Goal: Task Accomplishment & Management: Use online tool/utility

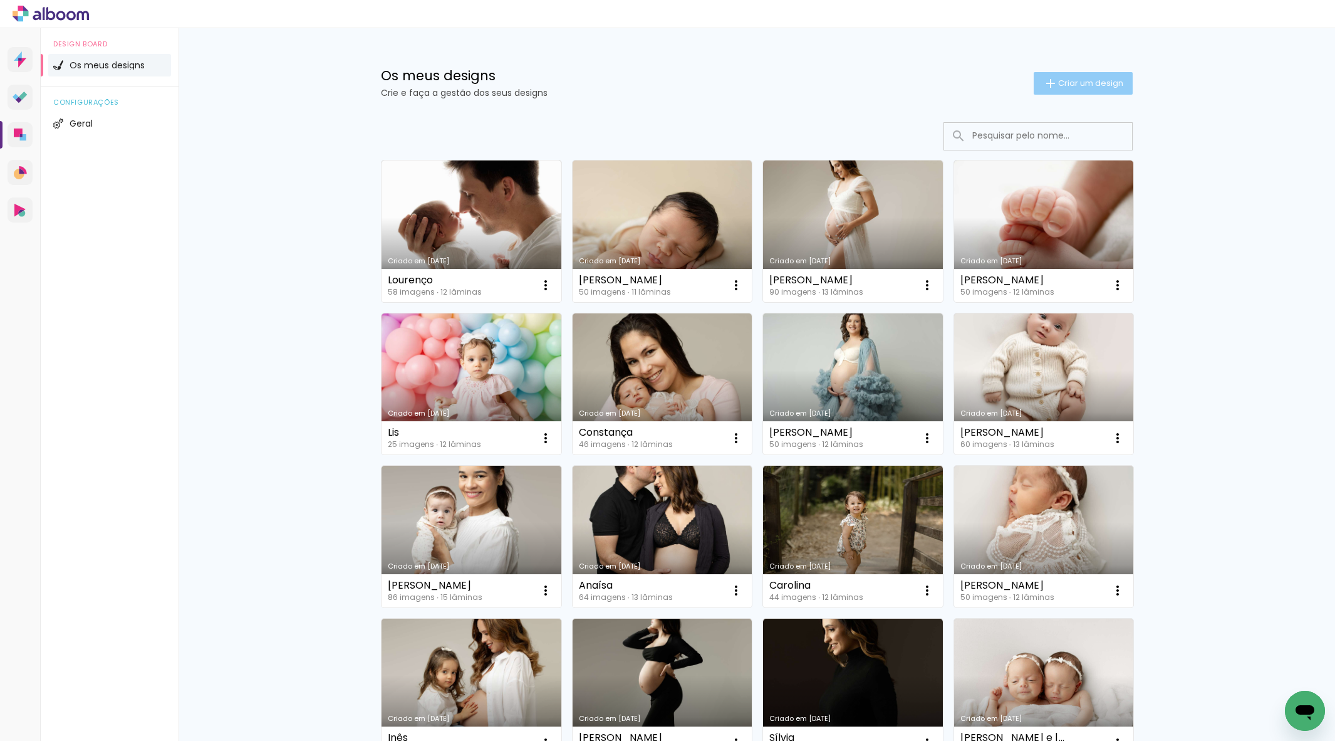
click at [1066, 80] on span "Criar um design" at bounding box center [1090, 83] width 65 height 8
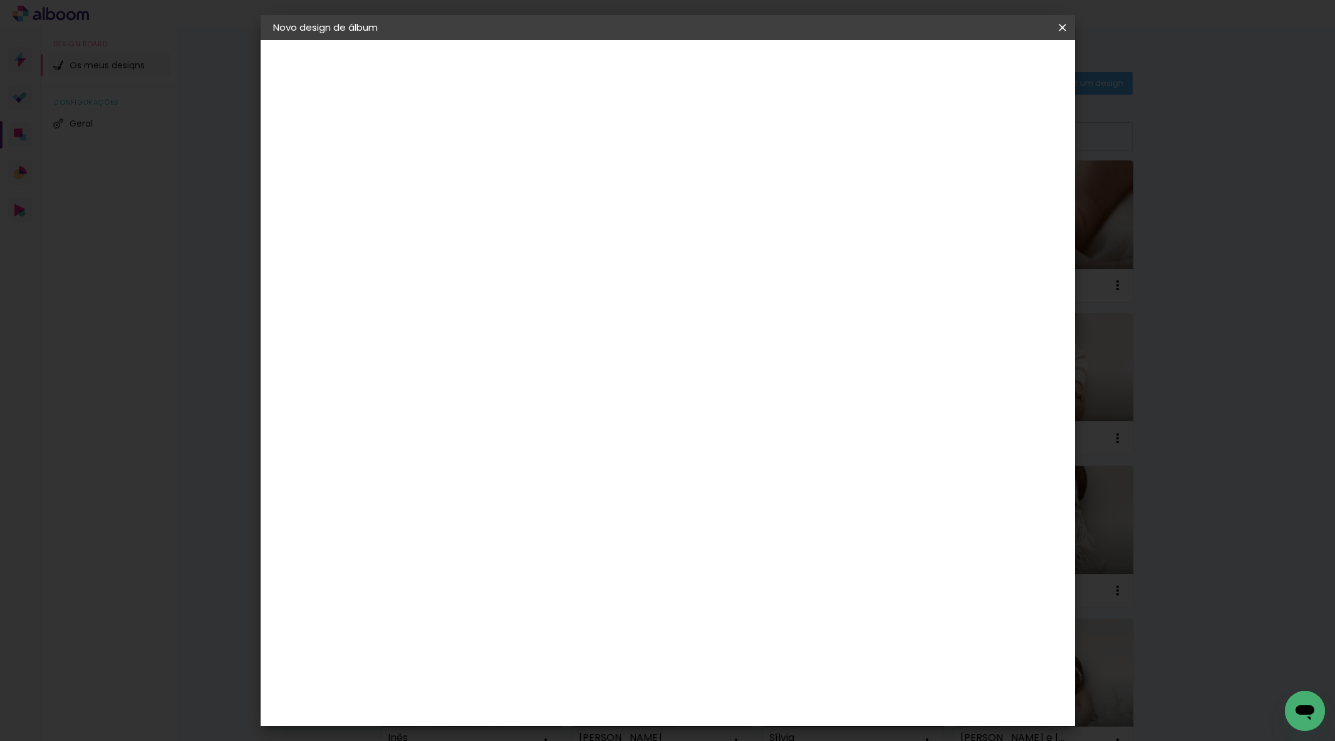
click at [478, 170] on input at bounding box center [478, 168] width 0 height 19
type input "[PERSON_NAME]"
type paper-input "[PERSON_NAME]"
click at [0, 0] on slot "Avançar" at bounding box center [0, 0] width 0 height 0
drag, startPoint x: 867, startPoint y: 195, endPoint x: 993, endPoint y: 143, distance: 136.6
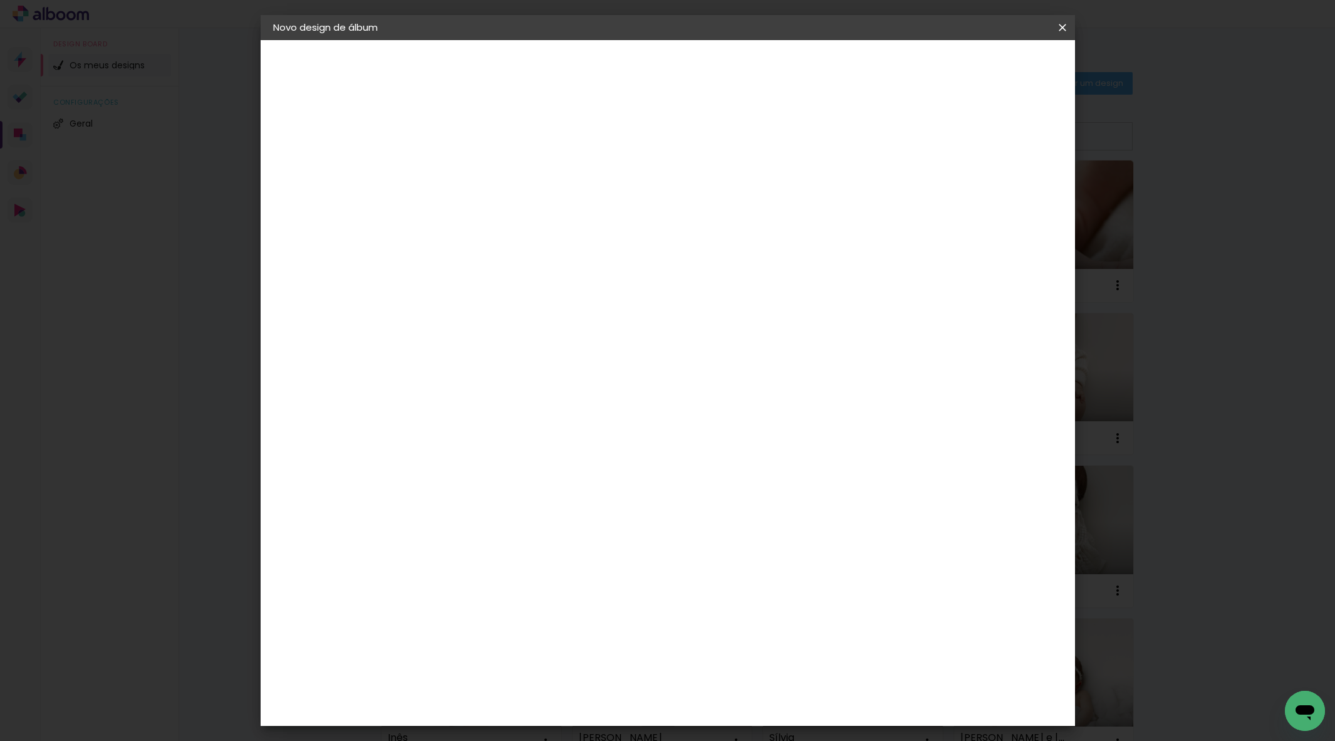
click at [662, 195] on paper-item "Tamanho Livre" at bounding box center [614, 193] width 95 height 33
click at [680, 55] on header "Fornecedor Escolha um fornecedor ou avance com o tamanho livre. Voltar Avançar" at bounding box center [552, 87] width 257 height 95
click at [0, 0] on slot "Avançar" at bounding box center [0, 0] width 0 height 0
drag, startPoint x: 742, startPoint y: 531, endPoint x: 761, endPoint y: 525, distance: 19.0
click at [761, 525] on div "60" at bounding box center [750, 527] width 48 height 19
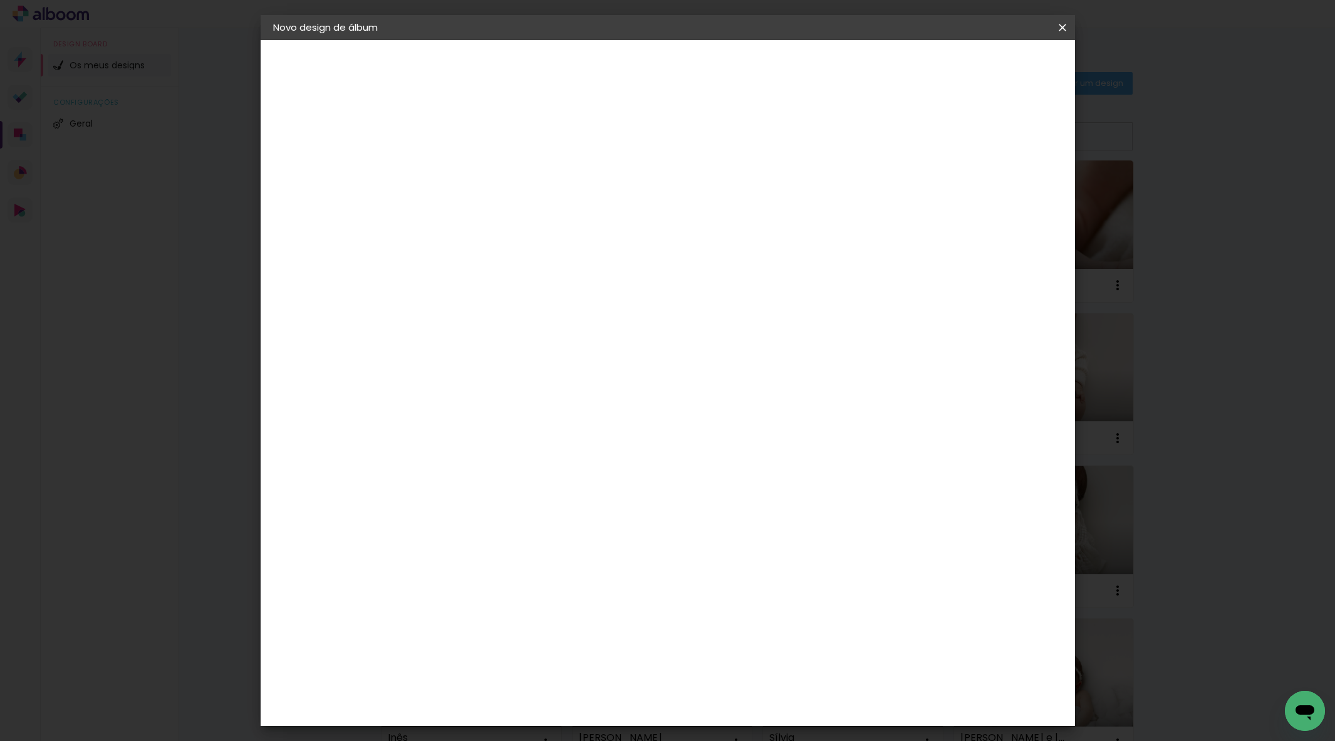
scroll to position [95, 0]
type input "50"
type paper-input "50"
drag, startPoint x: 442, startPoint y: 381, endPoint x: 460, endPoint y: 378, distance: 18.4
click at [460, 378] on div "30" at bounding box center [446, 383] width 48 height 19
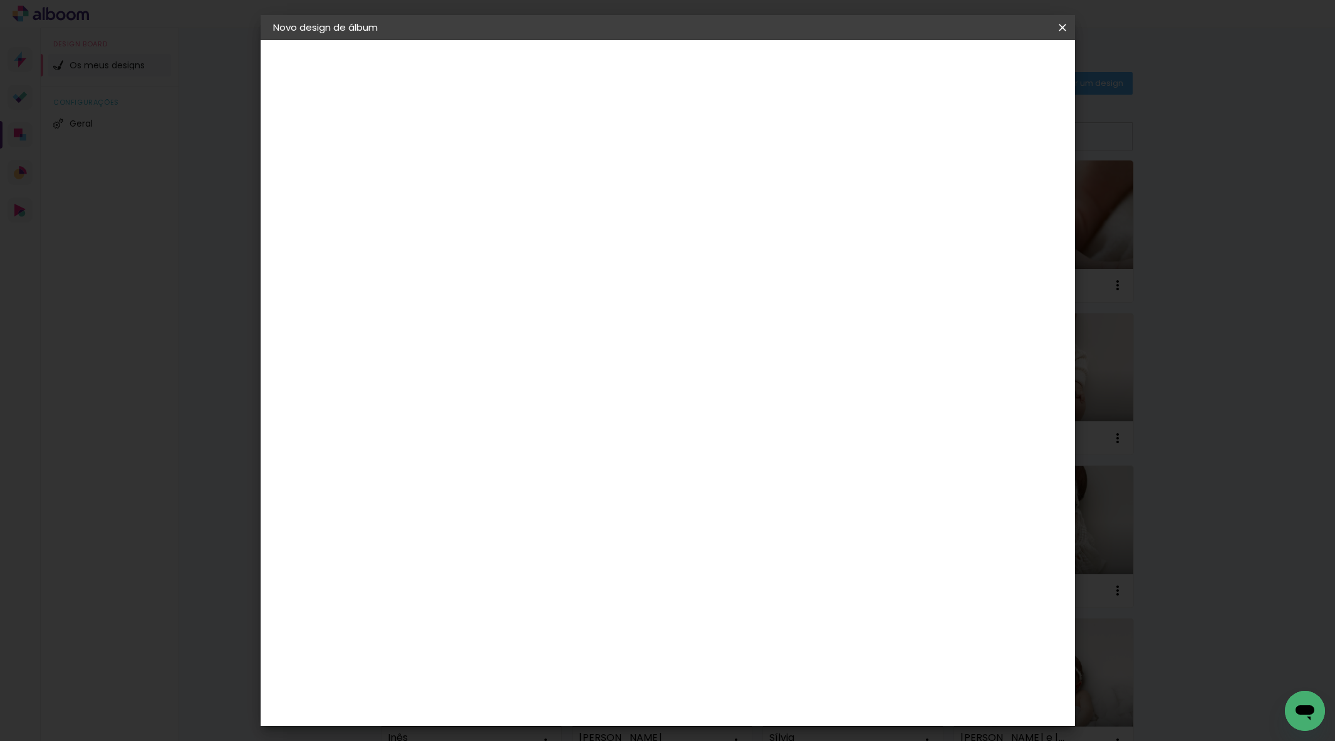
type input "25"
type paper-input "25"
click at [994, 63] on span "Iniciar design" at bounding box center [965, 66] width 57 height 9
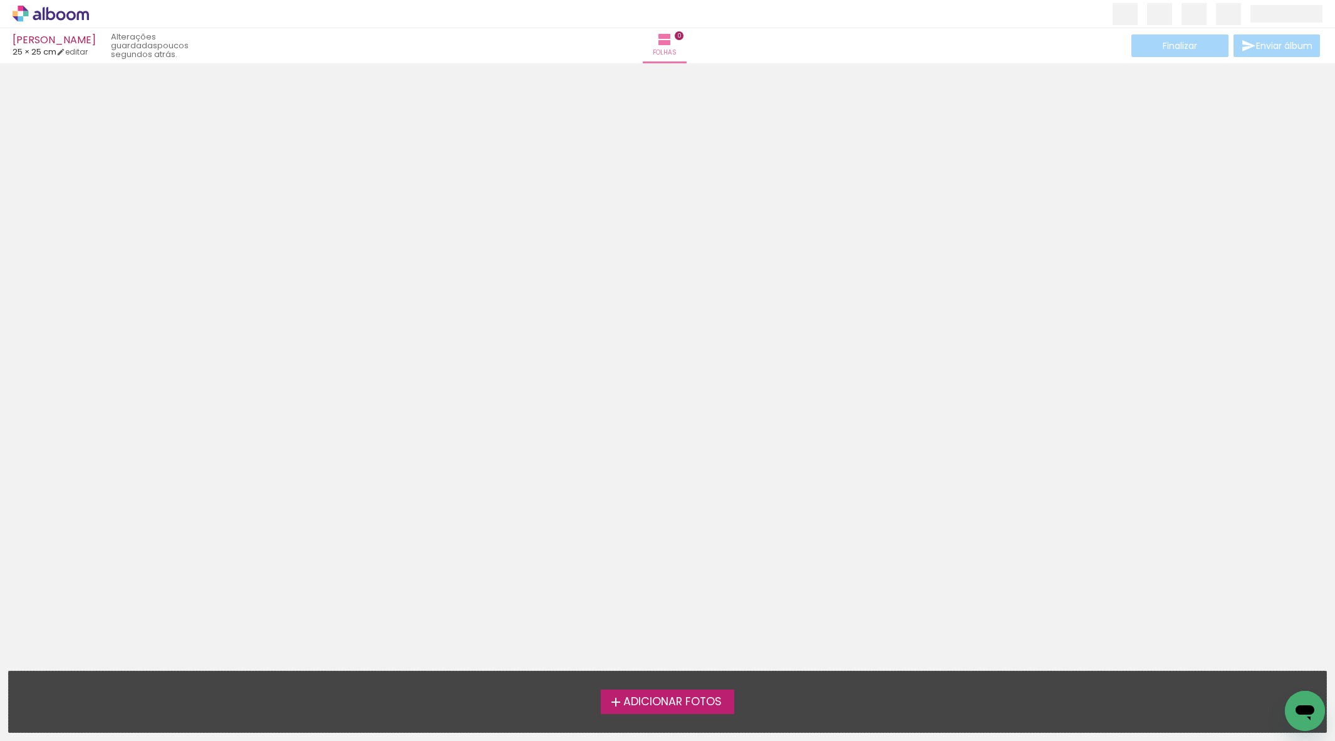
click at [688, 707] on span "Adicionar Fotos" at bounding box center [672, 701] width 98 height 11
click at [0, 0] on input "file" at bounding box center [0, 0] width 0 height 0
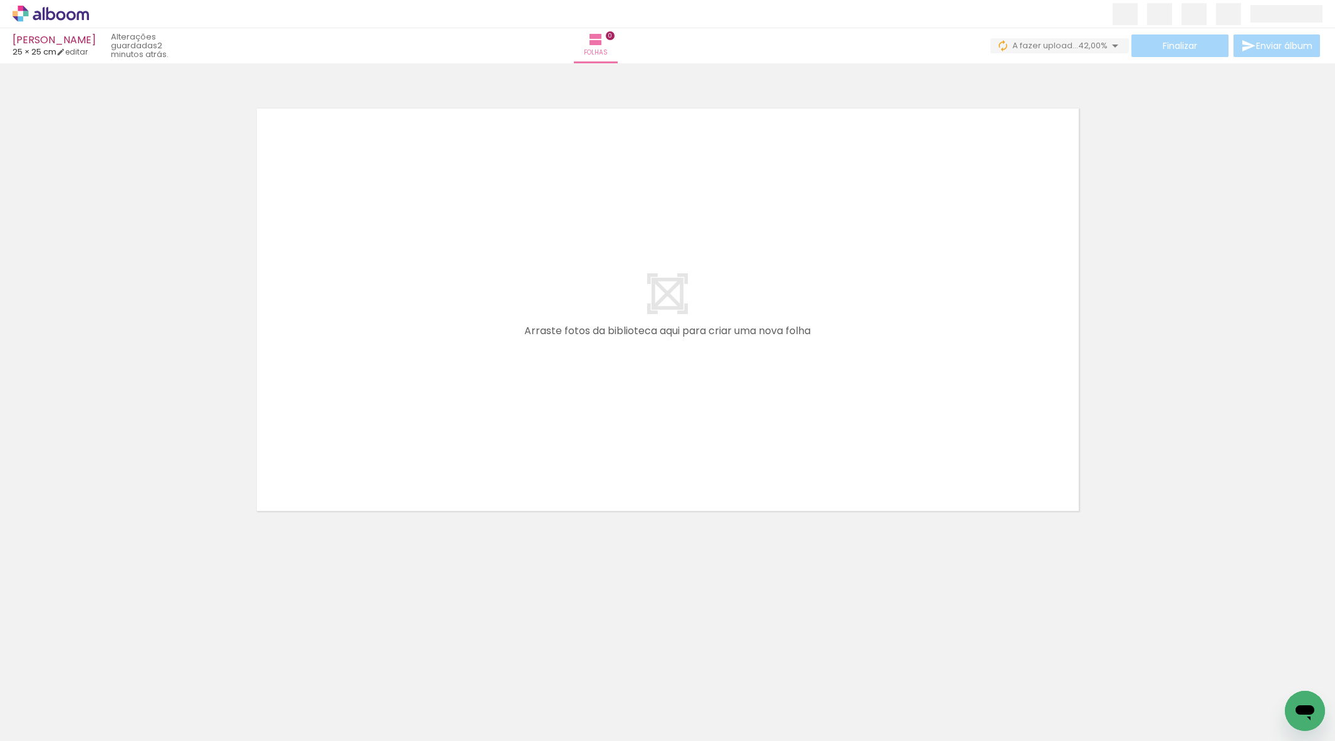
click at [1221, 397] on div at bounding box center [667, 294] width 1335 height 452
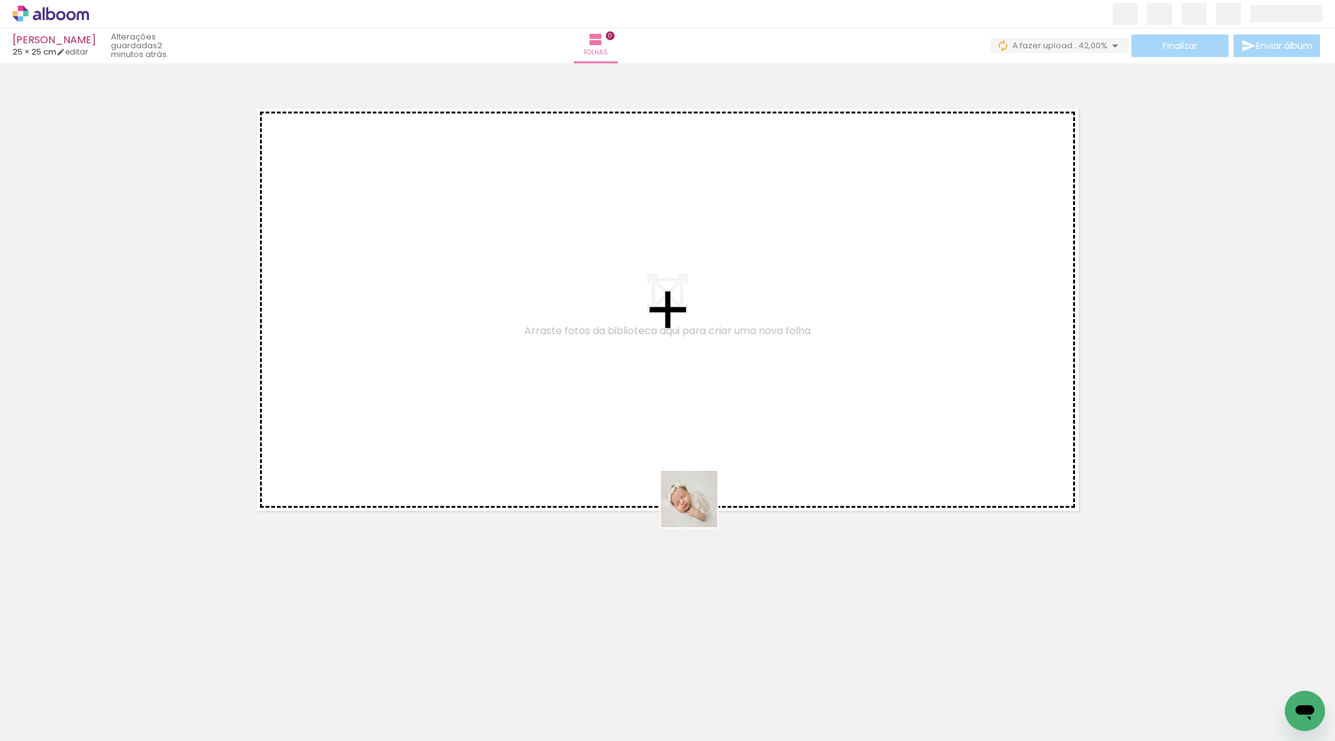
drag, startPoint x: 697, startPoint y: 550, endPoint x: 763, endPoint y: 508, distance: 78.6
click at [691, 416] on quentale-workspace at bounding box center [667, 370] width 1335 height 741
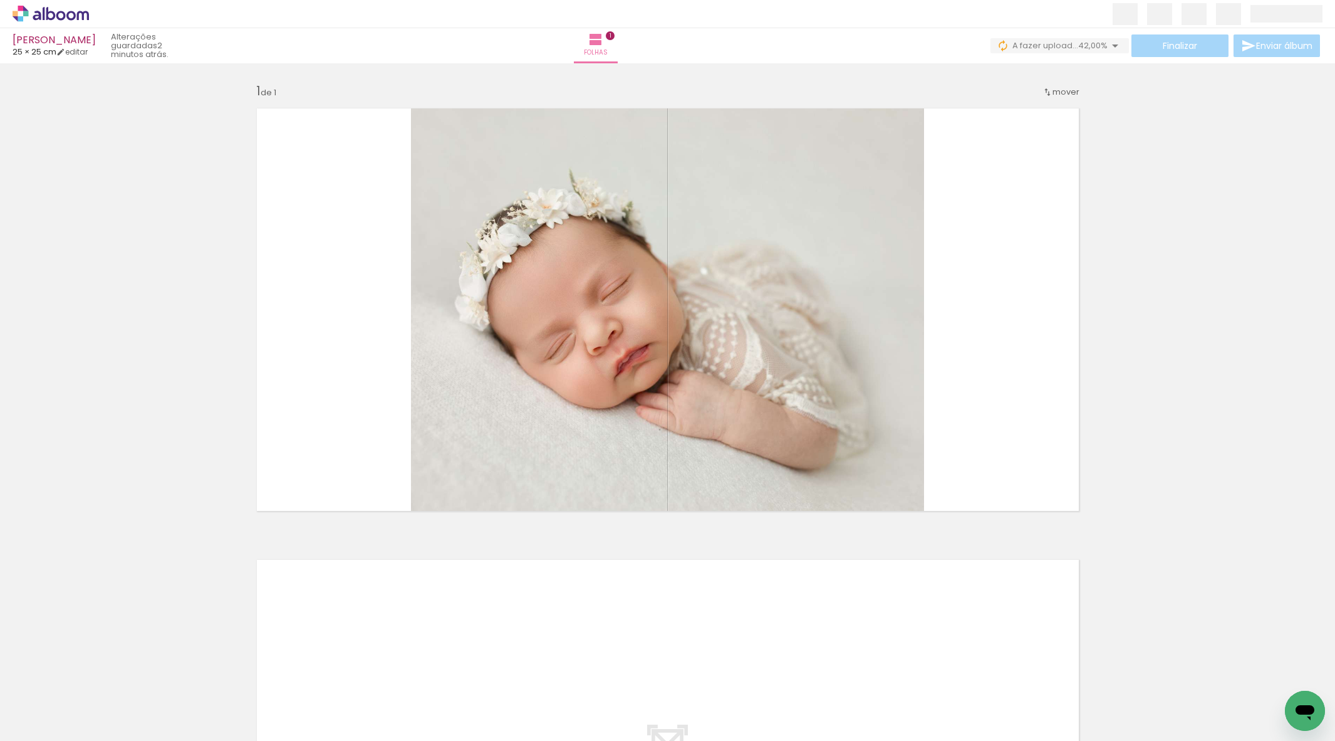
drag, startPoint x: 879, startPoint y: 515, endPoint x: 900, endPoint y: 474, distance: 46.2
click at [885, 366] on quentale-workspace at bounding box center [667, 370] width 1335 height 741
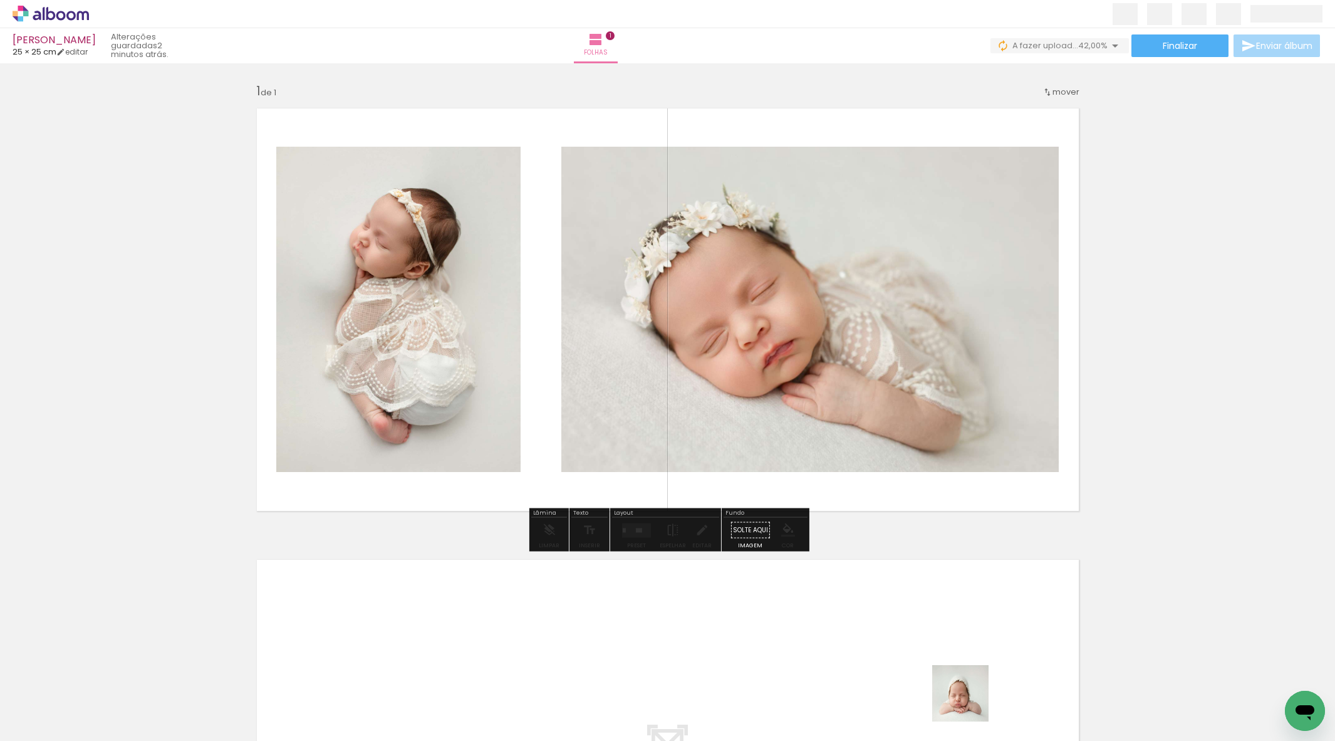
drag, startPoint x: 970, startPoint y: 702, endPoint x: 1001, endPoint y: 563, distance: 143.1
click at [903, 415] on quentale-workspace at bounding box center [667, 370] width 1335 height 741
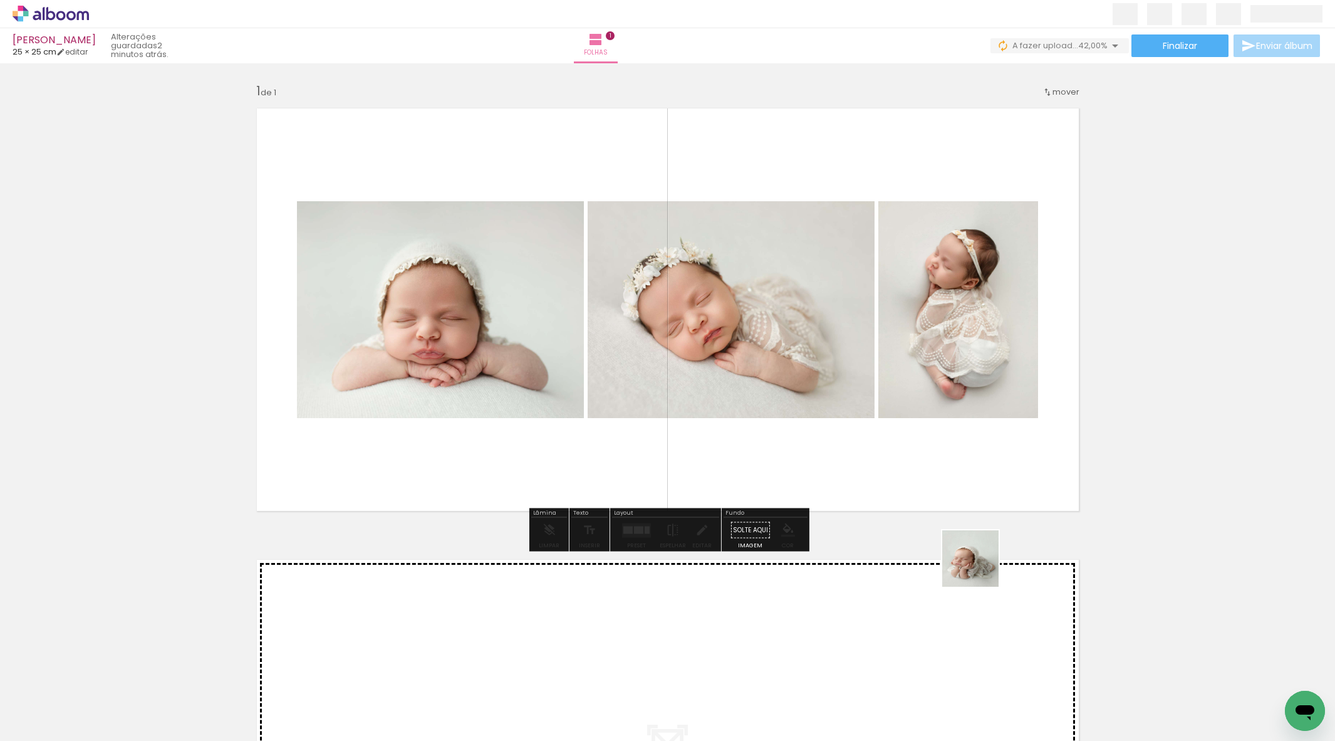
drag, startPoint x: 980, startPoint y: 568, endPoint x: 791, endPoint y: 400, distance: 252.6
click at [791, 400] on quentale-workspace at bounding box center [667, 370] width 1335 height 741
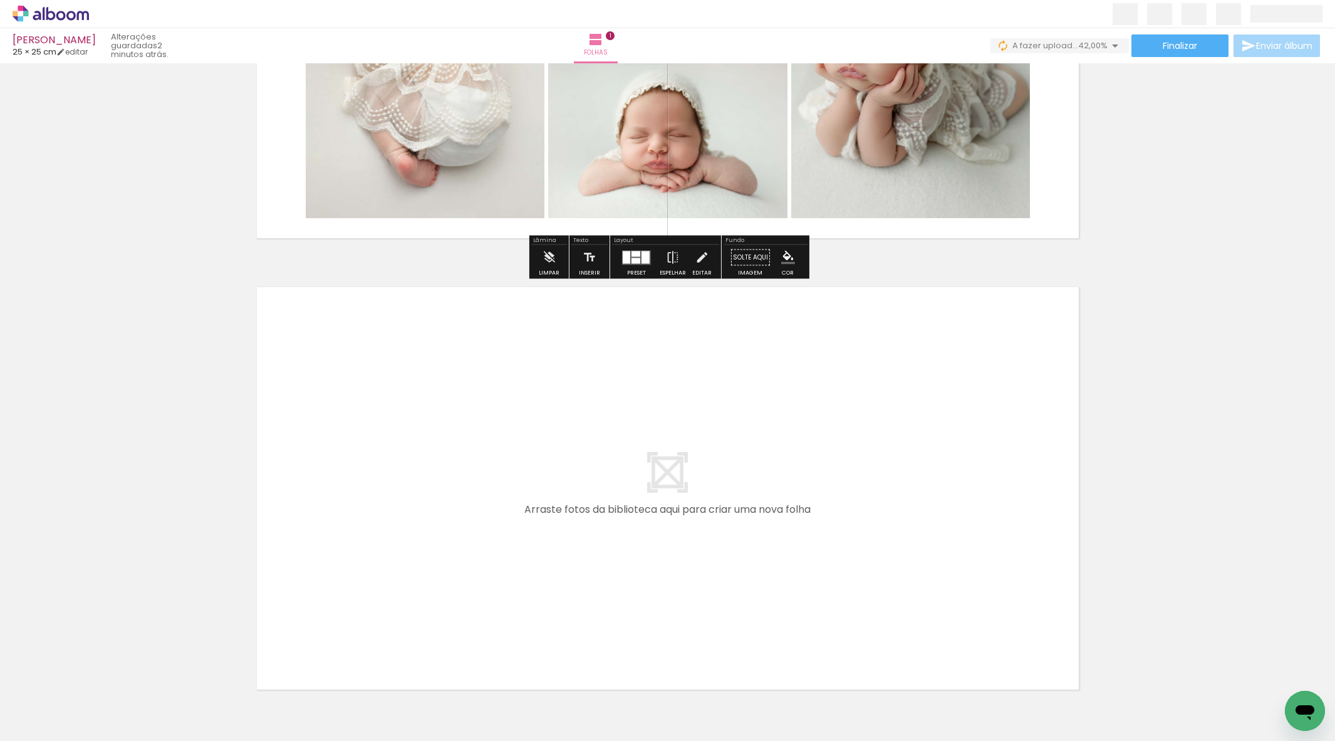
scroll to position [340, 0]
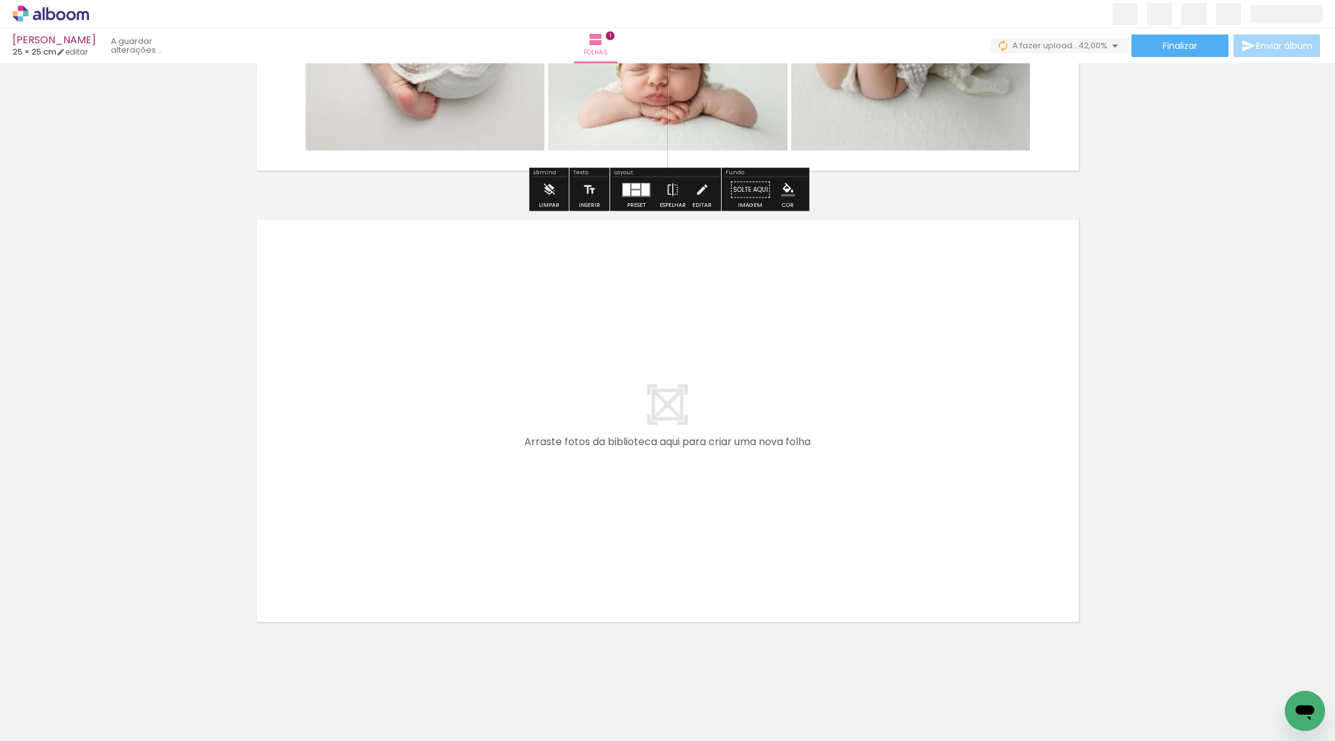
drag, startPoint x: 916, startPoint y: 641, endPoint x: 897, endPoint y: 480, distance: 162.2
click at [897, 480] on quentale-workspace at bounding box center [667, 370] width 1335 height 741
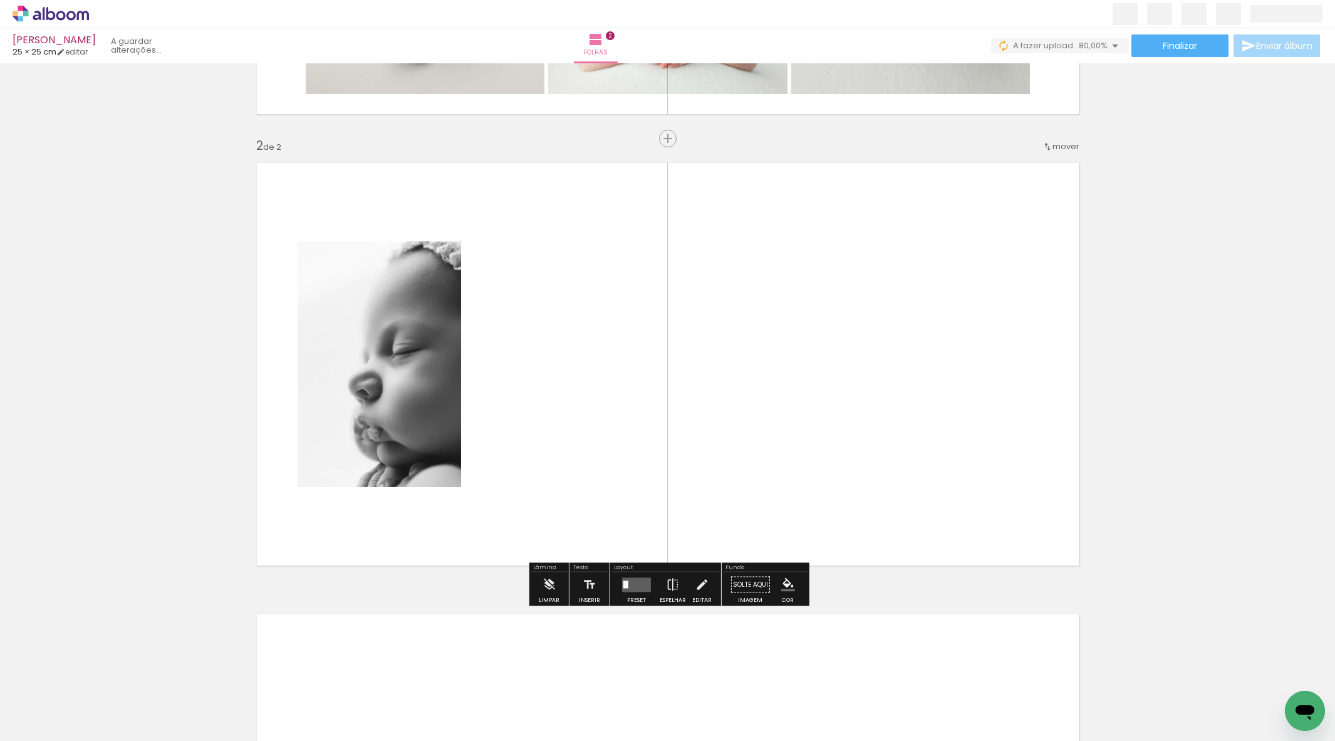
scroll to position [398, 0]
drag, startPoint x: 773, startPoint y: 640, endPoint x: 751, endPoint y: 540, distance: 102.5
click at [756, 551] on quentale-workspace at bounding box center [667, 370] width 1335 height 741
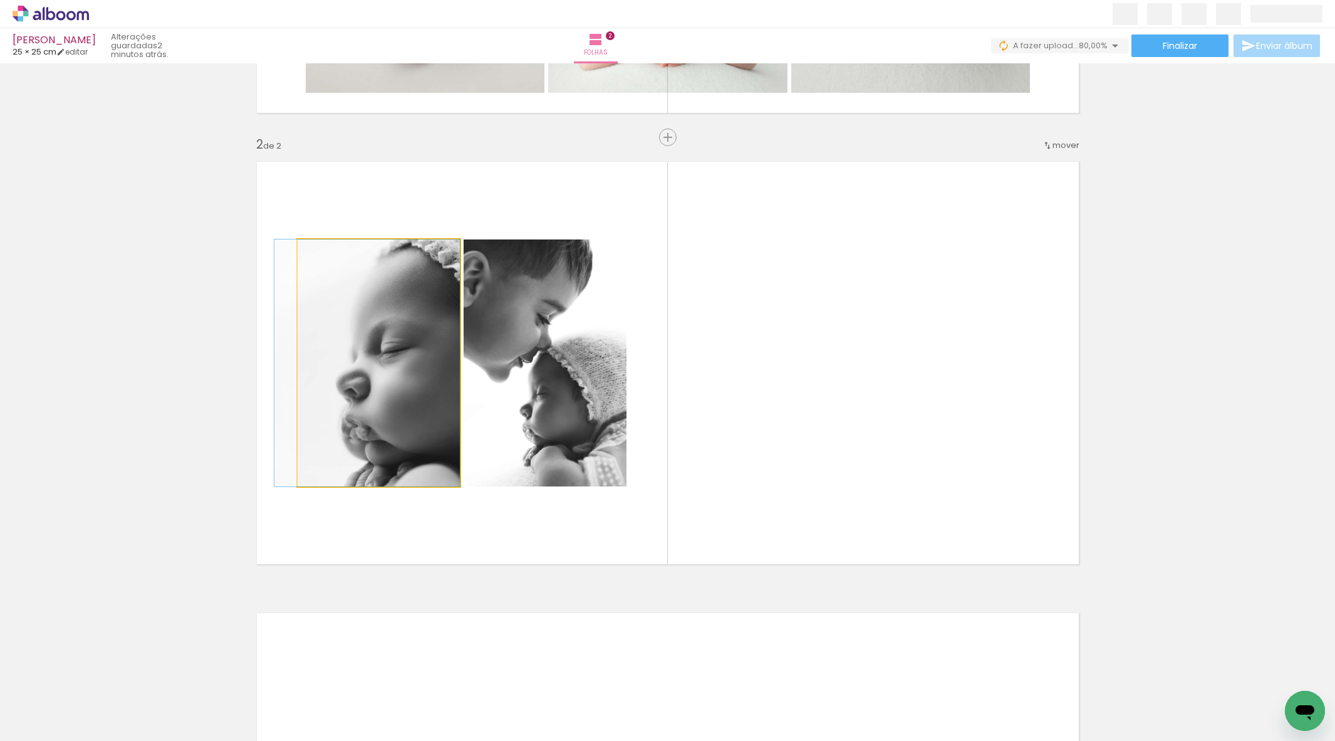
drag, startPoint x: 413, startPoint y: 443, endPoint x: 200, endPoint y: 529, distance: 229.9
click at [120, 515] on div "Inserir folha 1 de 2 Inserir folha 2 de 2" at bounding box center [667, 347] width 1335 height 1354
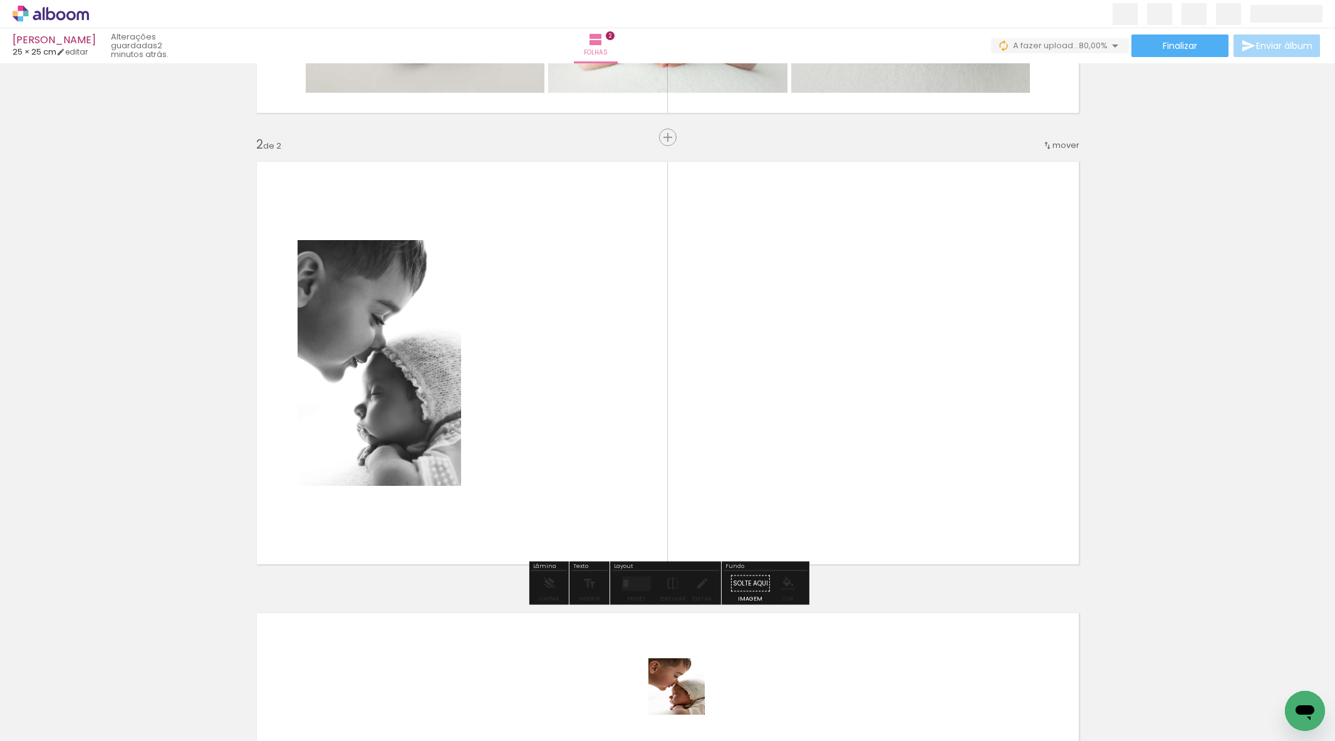
drag, startPoint x: 686, startPoint y: 695, endPoint x: 675, endPoint y: 508, distance: 188.3
click at [660, 510] on quentale-workspace at bounding box center [667, 370] width 1335 height 741
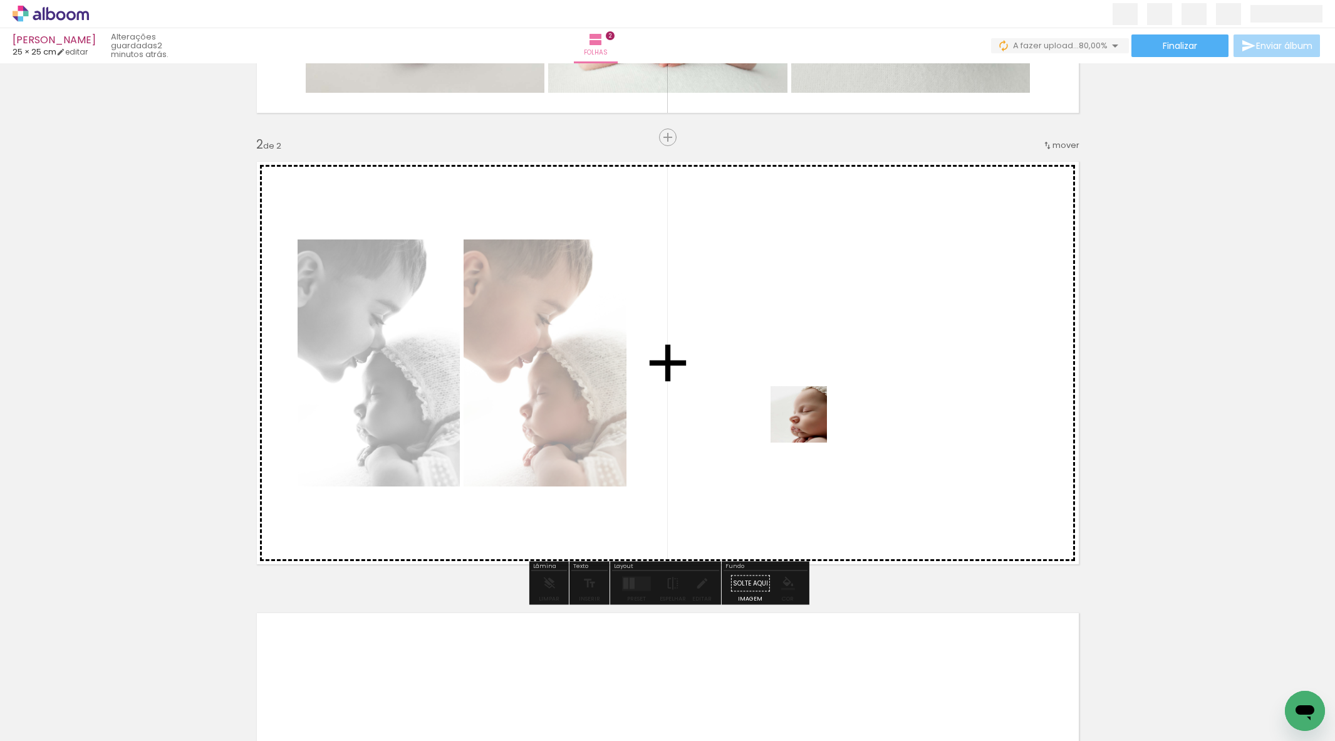
drag, startPoint x: 841, startPoint y: 700, endPoint x: 788, endPoint y: 376, distance: 328.9
click at [798, 390] on quentale-workspace at bounding box center [667, 370] width 1335 height 741
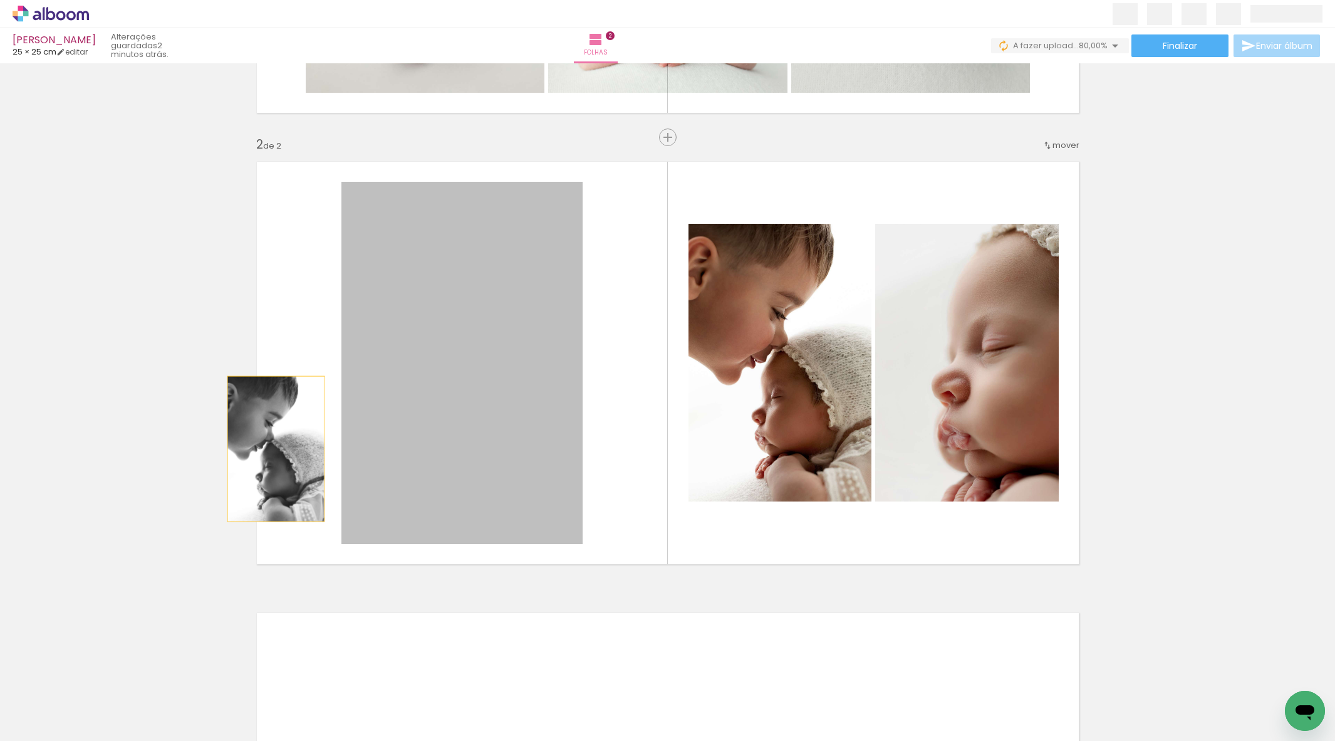
drag, startPoint x: 276, startPoint y: 449, endPoint x: 114, endPoint y: 550, distance: 190.9
click at [83, 550] on div "Inserir folha 1 de 2 Inserir folha 2 de 2" at bounding box center [667, 347] width 1335 height 1354
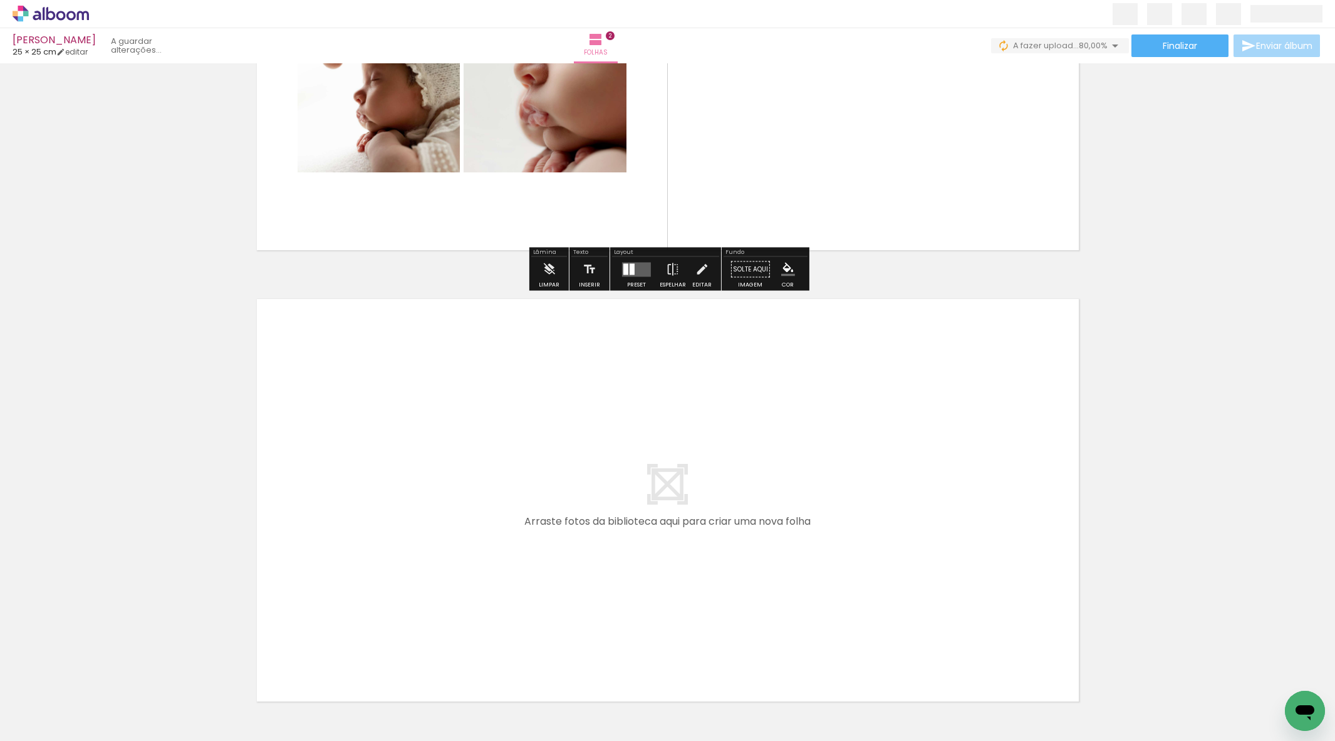
scroll to position [755, 0]
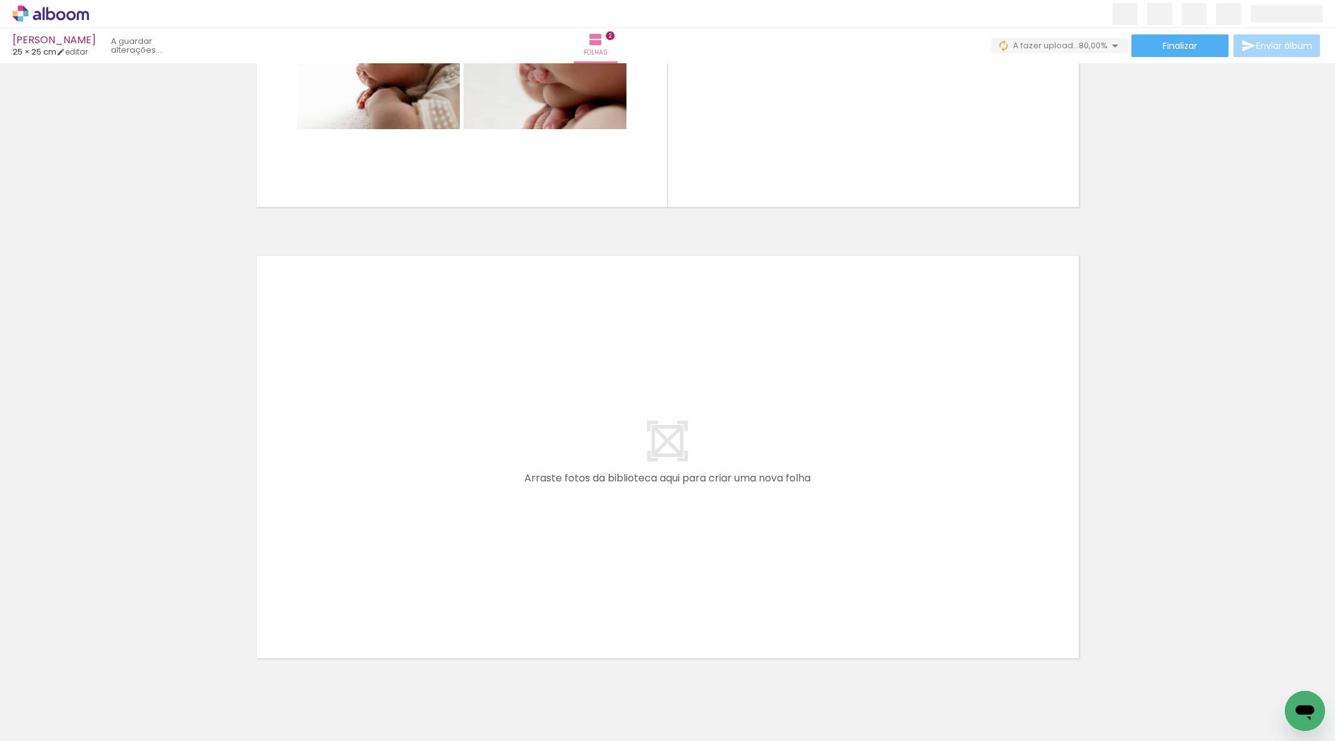
drag, startPoint x: 214, startPoint y: 703, endPoint x: 388, endPoint y: 563, distance: 223.7
click at [388, 563] on quentale-workspace at bounding box center [667, 370] width 1335 height 741
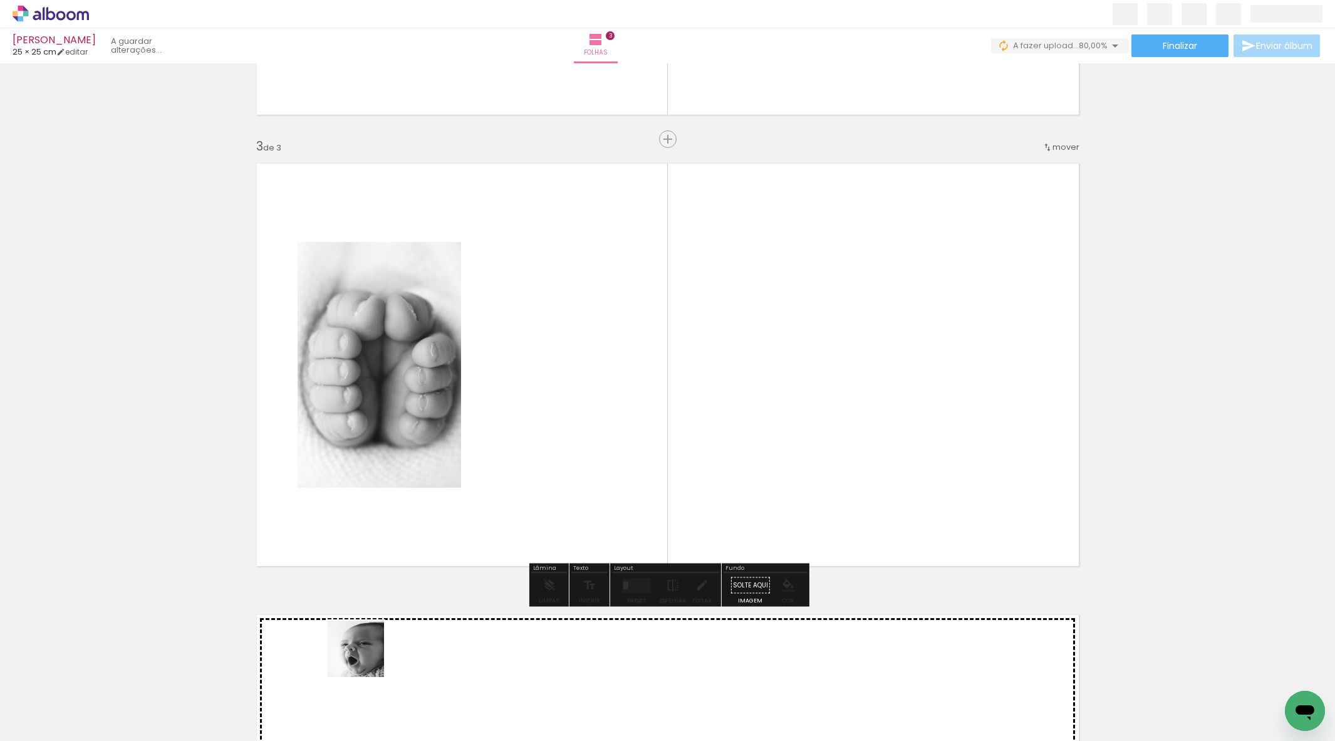
scroll to position [849, 0]
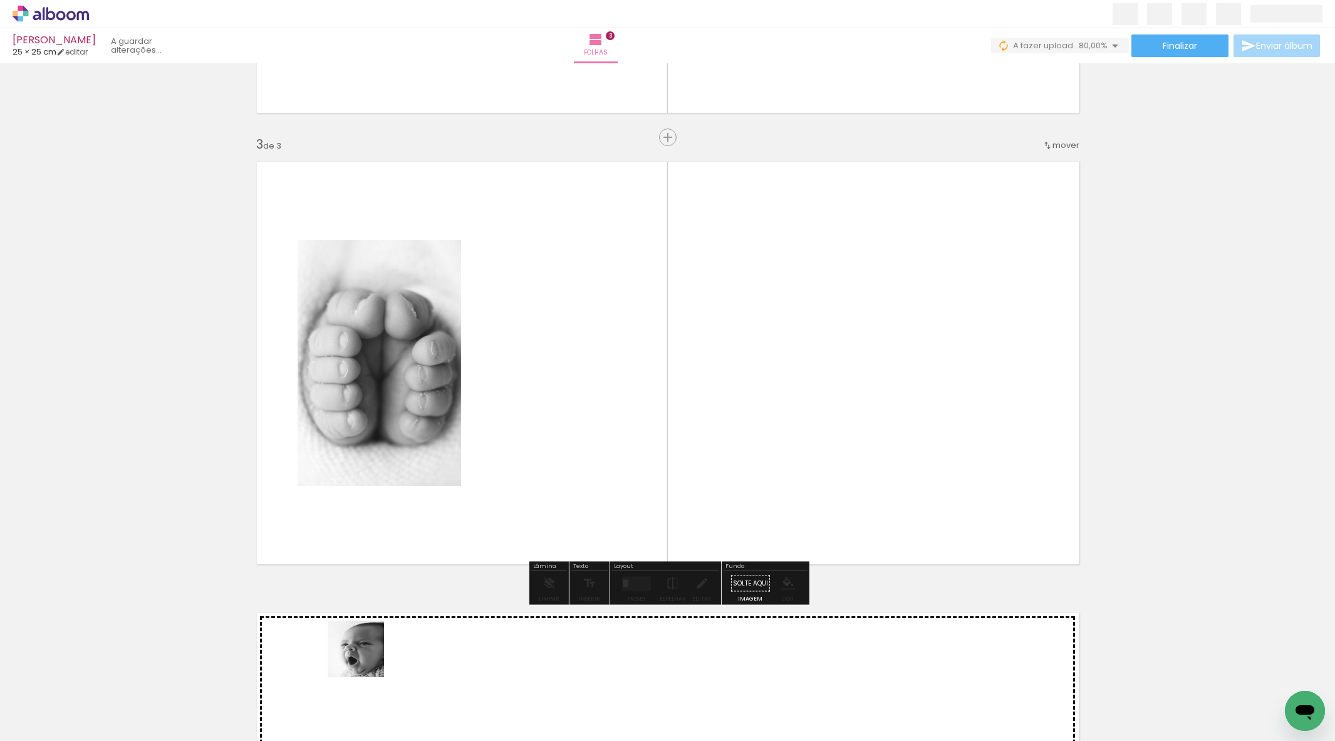
drag, startPoint x: 365, startPoint y: 658, endPoint x: 505, endPoint y: 449, distance: 251.6
click at [505, 449] on quentale-workspace at bounding box center [667, 370] width 1335 height 741
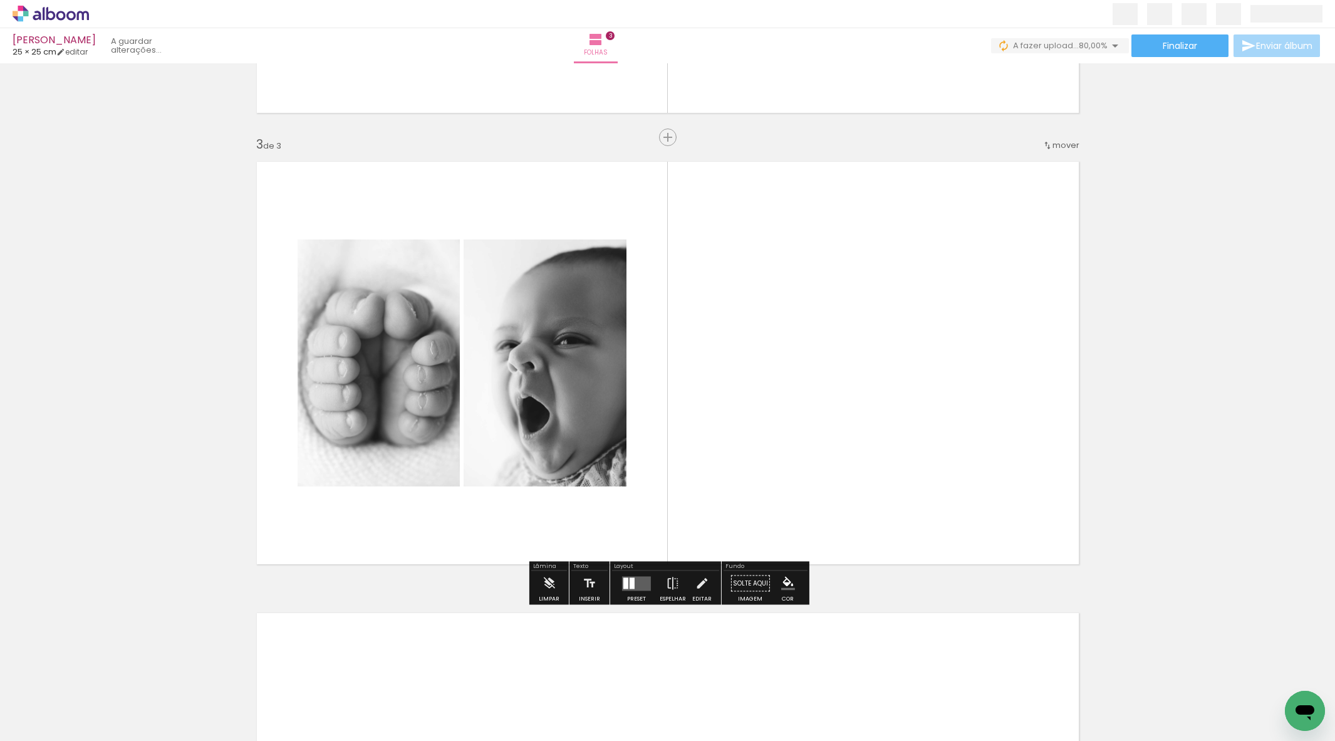
drag, startPoint x: 491, startPoint y: 690, endPoint x: 677, endPoint y: 499, distance: 266.3
click at [679, 499] on quentale-workspace at bounding box center [667, 370] width 1335 height 741
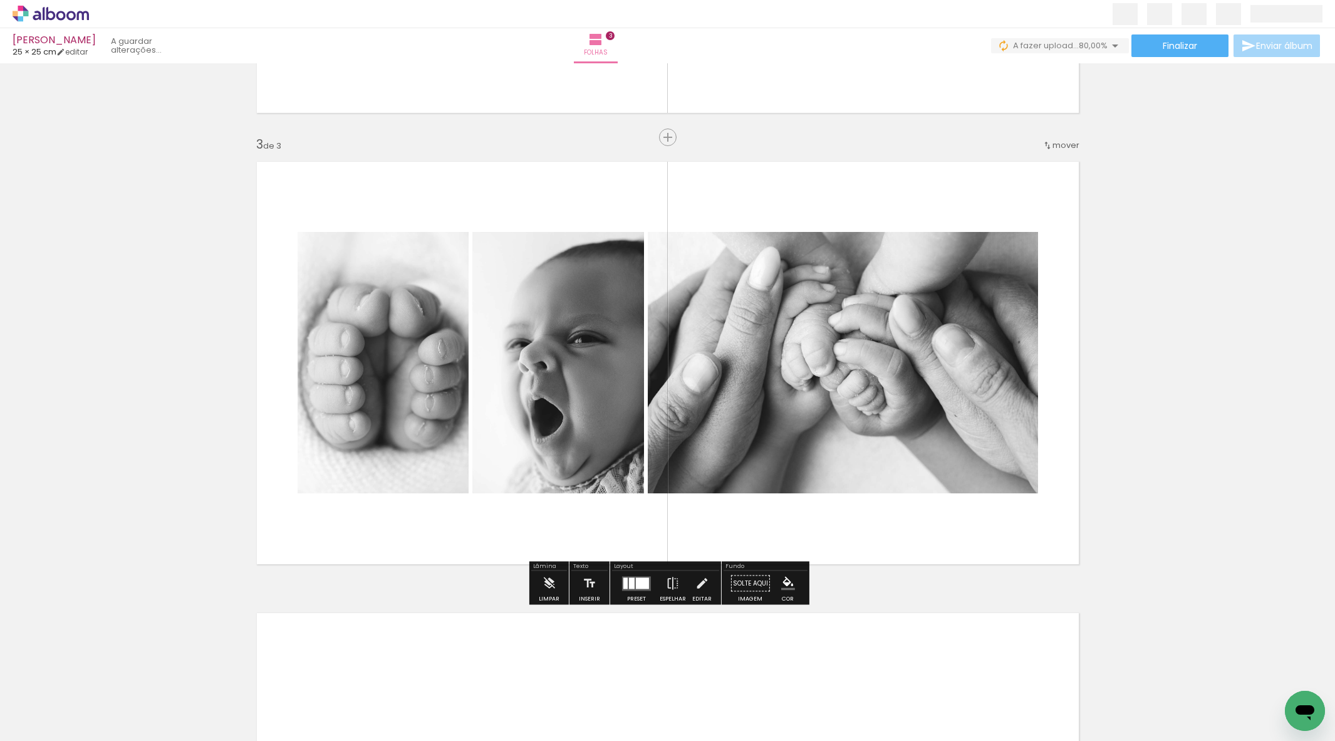
drag, startPoint x: 351, startPoint y: 564, endPoint x: 407, endPoint y: 511, distance: 77.1
click at [386, 521] on quentale-workspace at bounding box center [667, 370] width 1335 height 741
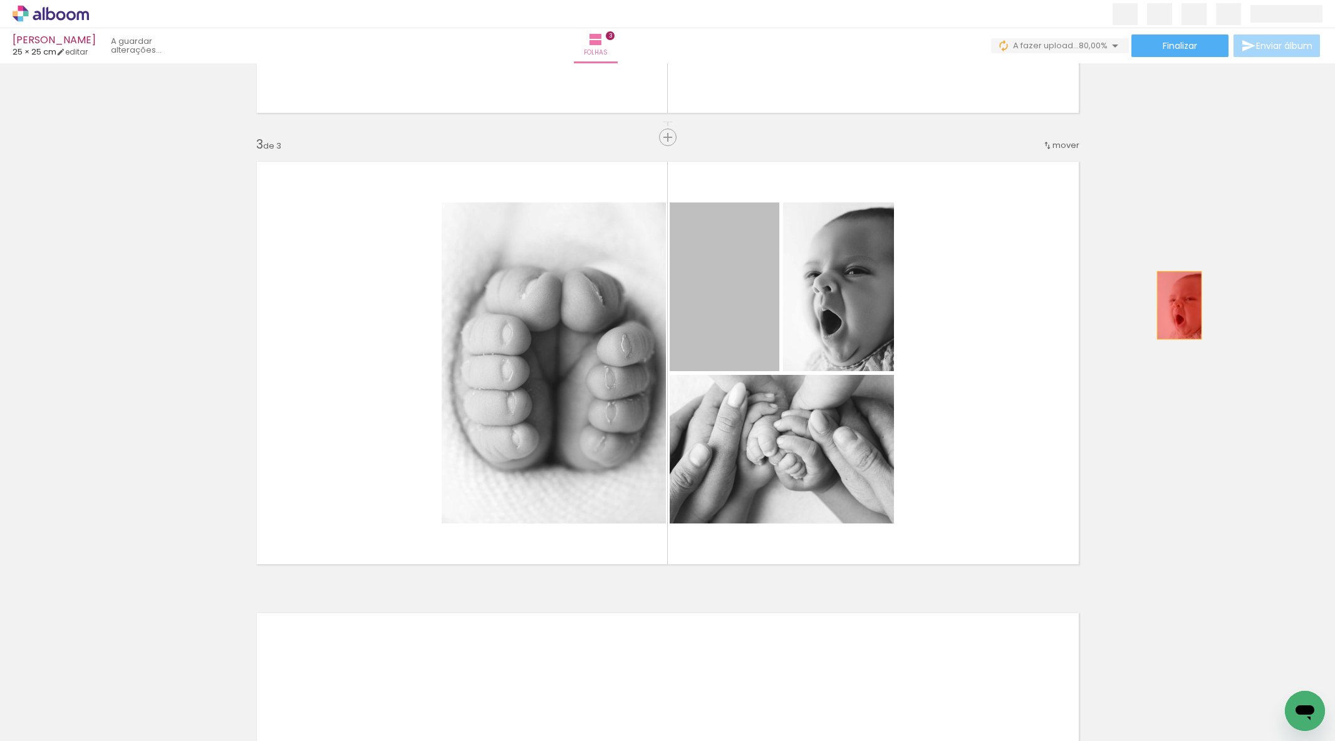
drag, startPoint x: 705, startPoint y: 328, endPoint x: 1175, endPoint y: 313, distance: 470.8
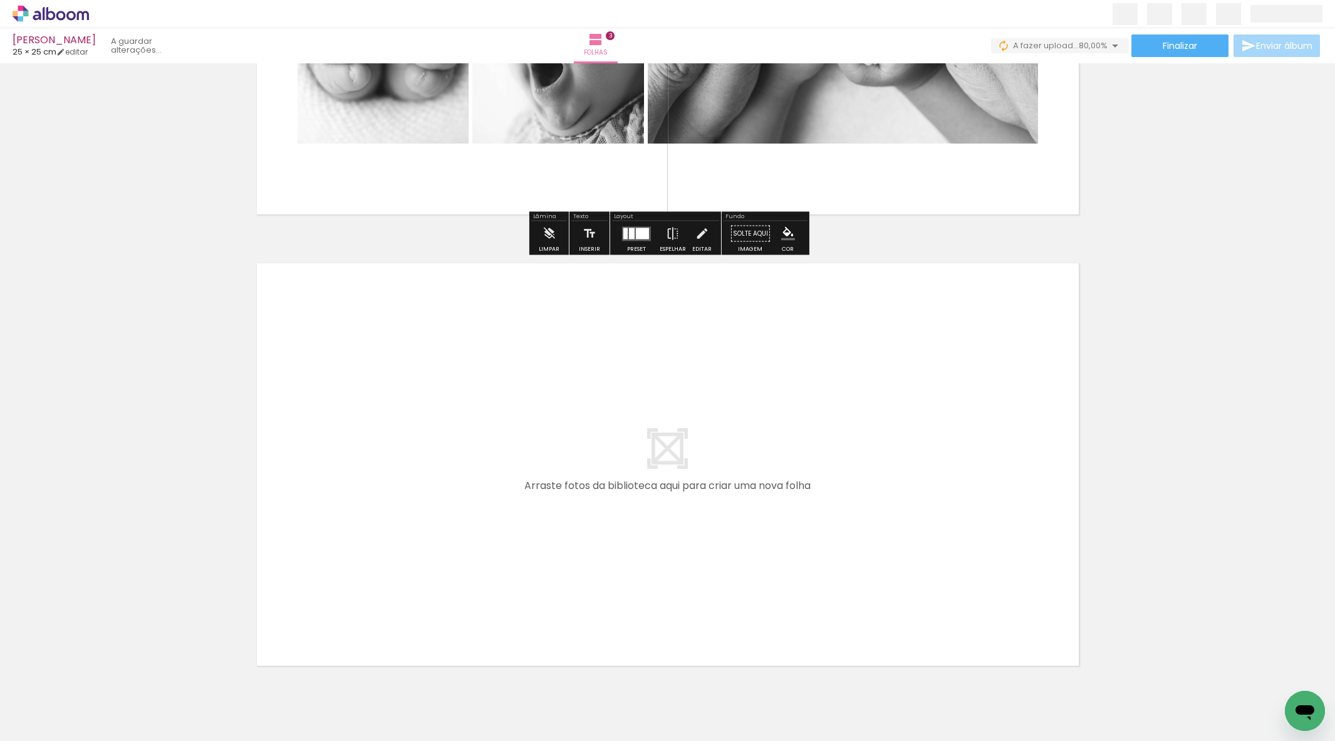
drag, startPoint x: 548, startPoint y: 702, endPoint x: 607, endPoint y: 524, distance: 188.0
click at [607, 524] on quentale-workspace at bounding box center [667, 370] width 1335 height 741
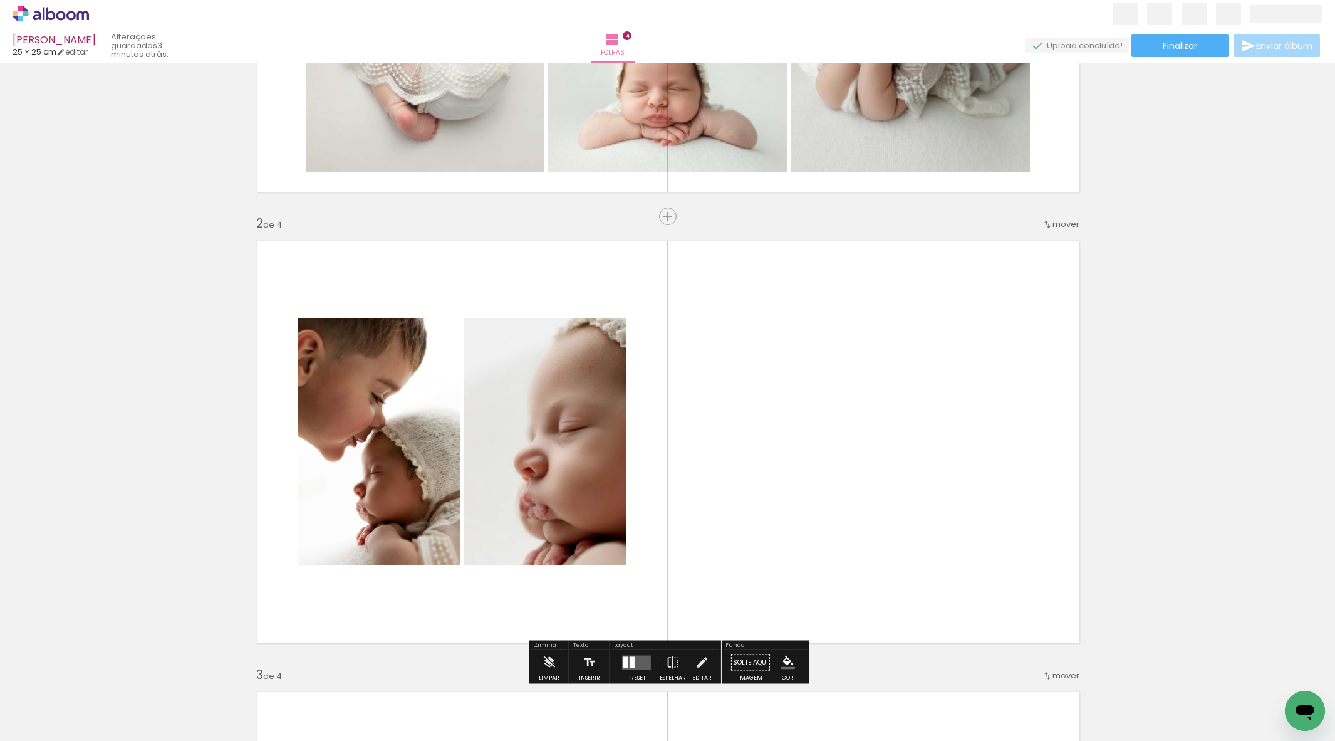
scroll to position [576, 0]
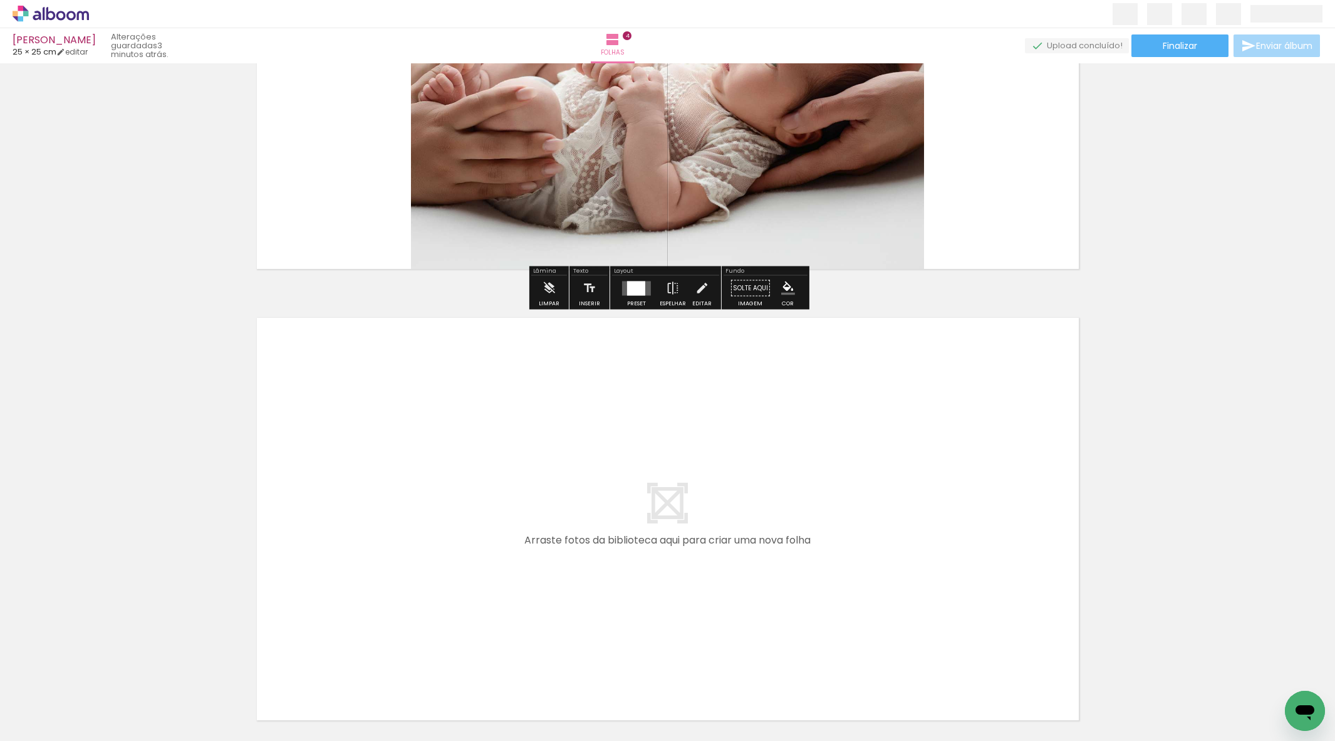
drag, startPoint x: 390, startPoint y: 672, endPoint x: 439, endPoint y: 588, distance: 96.6
click at [439, 588] on quentale-workspace at bounding box center [667, 370] width 1335 height 741
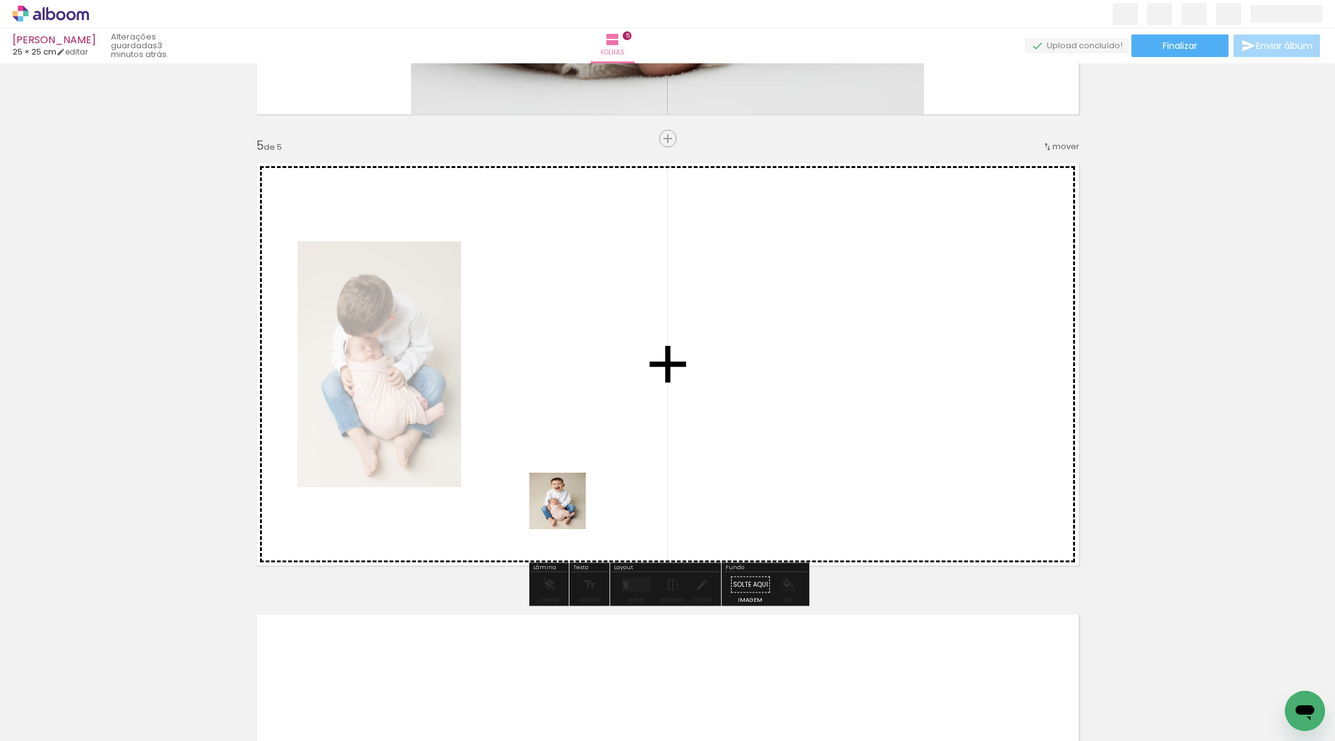
drag, startPoint x: 528, startPoint y: 675, endPoint x: 591, endPoint y: 518, distance: 169.3
click at [570, 501] on quentale-workspace at bounding box center [667, 370] width 1335 height 741
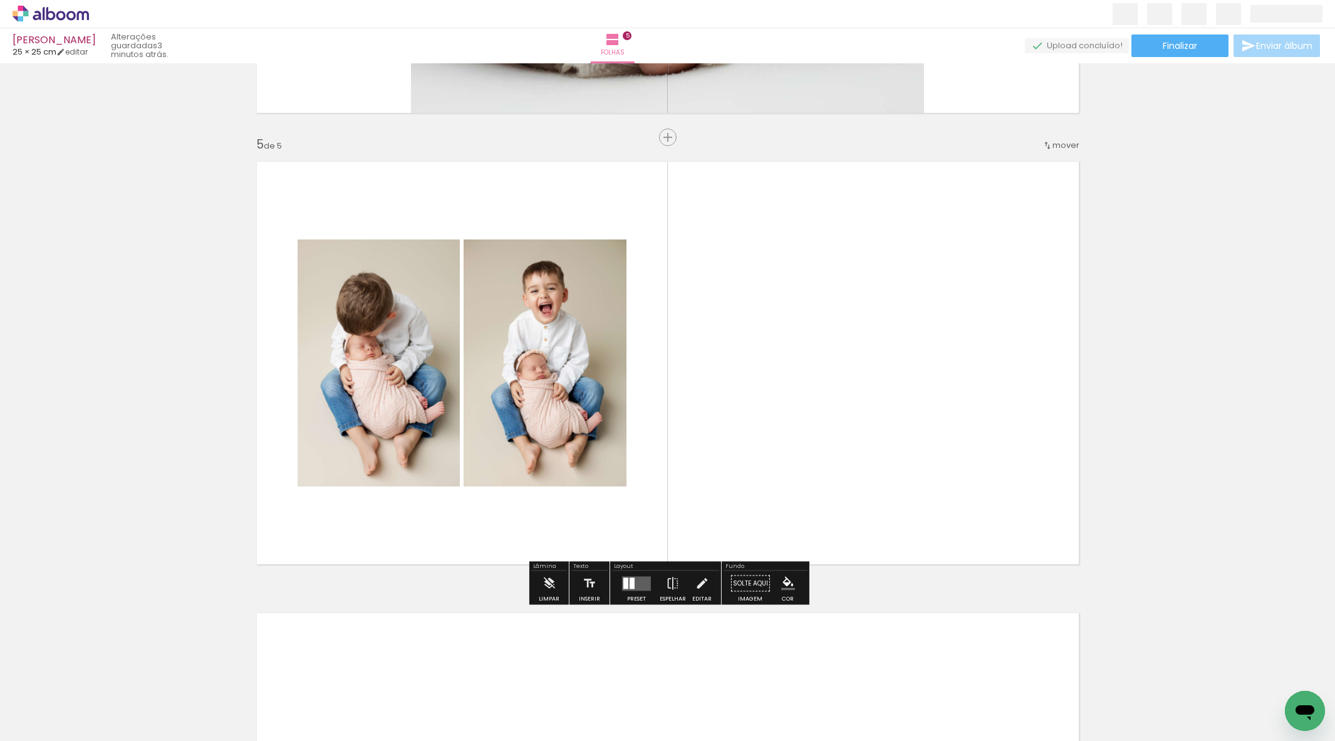
drag, startPoint x: 661, startPoint y: 699, endPoint x: 698, endPoint y: 482, distance: 219.9
click at [698, 477] on quentale-workspace at bounding box center [667, 370] width 1335 height 741
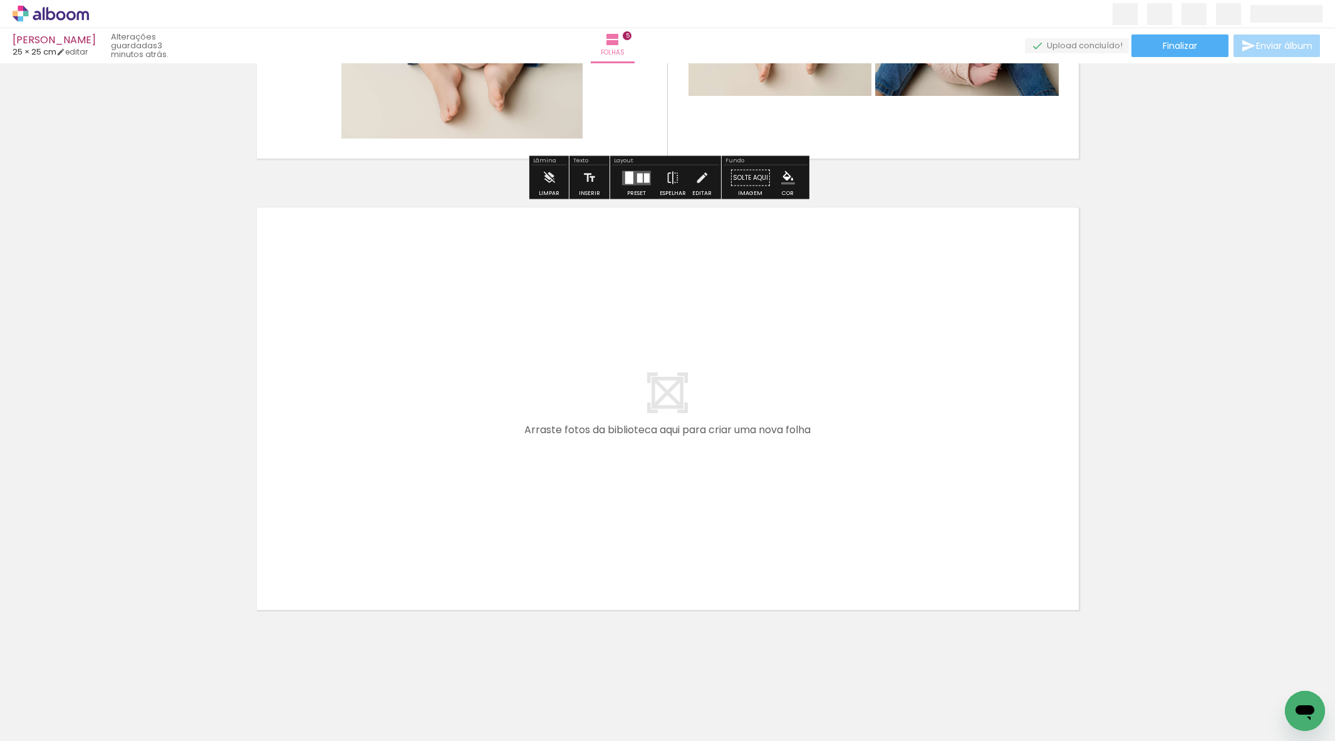
drag, startPoint x: 795, startPoint y: 714, endPoint x: 743, endPoint y: 536, distance: 185.4
click at [743, 536] on quentale-workspace at bounding box center [667, 370] width 1335 height 741
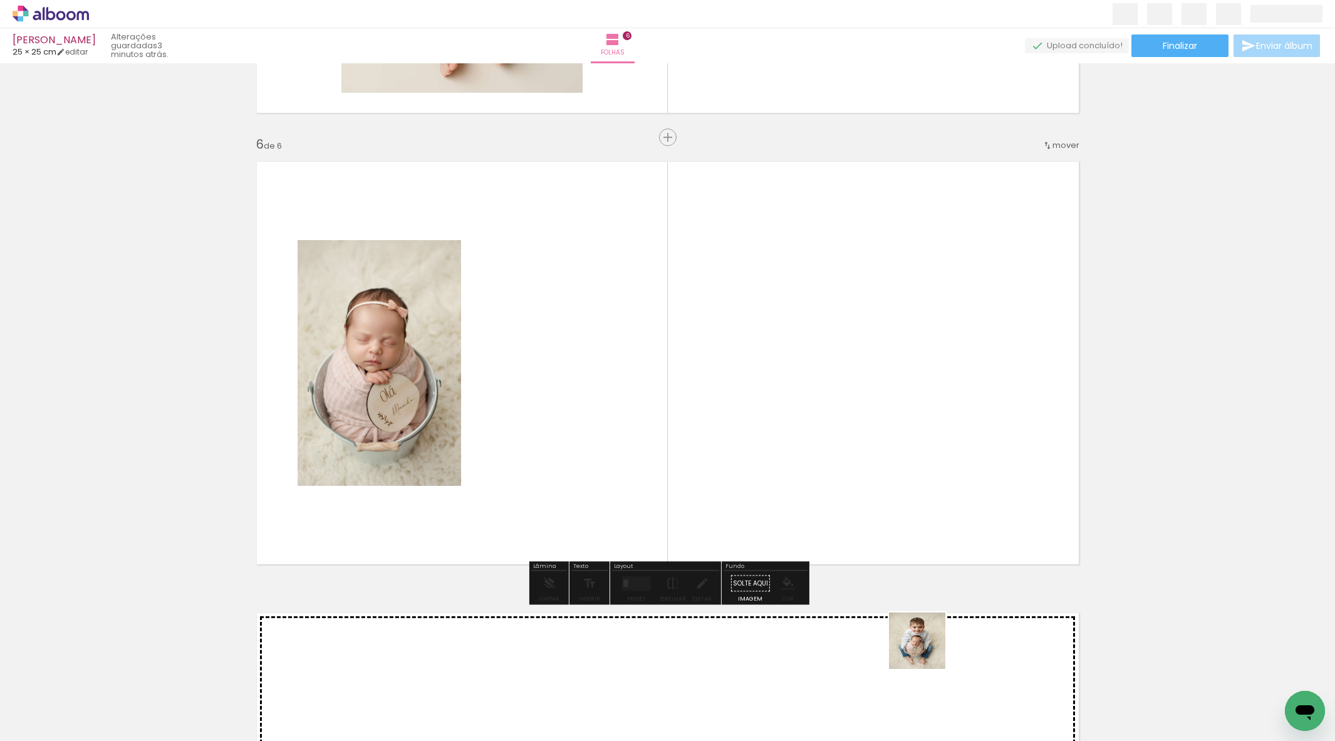
drag, startPoint x: 927, startPoint y: 650, endPoint x: 841, endPoint y: 489, distance: 181.9
click at [860, 488] on quentale-workspace at bounding box center [667, 370] width 1335 height 741
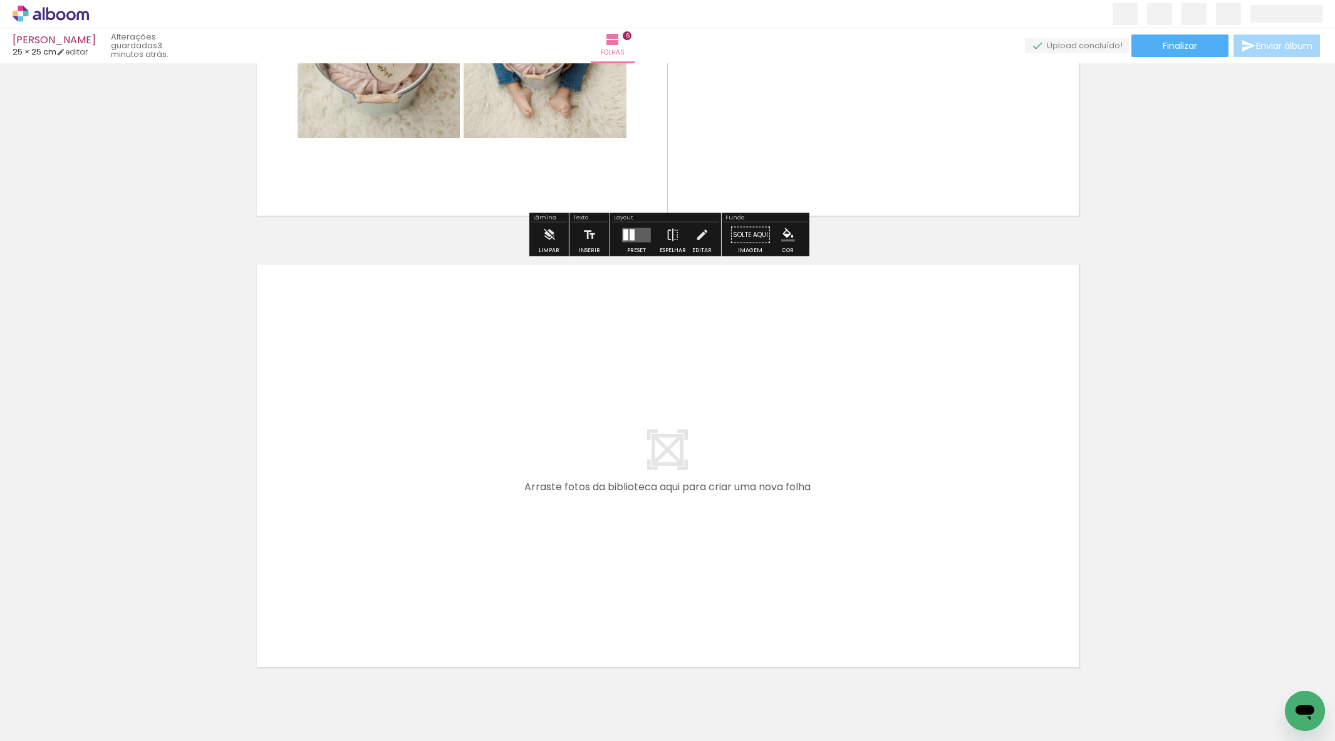
scroll to position [2608, 0]
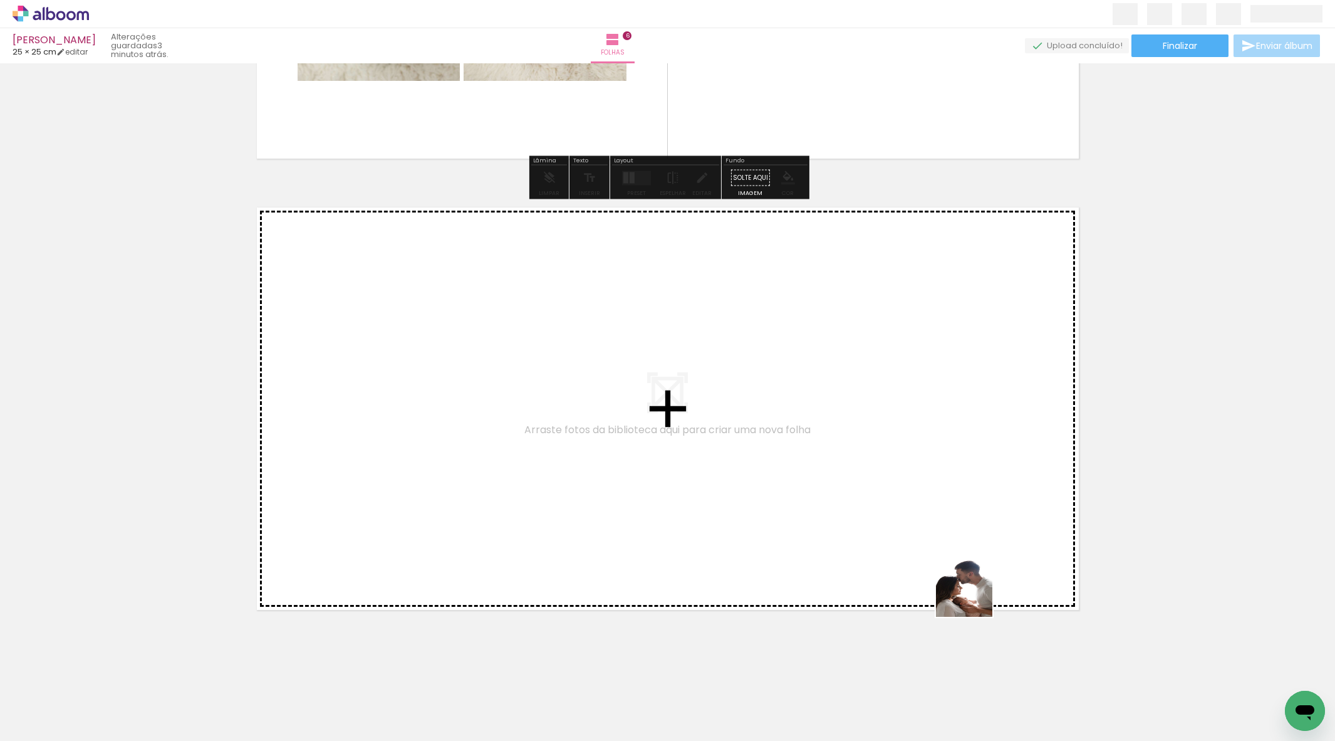
drag, startPoint x: 974, startPoint y: 598, endPoint x: 906, endPoint y: 519, distance: 104.0
click at [906, 519] on quentale-workspace at bounding box center [667, 370] width 1335 height 741
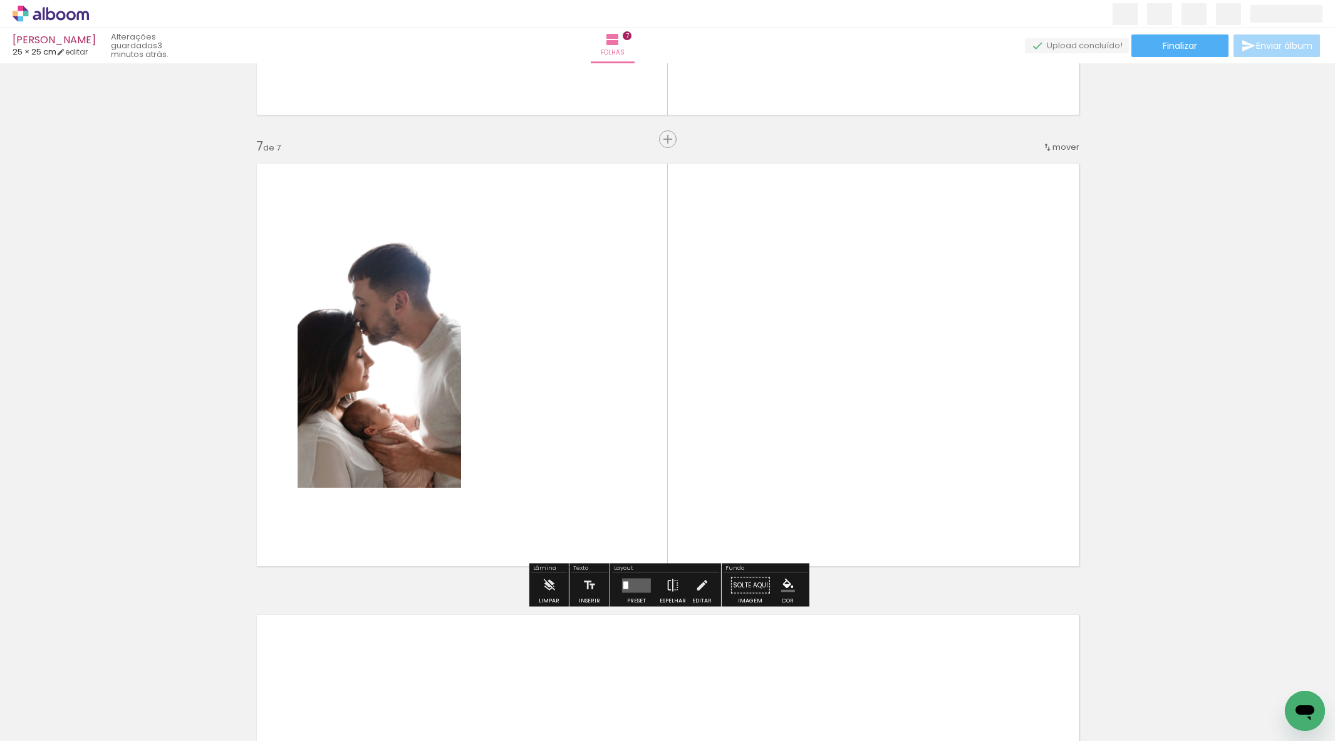
scroll to position [2653, 0]
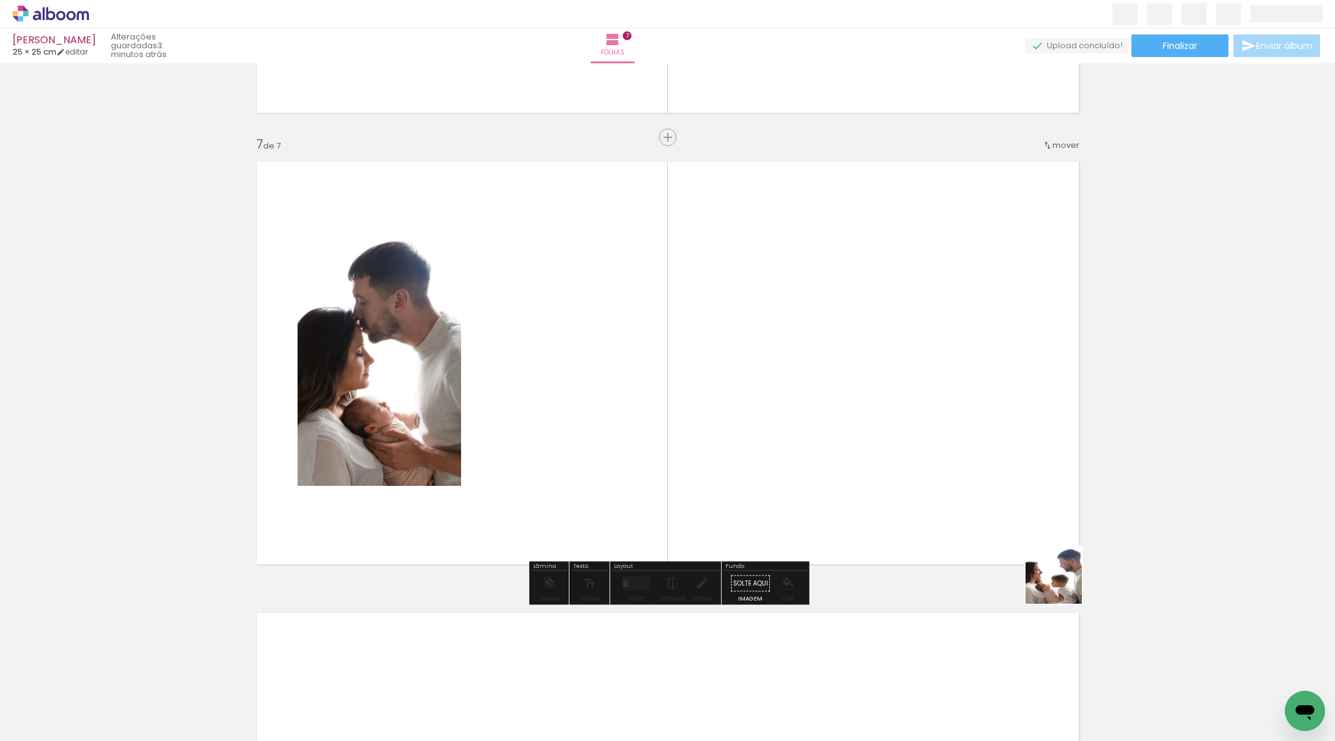
drag, startPoint x: 1217, startPoint y: 694, endPoint x: 803, endPoint y: 443, distance: 484.4
click at [818, 435] on quentale-workspace at bounding box center [667, 370] width 1335 height 741
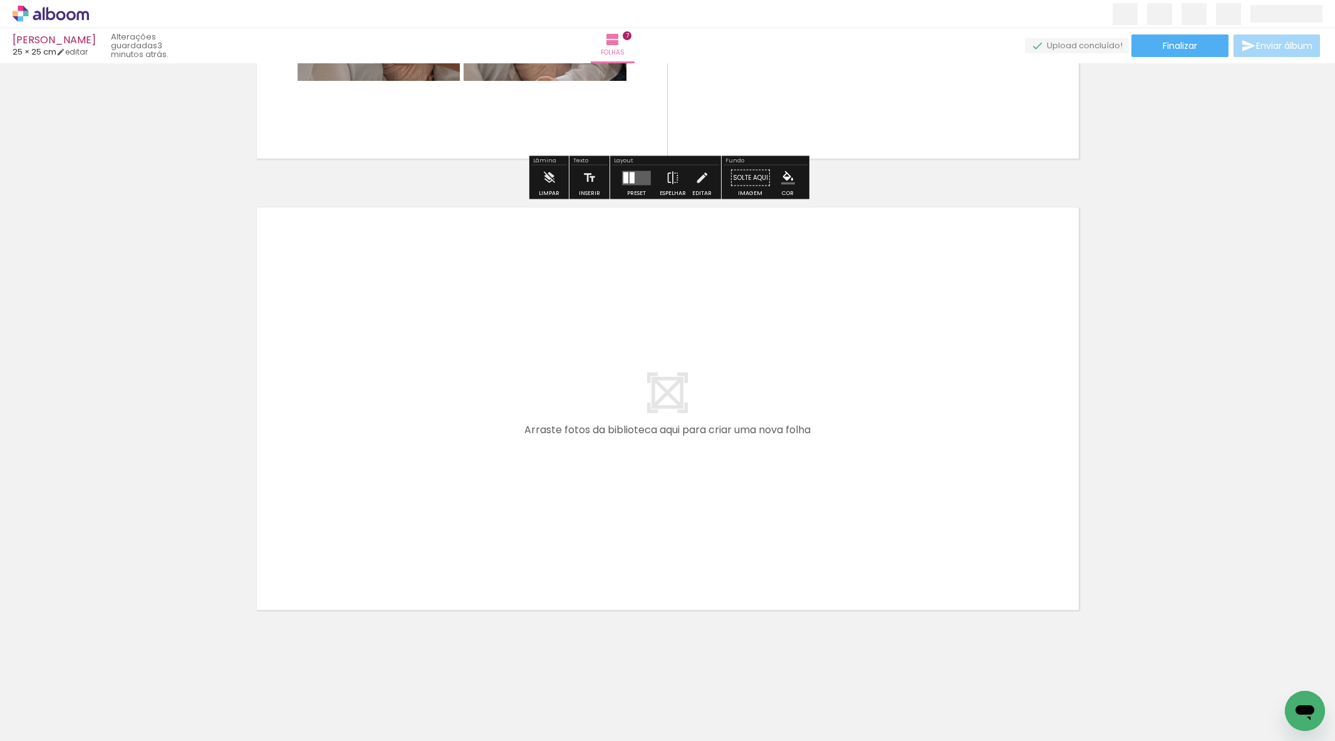
scroll to position [0, 1026]
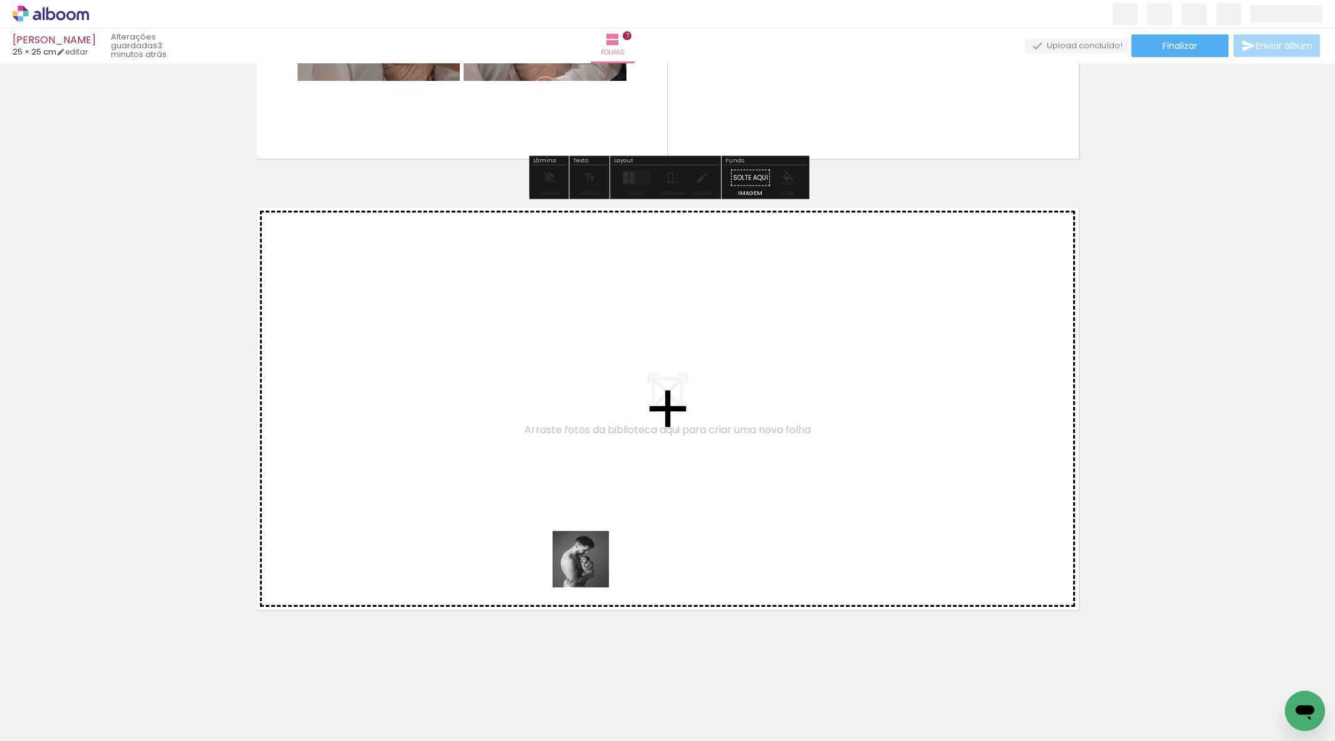
drag, startPoint x: 588, startPoint y: 590, endPoint x: 664, endPoint y: 644, distance: 93.4
click at [593, 551] on quentale-workspace at bounding box center [667, 370] width 1335 height 741
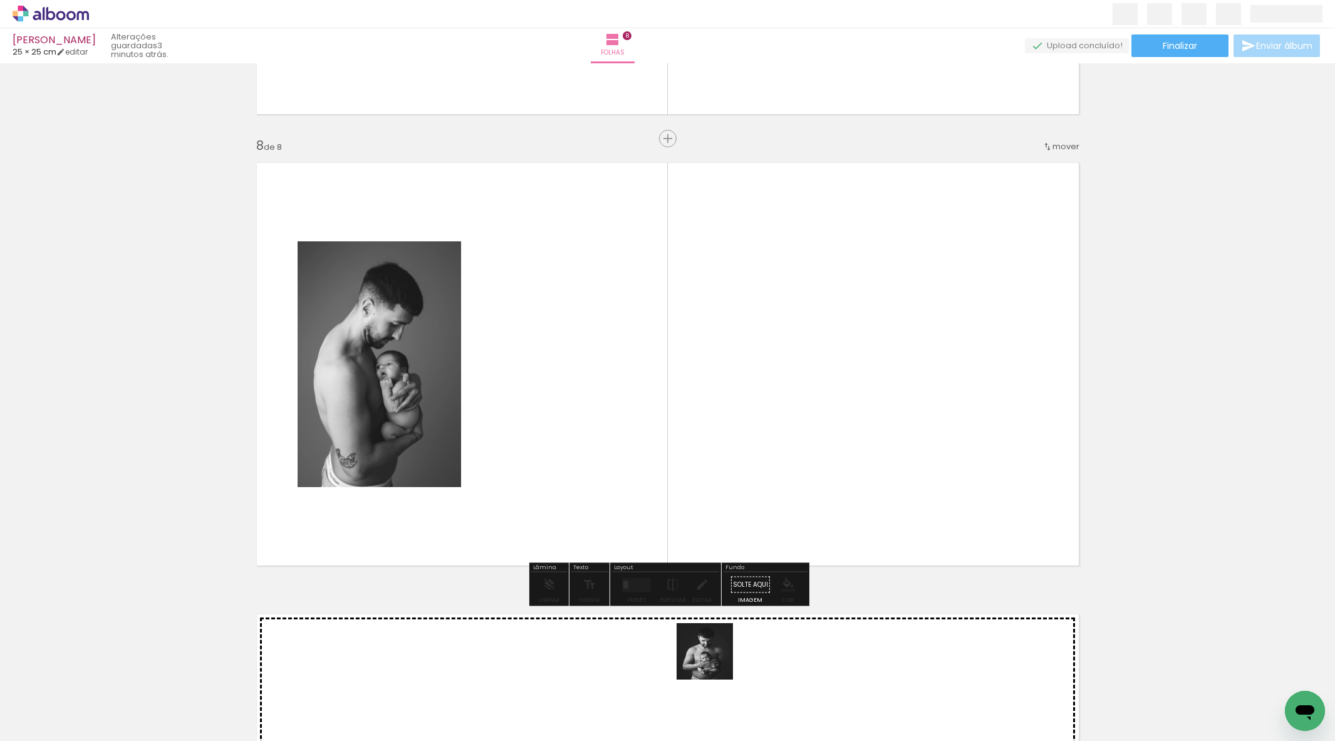
scroll to position [3105, 0]
drag, startPoint x: 714, startPoint y: 660, endPoint x: 801, endPoint y: 603, distance: 103.9
click at [714, 501] on quentale-workspace at bounding box center [667, 370] width 1335 height 741
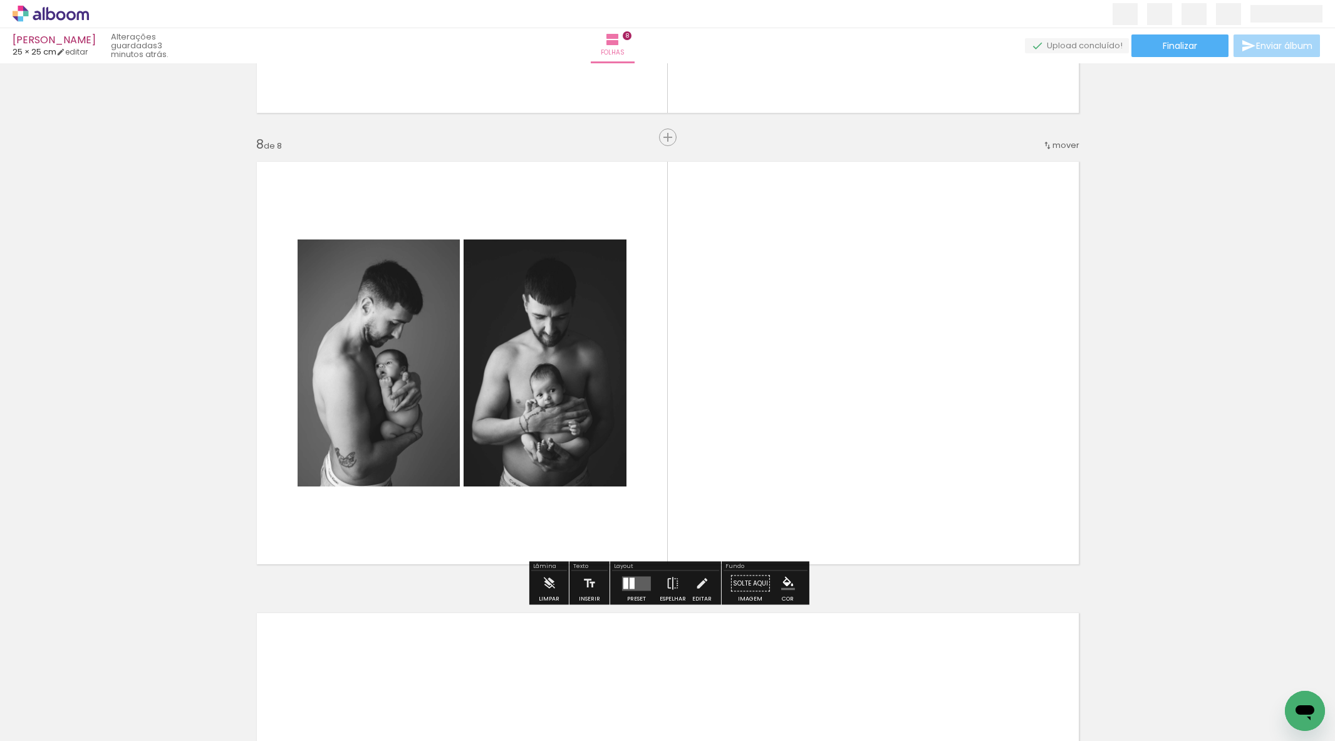
scroll to position [0, 1571]
drag, startPoint x: 722, startPoint y: 709, endPoint x: 773, endPoint y: 477, distance: 237.3
click at [779, 481] on quentale-workspace at bounding box center [667, 370] width 1335 height 741
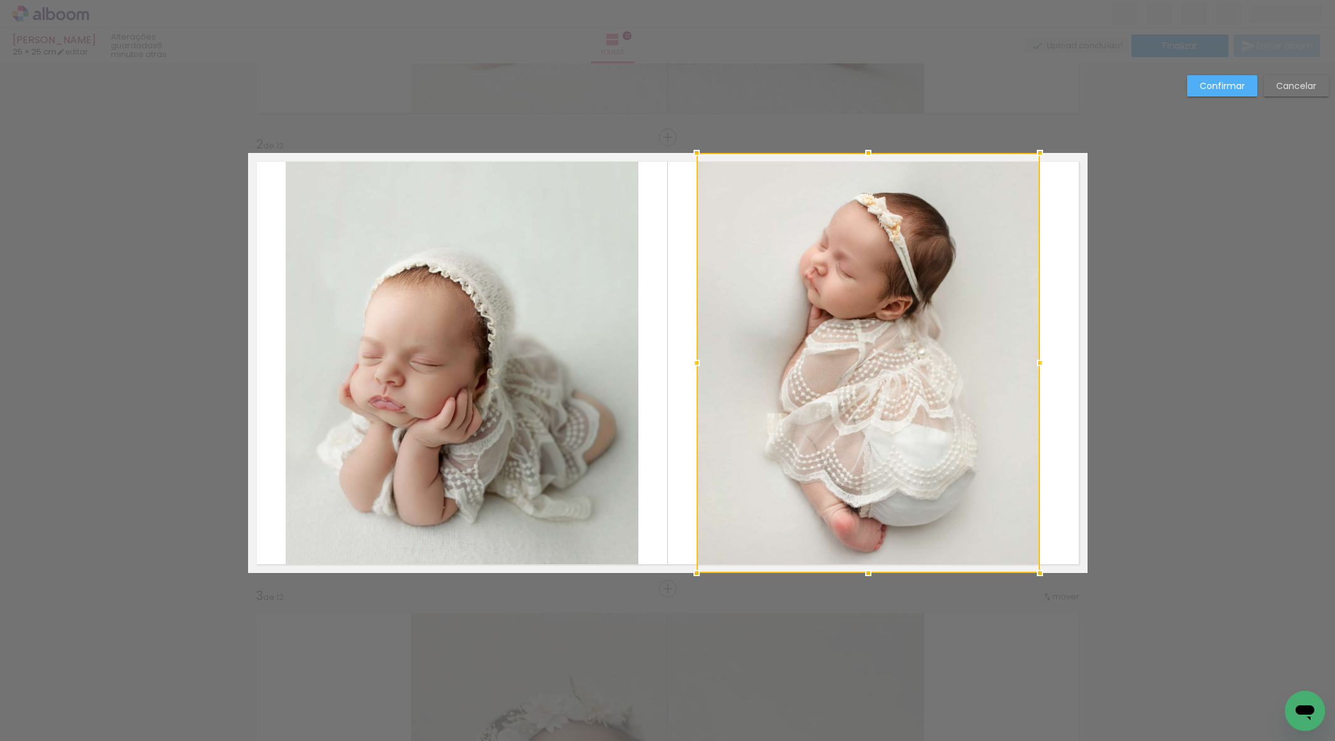
click at [843, 378] on div at bounding box center [868, 363] width 343 height 420
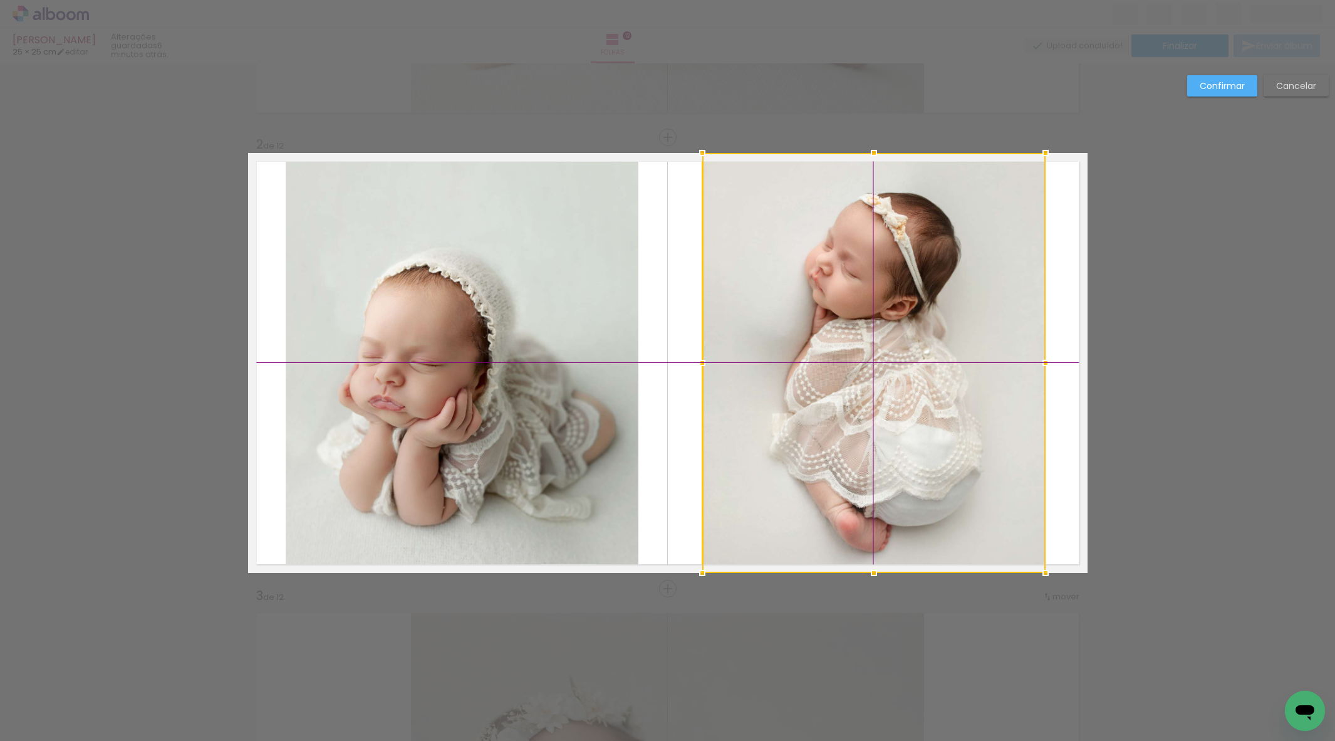
drag, startPoint x: 843, startPoint y: 378, endPoint x: 853, endPoint y: 375, distance: 11.3
click at [858, 375] on div at bounding box center [873, 363] width 343 height 420
click at [518, 368] on quentale-photo at bounding box center [462, 363] width 353 height 420
click at [702, 368] on div at bounding box center [873, 363] width 343 height 420
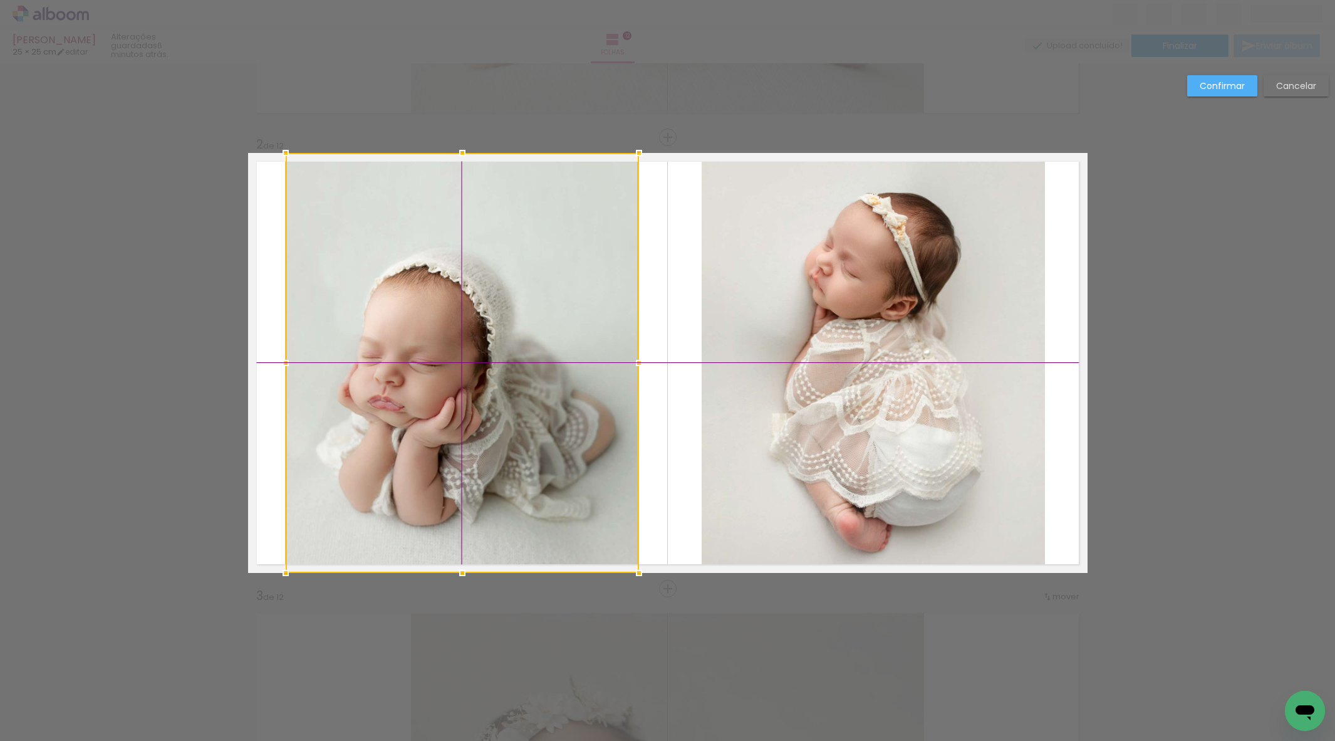
click at [477, 370] on div at bounding box center [462, 363] width 353 height 420
drag, startPoint x: 1207, startPoint y: 85, endPoint x: 1184, endPoint y: 84, distance: 23.2
click at [0, 0] on slot "Confirmar" at bounding box center [0, 0] width 0 height 0
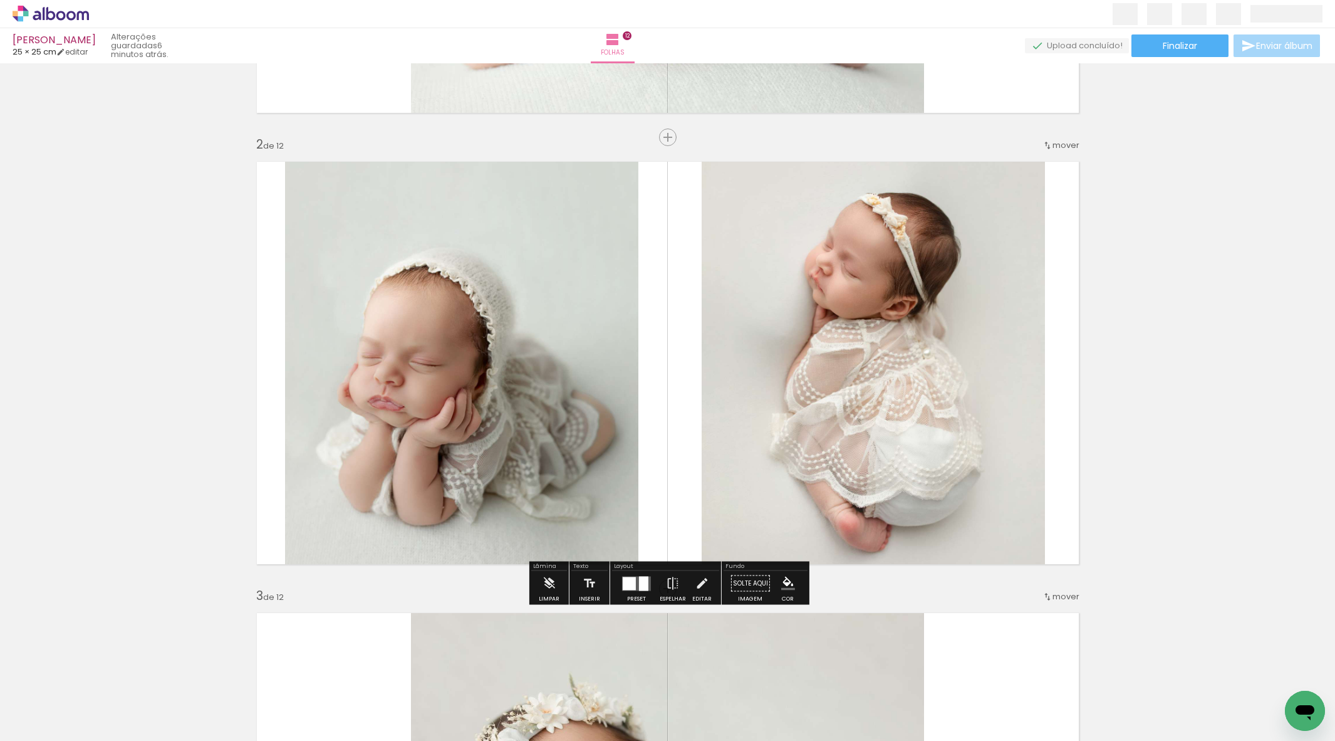
click at [767, 362] on quentale-photo at bounding box center [873, 363] width 343 height 420
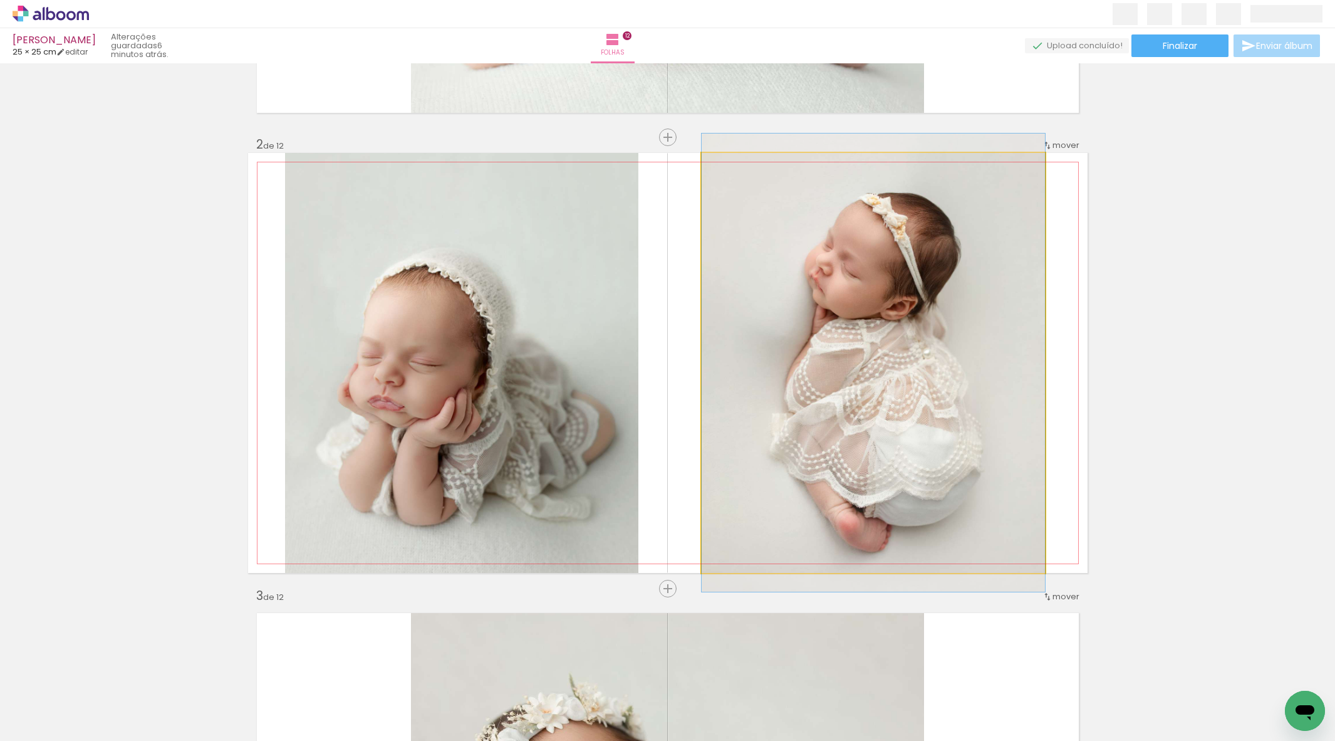
drag, startPoint x: 767, startPoint y: 362, endPoint x: 753, endPoint y: 362, distance: 13.8
click at [767, 362] on quentale-photo at bounding box center [873, 363] width 343 height 420
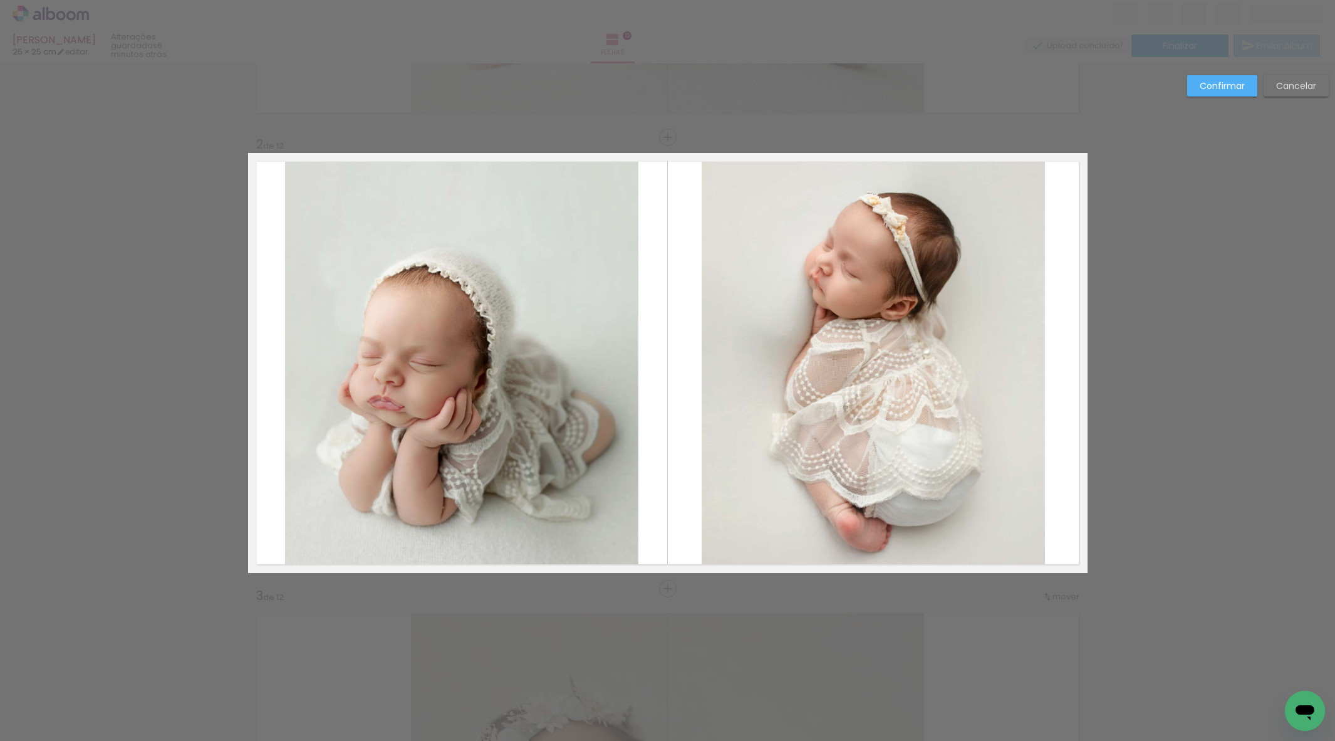
click at [609, 360] on quentale-photo at bounding box center [461, 363] width 353 height 420
click at [609, 360] on div at bounding box center [462, 363] width 353 height 420
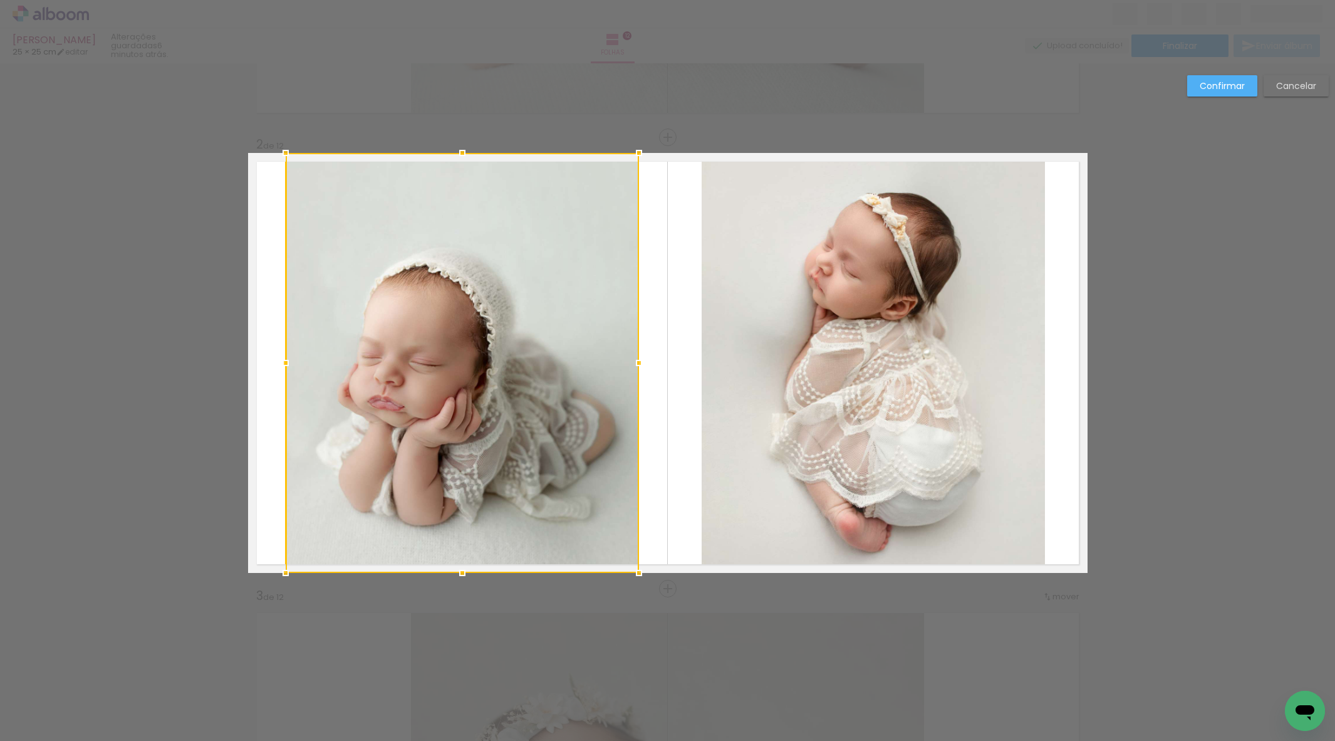
click at [612, 360] on div at bounding box center [462, 363] width 353 height 420
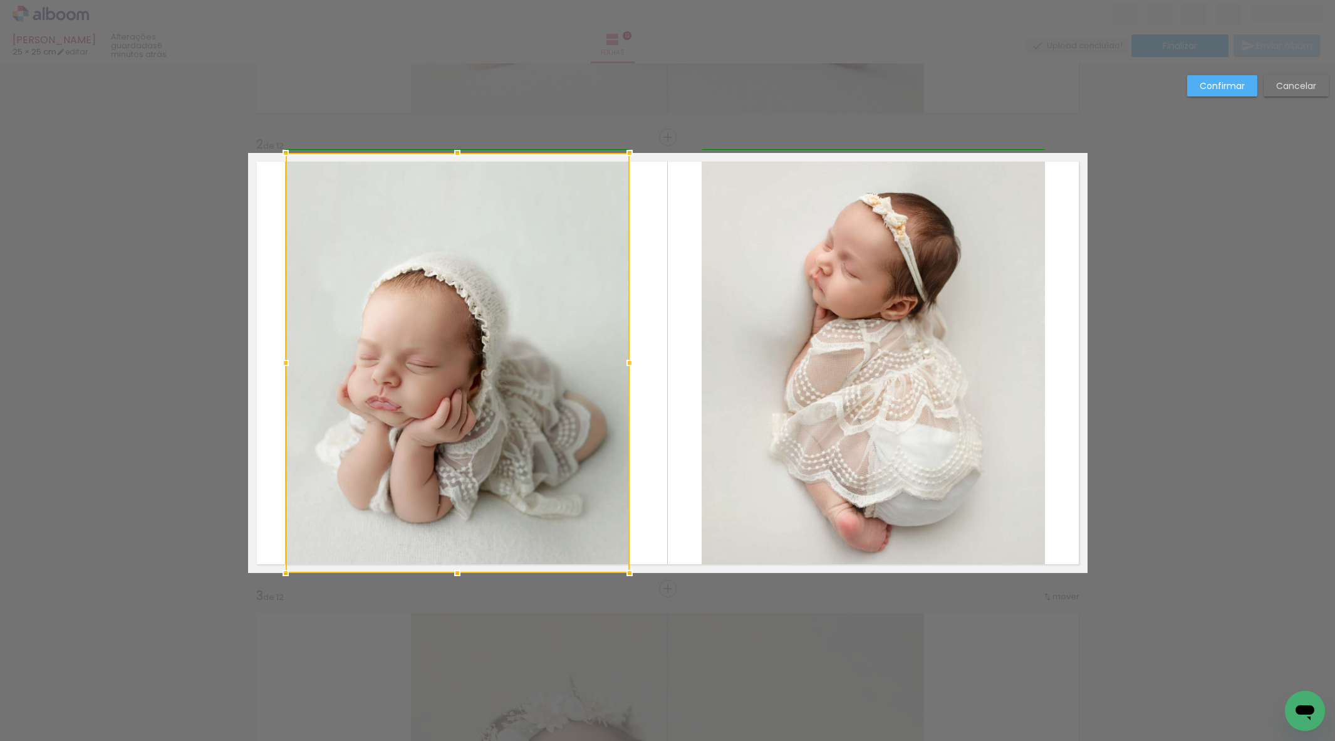
drag, startPoint x: 637, startPoint y: 362, endPoint x: 627, endPoint y: 362, distance: 10.7
click at [629, 362] on div at bounding box center [629, 362] width 25 height 25
drag, startPoint x: 1209, startPoint y: 81, endPoint x: 1194, endPoint y: 80, distance: 15.1
click at [0, 0] on slot "Confirmar" at bounding box center [0, 0] width 0 height 0
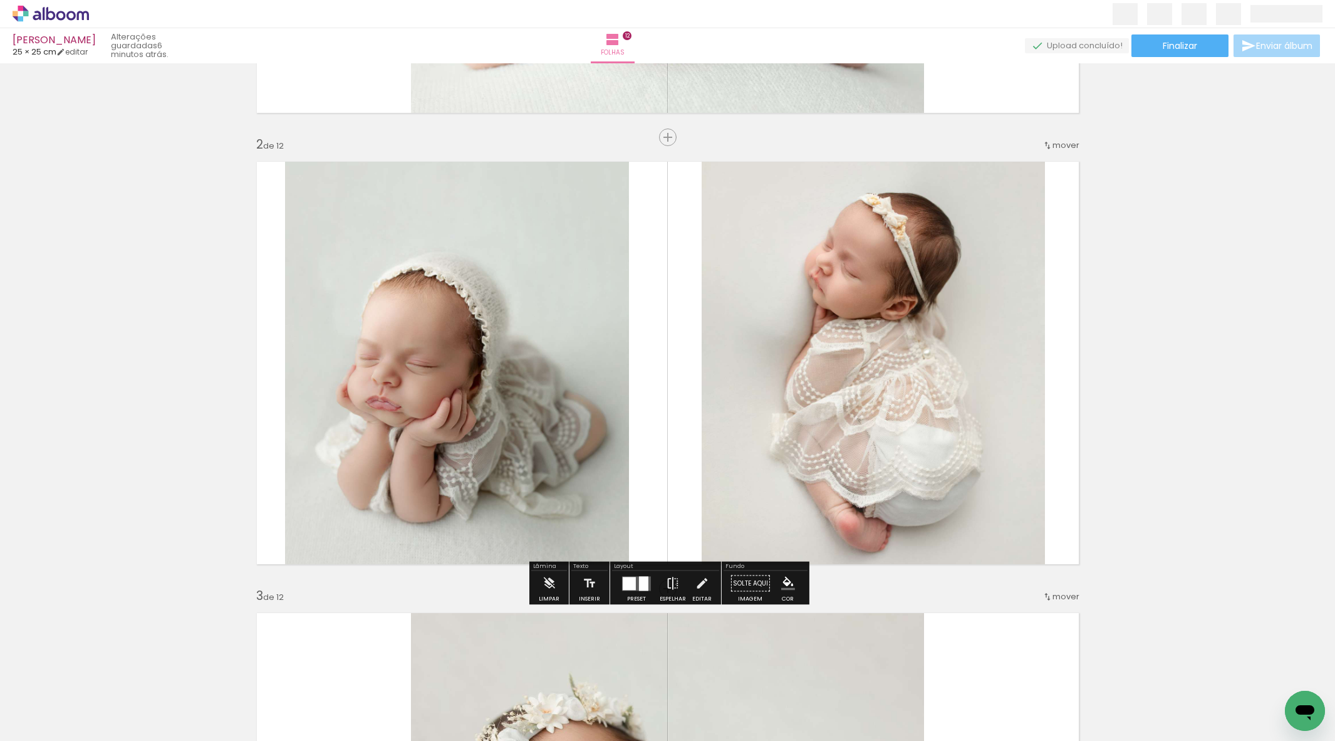
click at [672, 583] on iron-icon at bounding box center [673, 583] width 14 height 25
drag, startPoint x: 670, startPoint y: 581, endPoint x: 667, endPoint y: 573, distance: 9.3
click at [670, 581] on iron-icon at bounding box center [673, 583] width 14 height 25
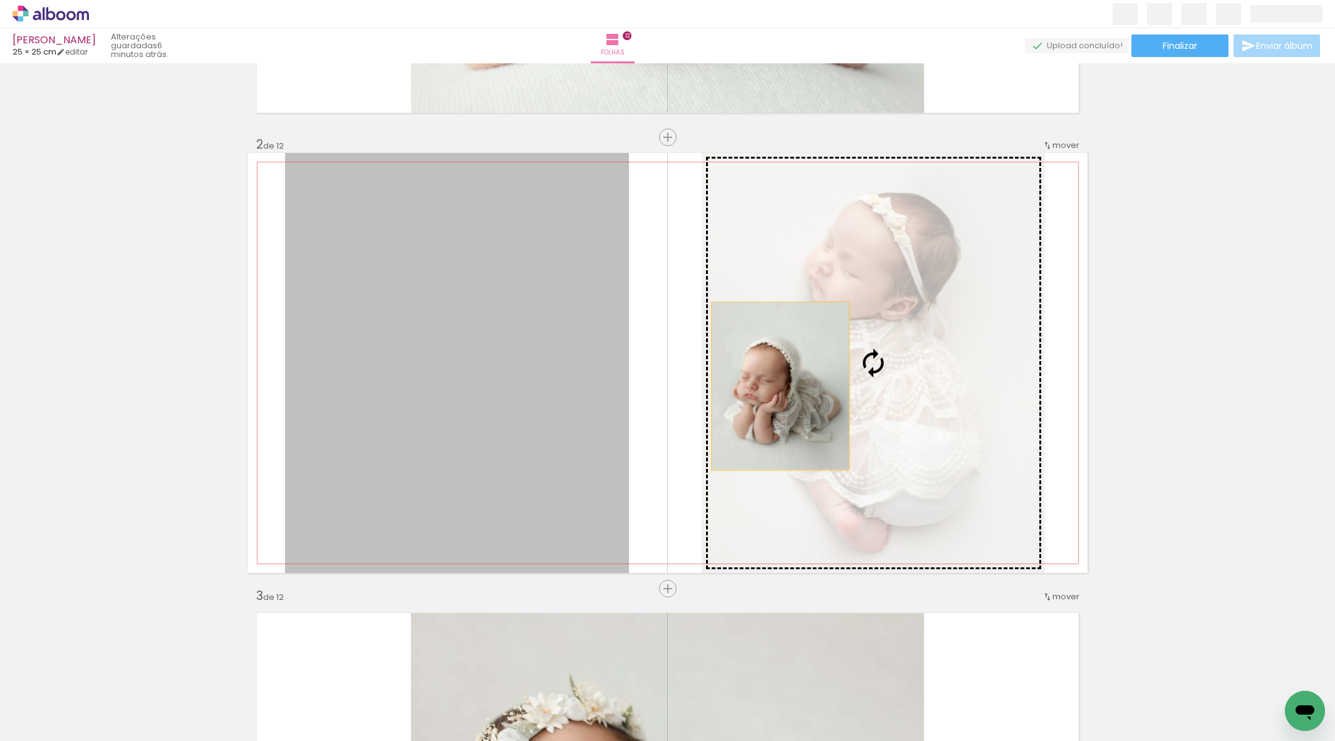
drag, startPoint x: 521, startPoint y: 432, endPoint x: 811, endPoint y: 390, distance: 293.7
click at [0, 0] on slot at bounding box center [0, 0] width 0 height 0
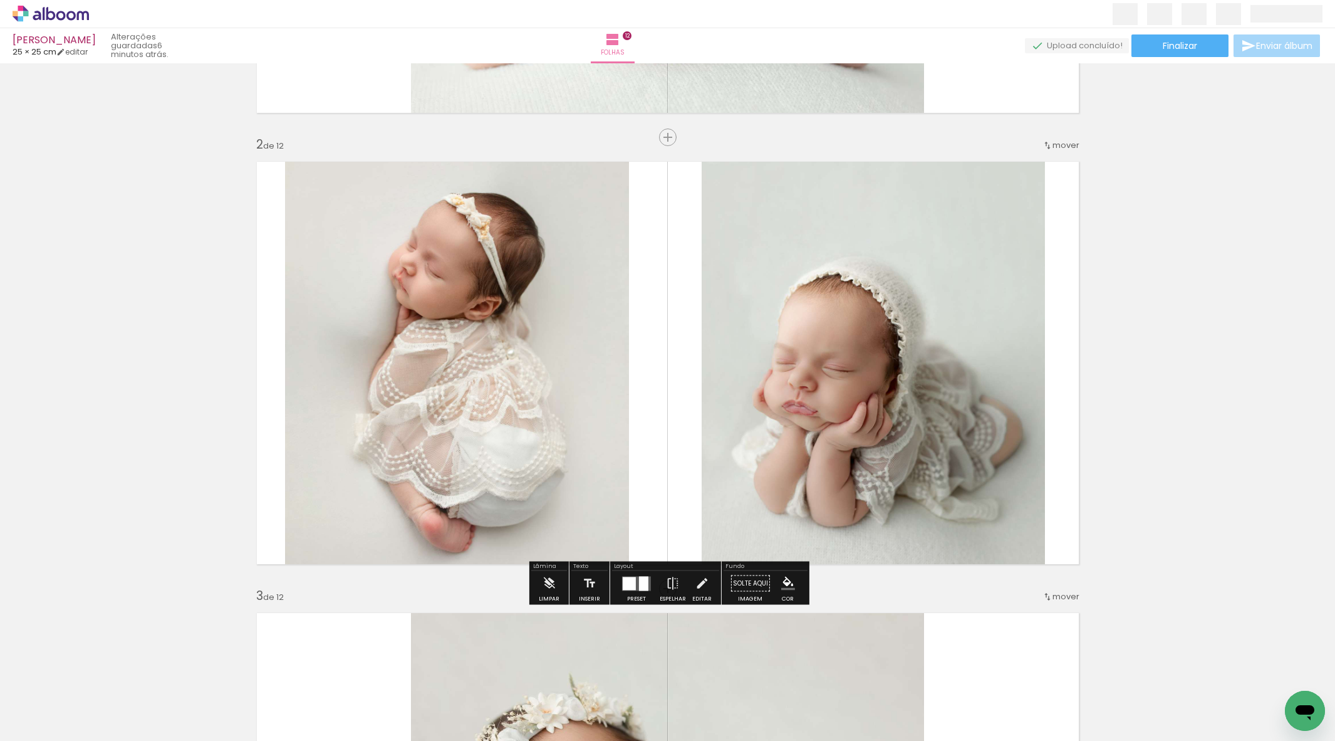
drag, startPoint x: 846, startPoint y: 407, endPoint x: 544, endPoint y: 402, distance: 302.0
click at [0, 0] on slot at bounding box center [0, 0] width 0 height 0
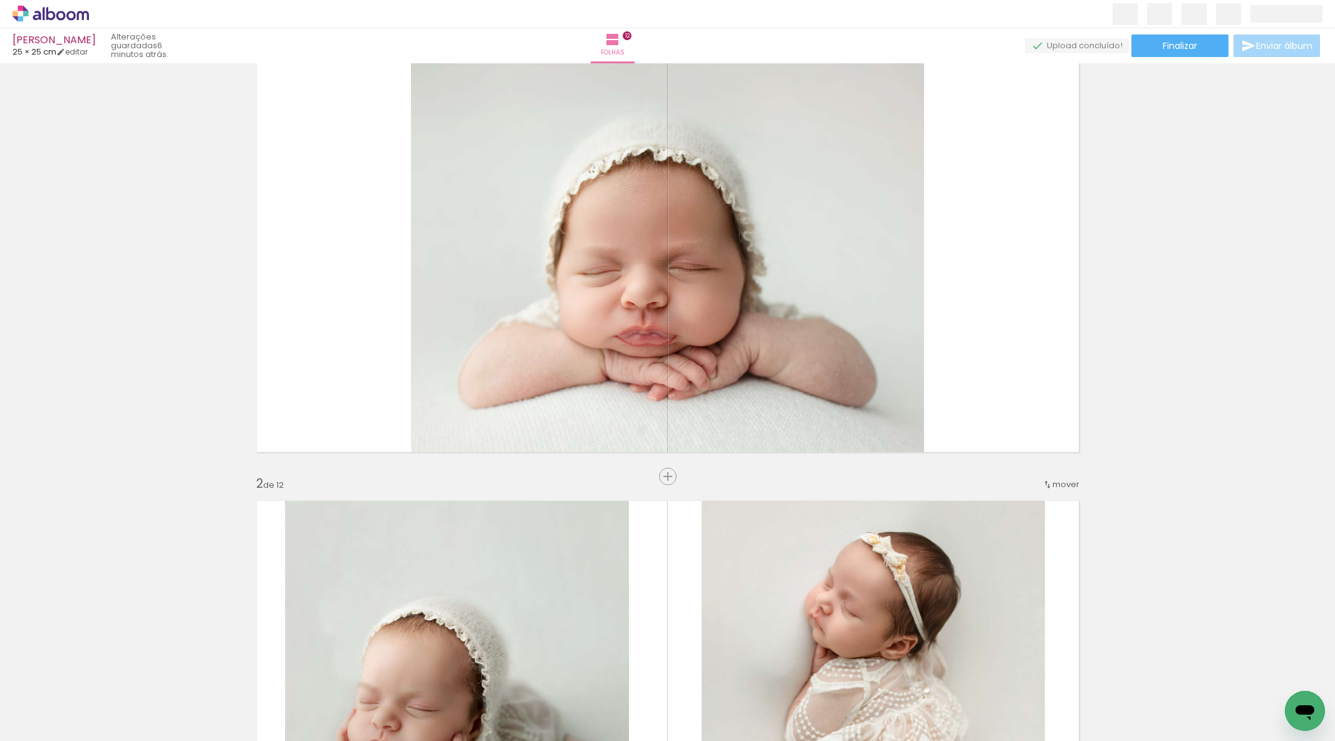
scroll to position [0, 0]
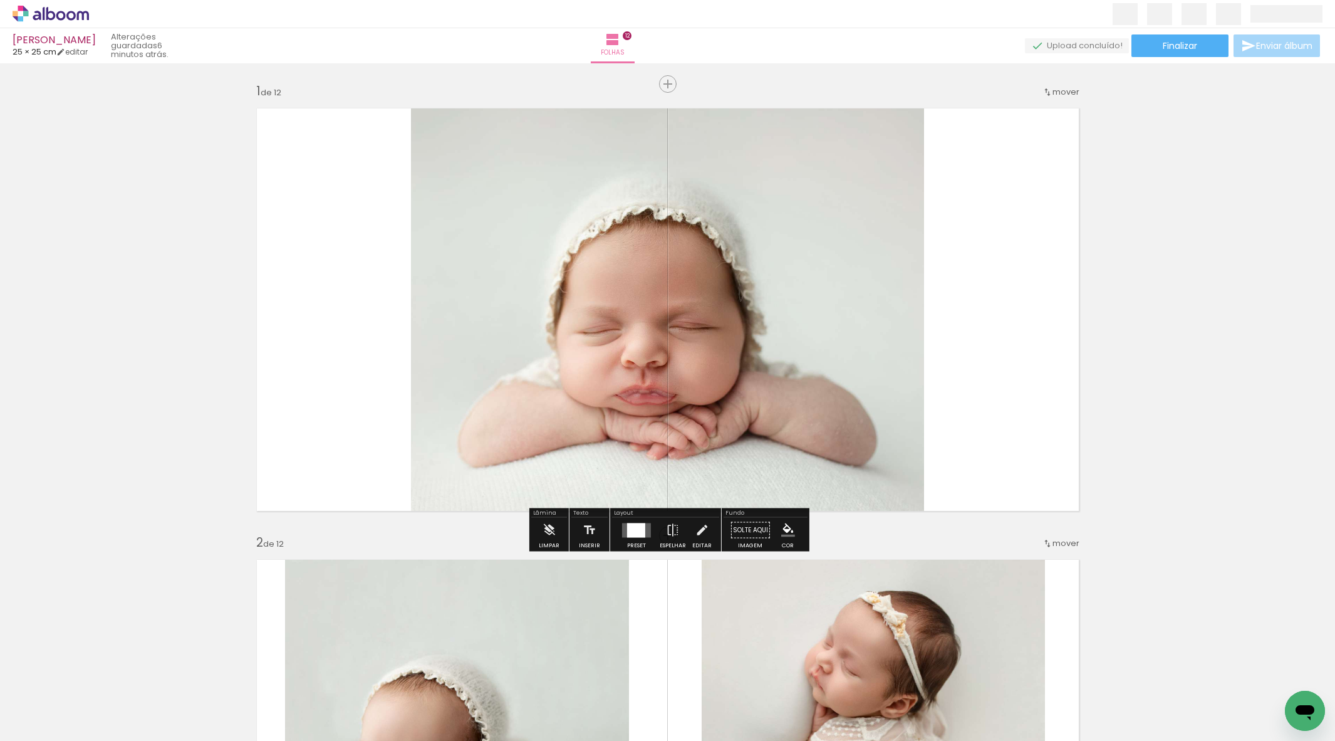
click at [634, 536] on div at bounding box center [636, 530] width 18 height 14
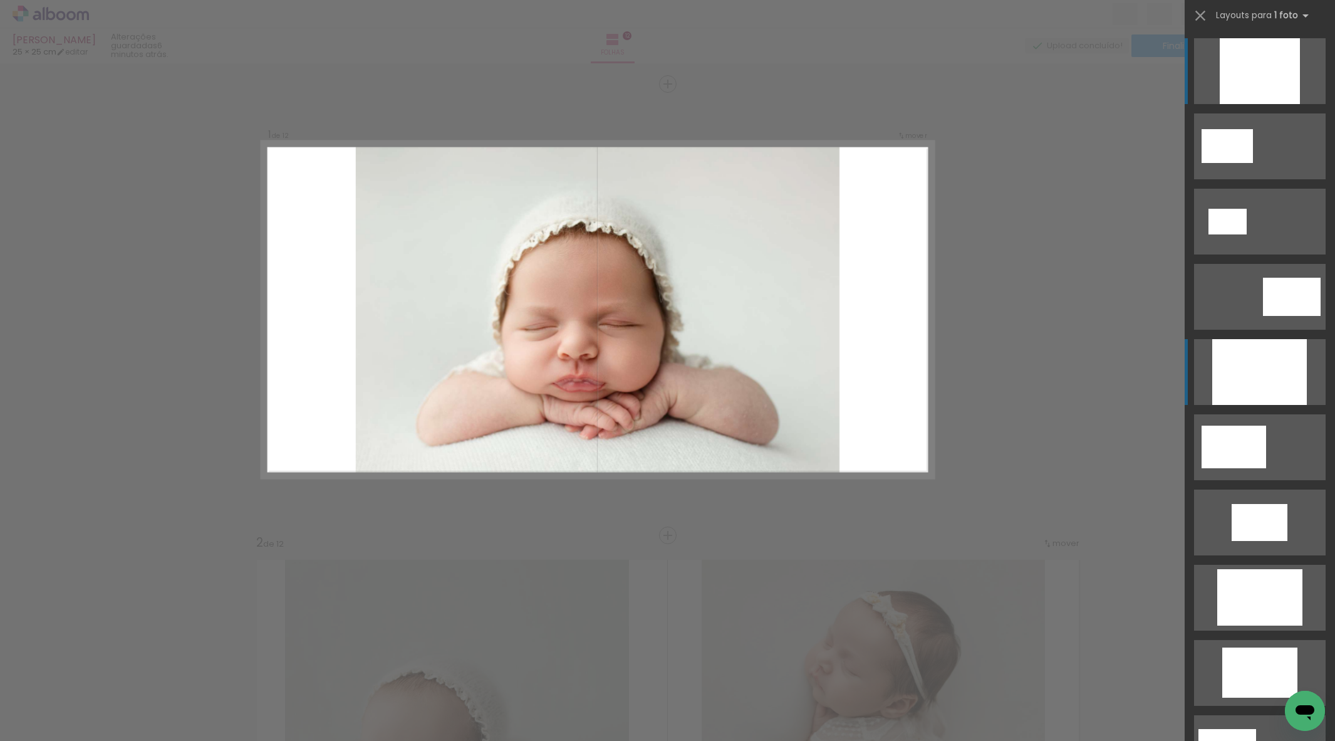
click at [1237, 377] on div at bounding box center [1259, 372] width 95 height 66
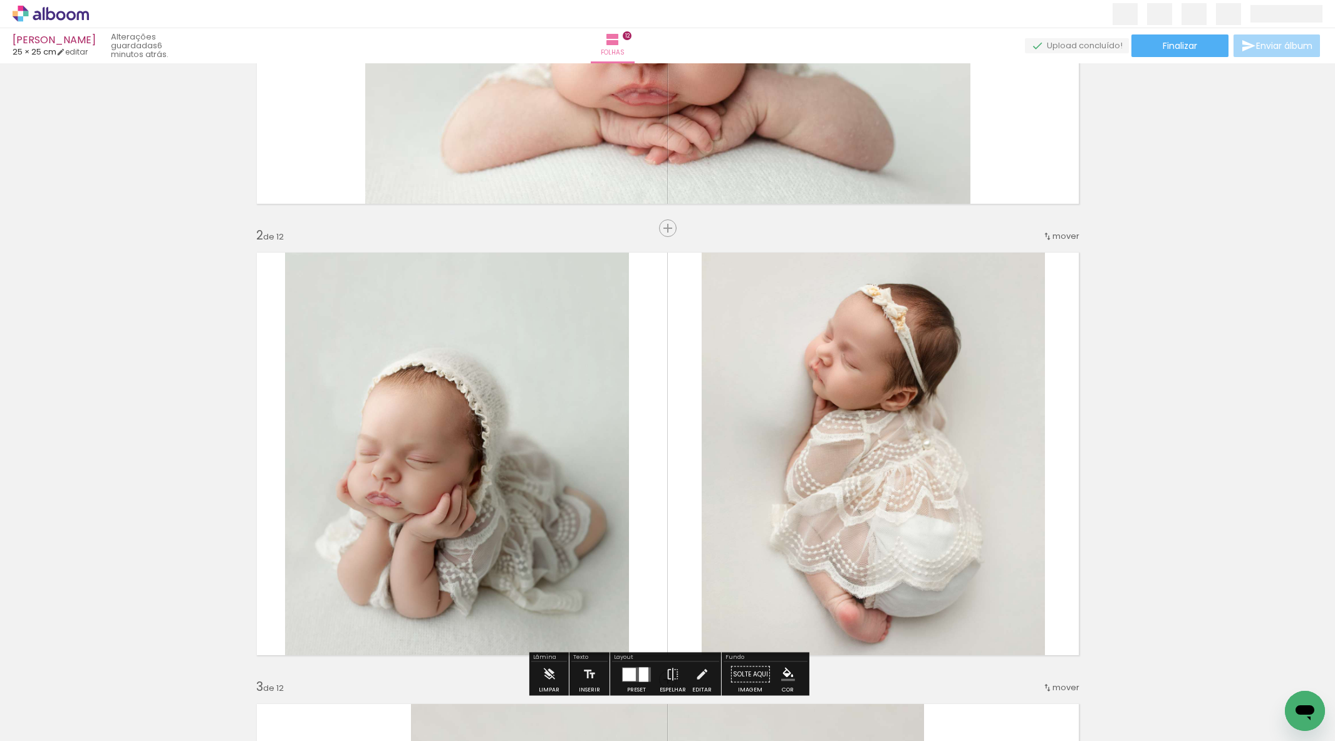
scroll to position [221, 0]
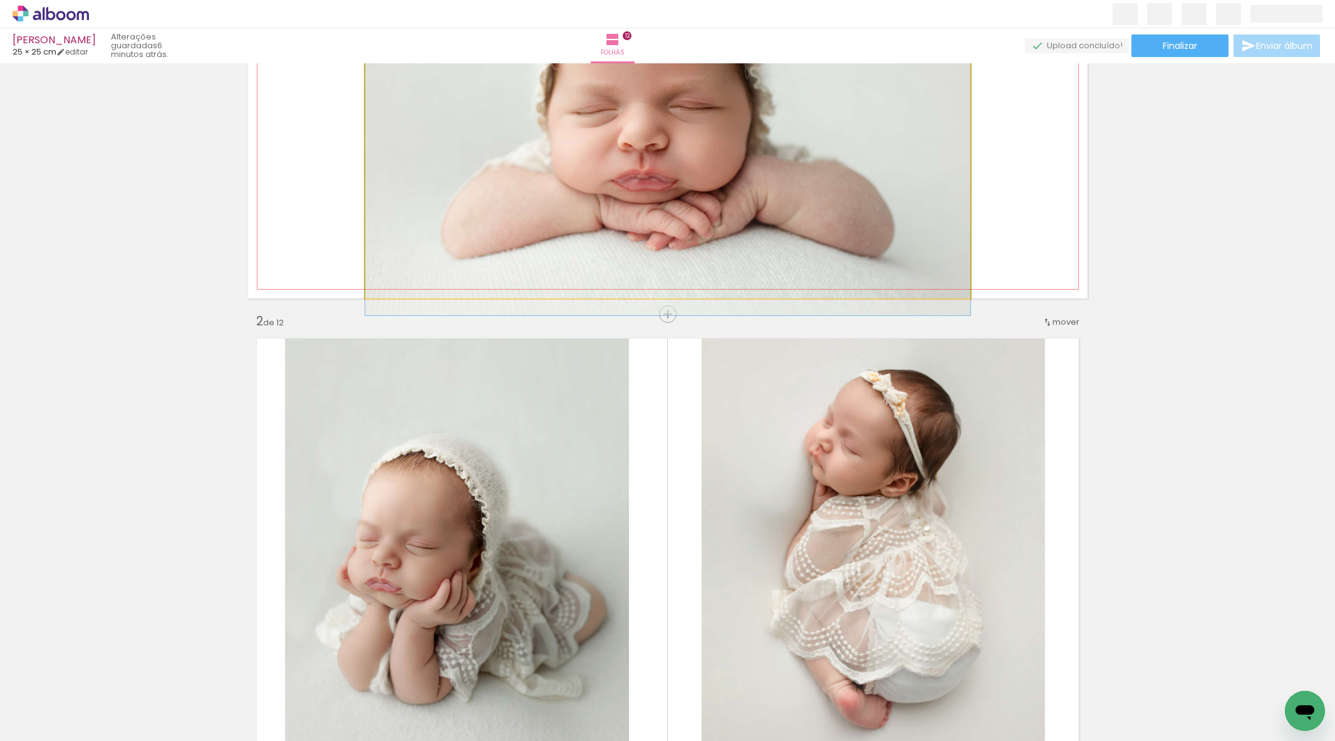
drag, startPoint x: 804, startPoint y: 232, endPoint x: 664, endPoint y: 440, distance: 250.4
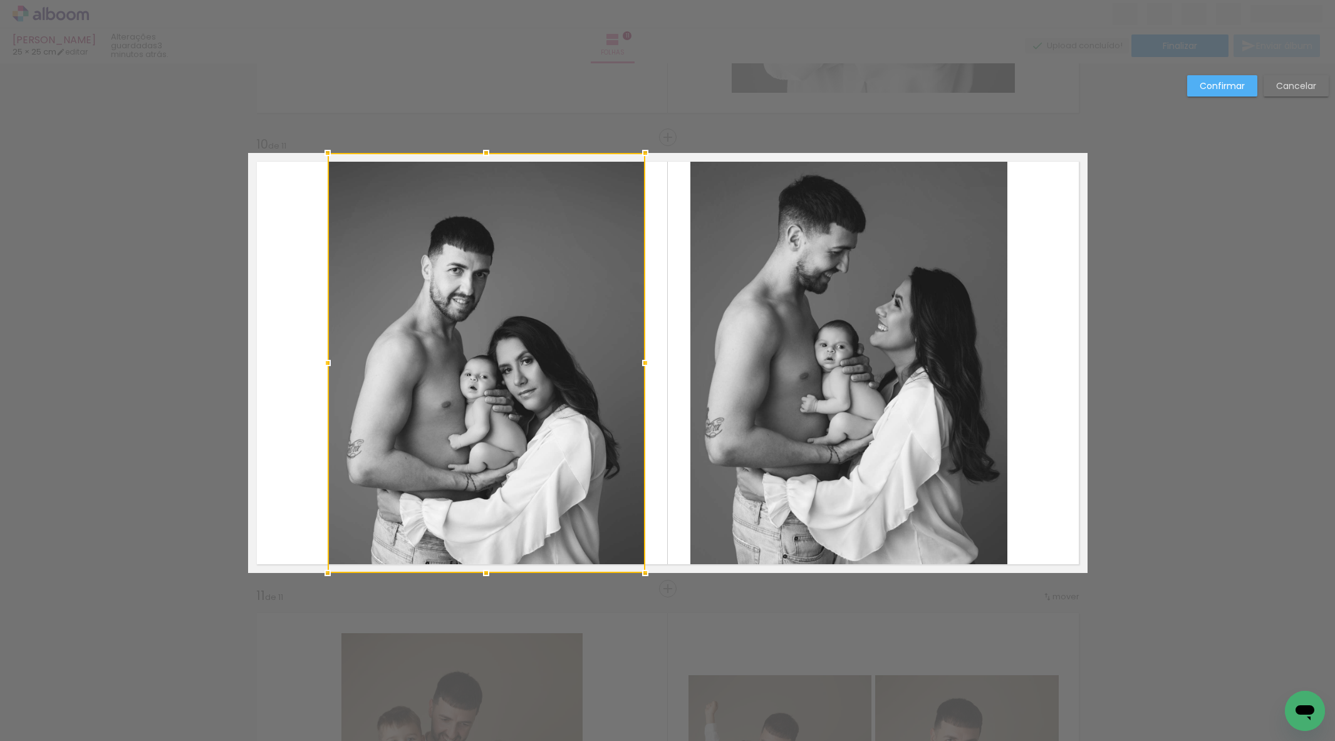
click at [885, 373] on quentale-photo at bounding box center [849, 363] width 318 height 420
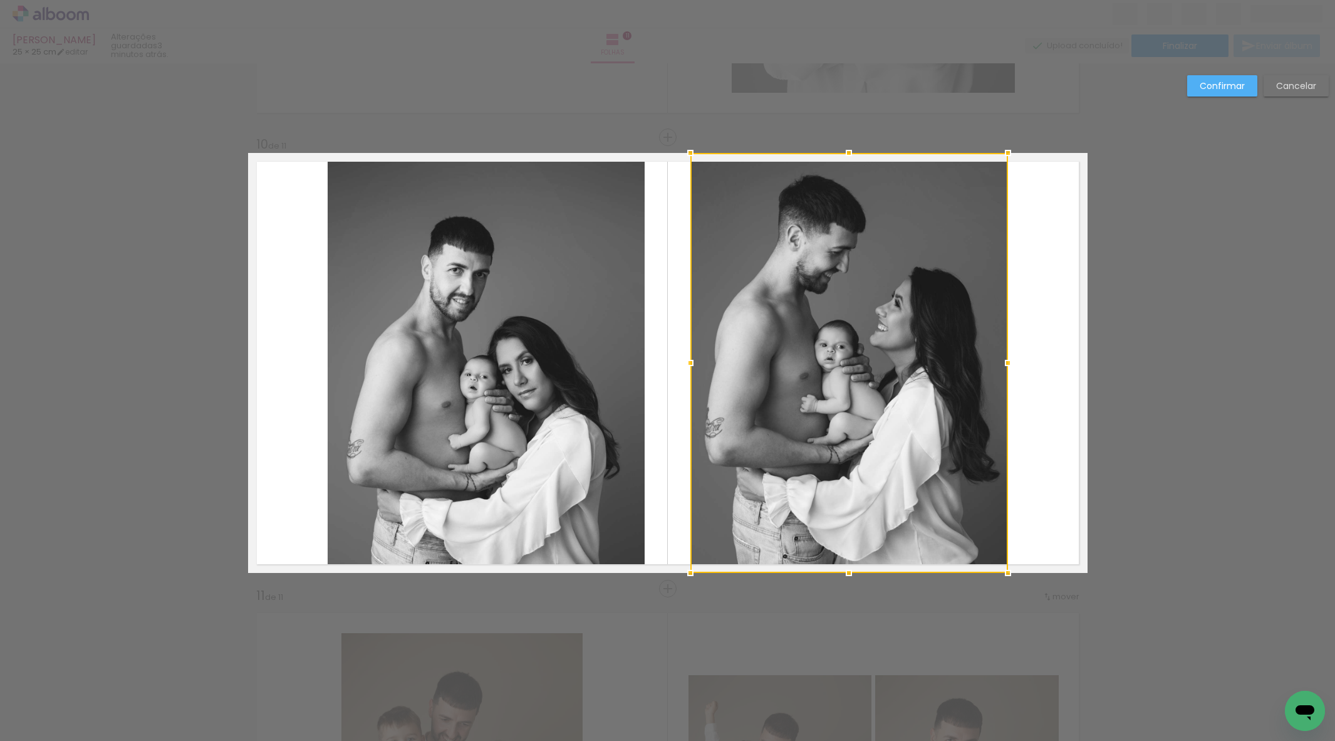
drag, startPoint x: 885, startPoint y: 373, endPoint x: 878, endPoint y: 372, distance: 7.6
click at [885, 373] on div at bounding box center [849, 363] width 318 height 420
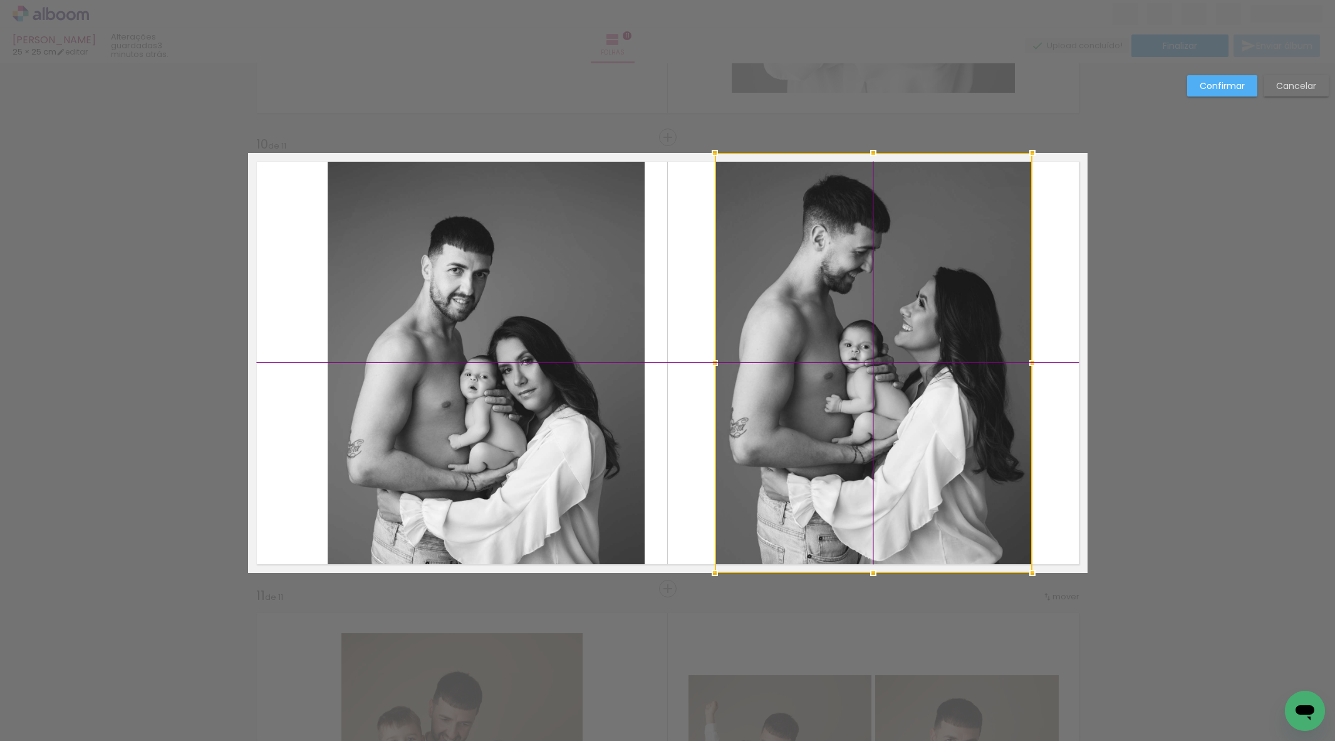
drag, startPoint x: 872, startPoint y: 372, endPoint x: 893, endPoint y: 368, distance: 21.0
click at [899, 370] on div at bounding box center [874, 363] width 318 height 420
click at [533, 383] on quentale-photo at bounding box center [487, 363] width 318 height 420
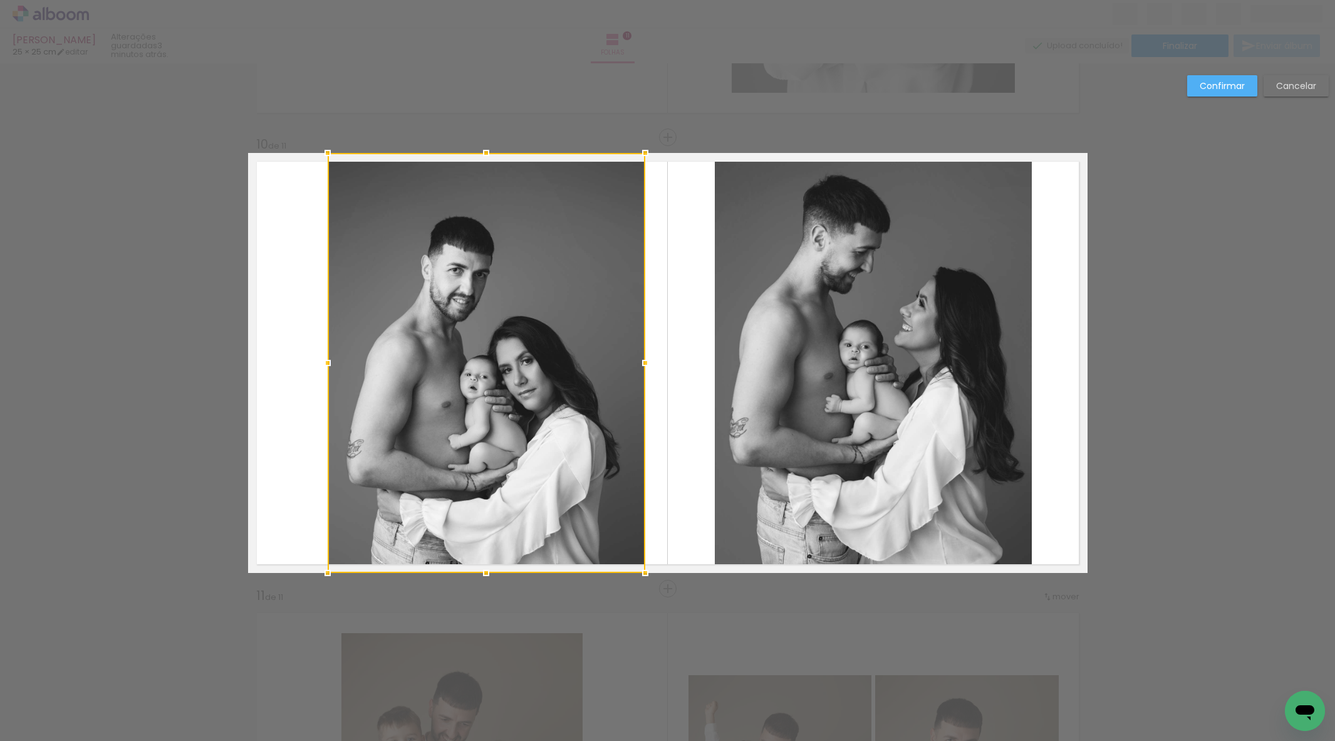
click at [532, 383] on div at bounding box center [487, 363] width 318 height 420
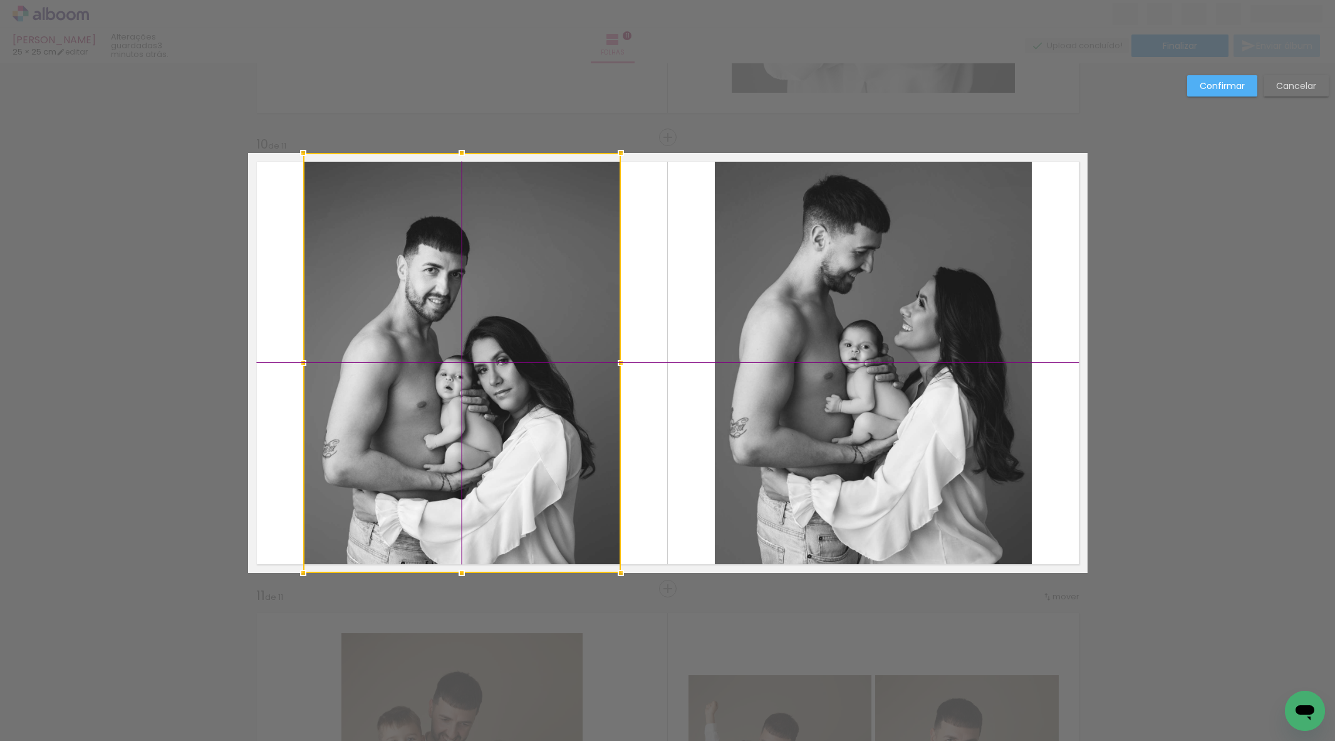
drag, startPoint x: 523, startPoint y: 384, endPoint x: 498, endPoint y: 387, distance: 24.6
click at [498, 387] on div at bounding box center [462, 363] width 318 height 420
drag, startPoint x: 1221, startPoint y: 81, endPoint x: 1206, endPoint y: 81, distance: 14.4
click at [0, 0] on slot "Confirmar" at bounding box center [0, 0] width 0 height 0
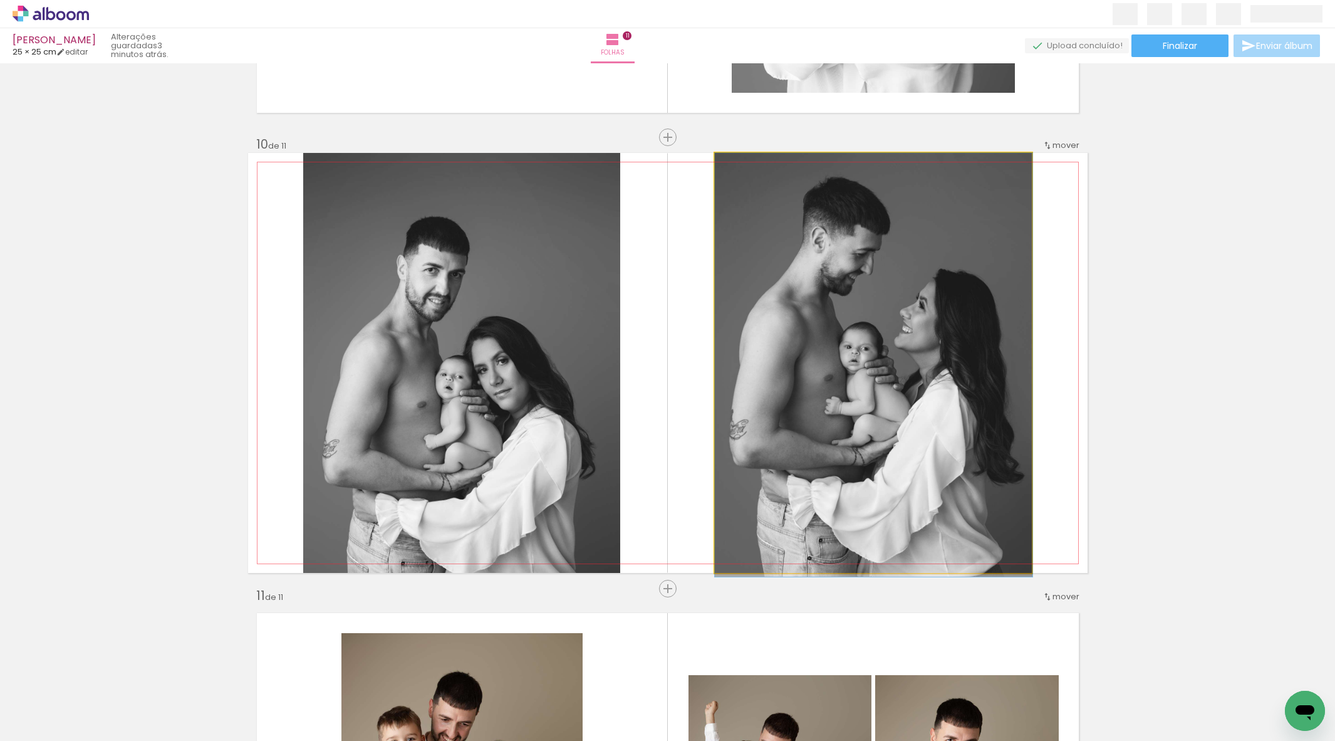
click at [924, 375] on div at bounding box center [874, 365] width 318 height 424
drag, startPoint x: 907, startPoint y: 383, endPoint x: 901, endPoint y: 388, distance: 8.0
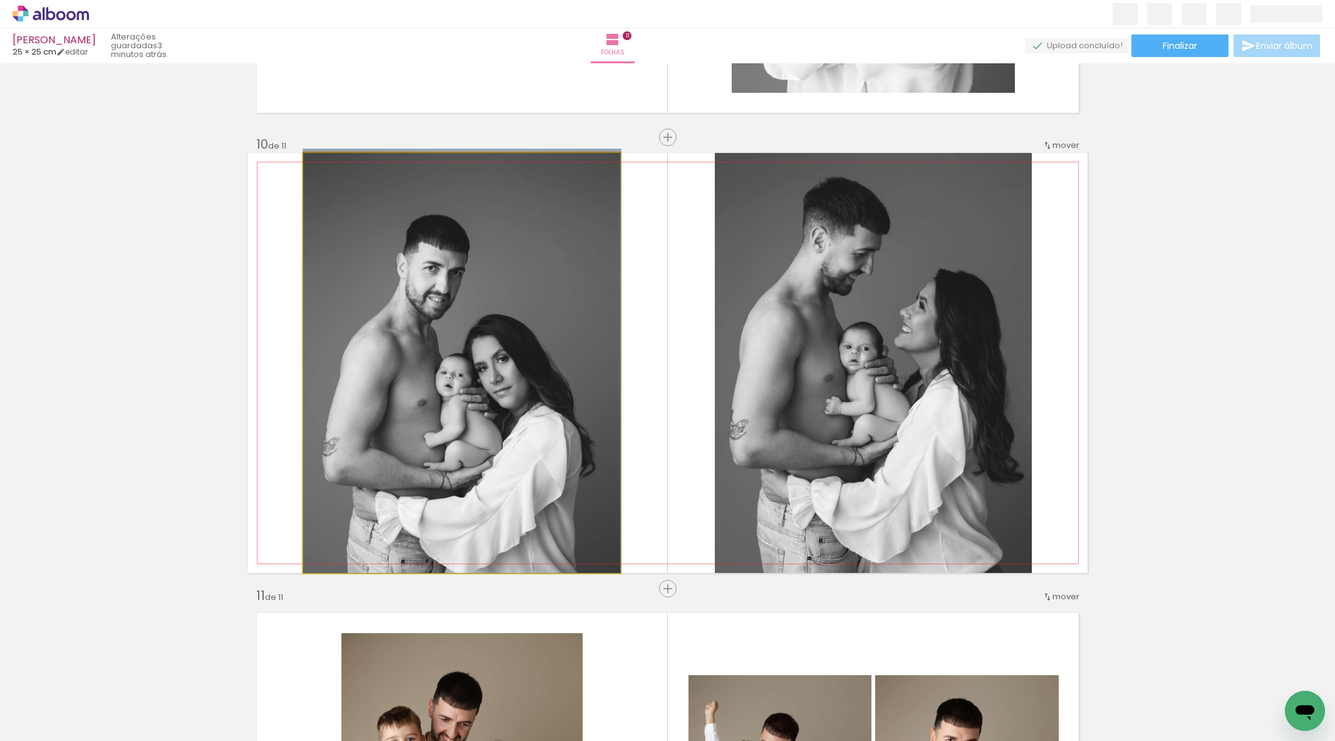
drag, startPoint x: 460, startPoint y: 452, endPoint x: 472, endPoint y: 419, distance: 35.9
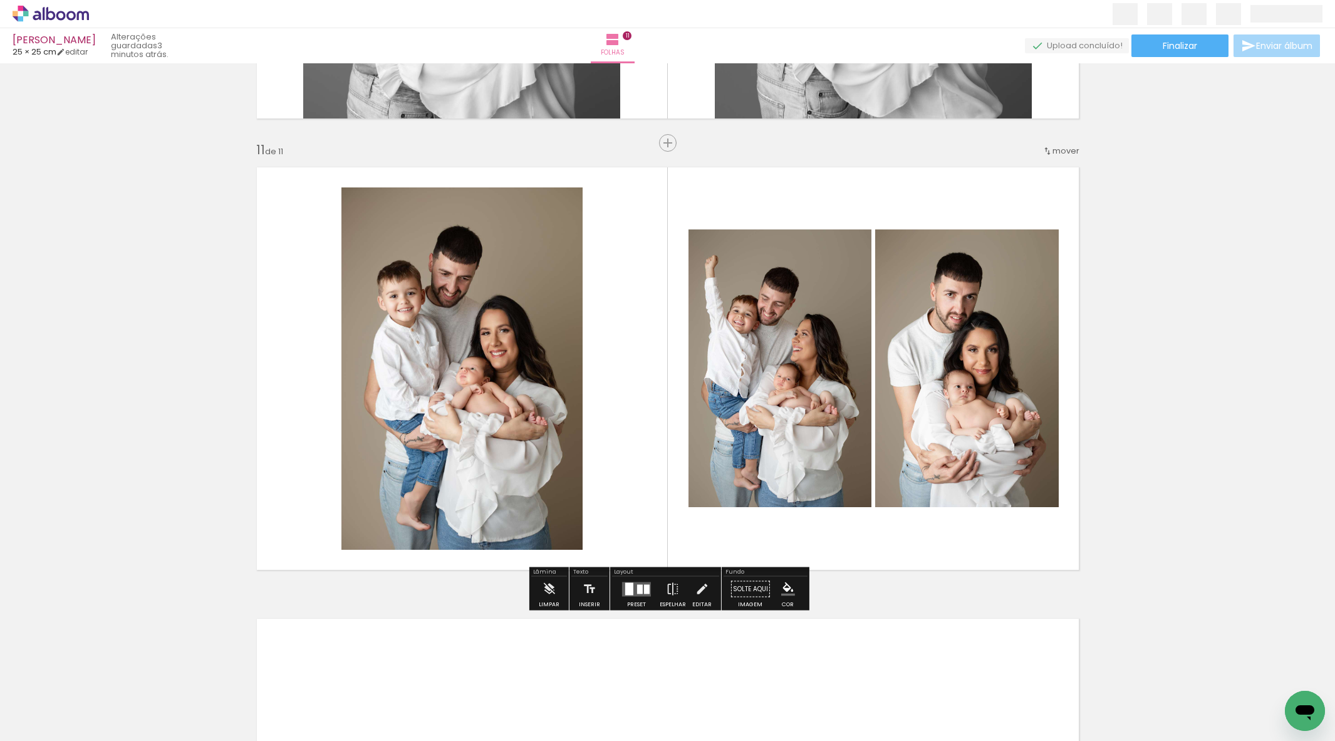
scroll to position [4460, 0]
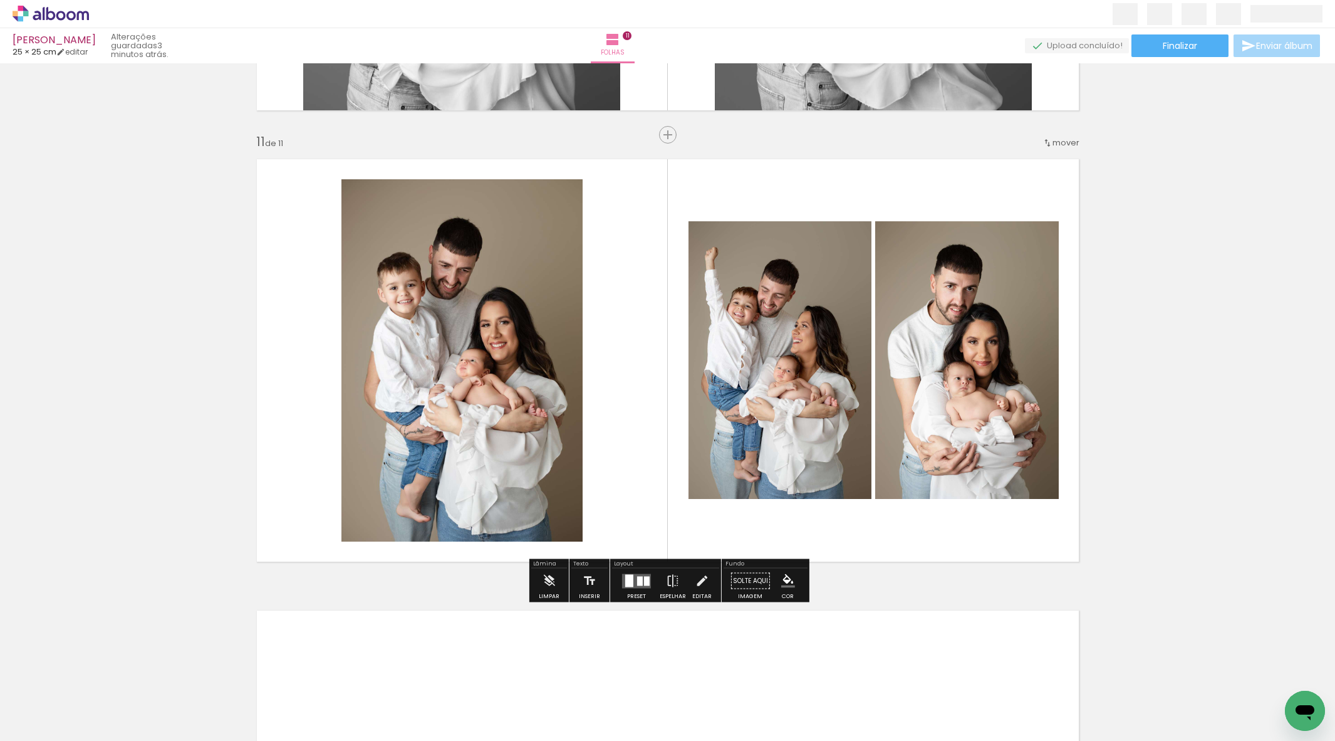
click at [638, 585] on quentale-layouter at bounding box center [636, 580] width 29 height 14
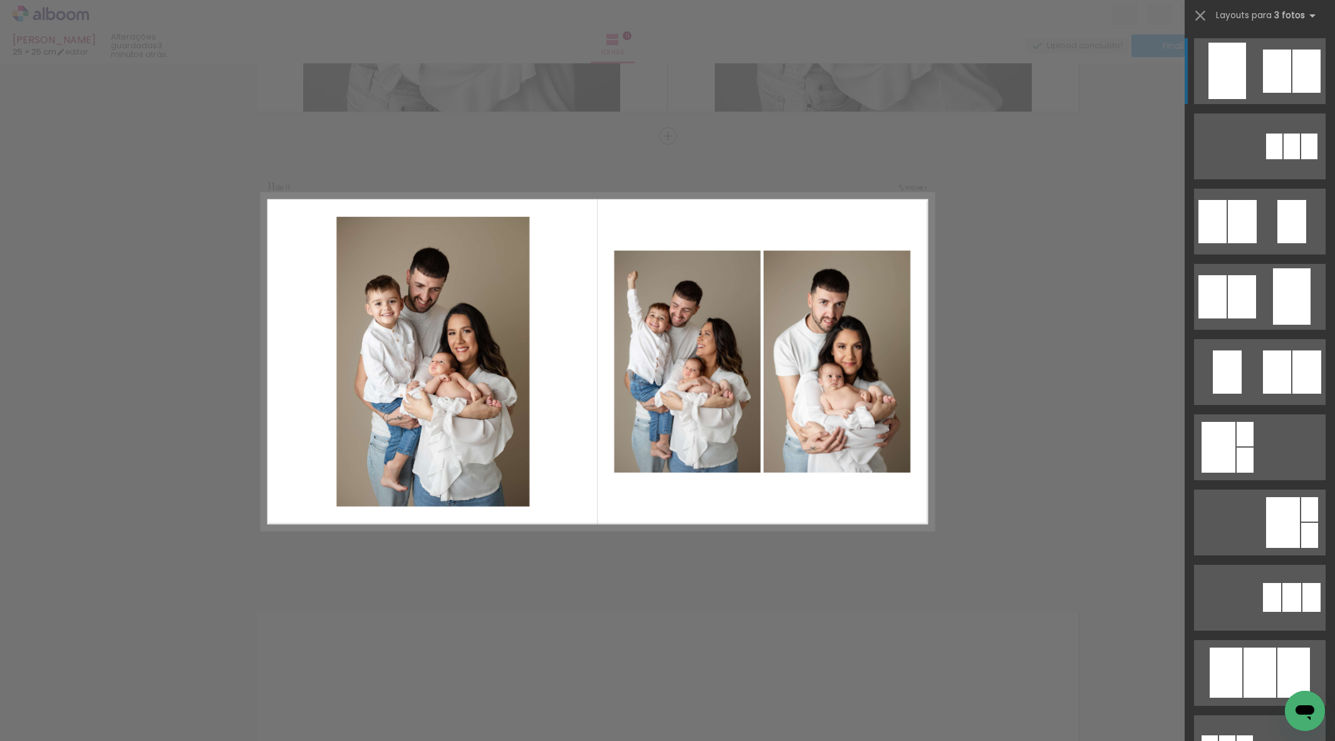
drag, startPoint x: 1055, startPoint y: 384, endPoint x: 1041, endPoint y: 380, distance: 14.3
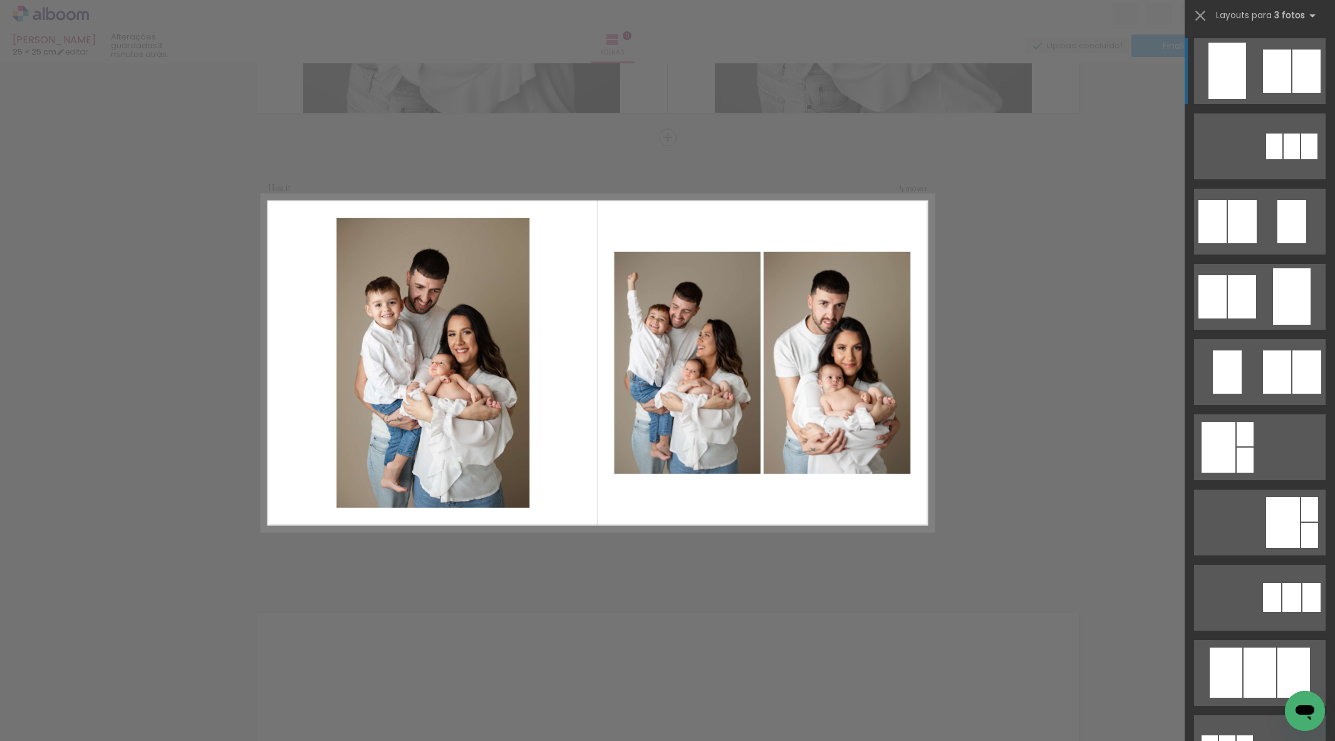
scroll to position [4458, 0]
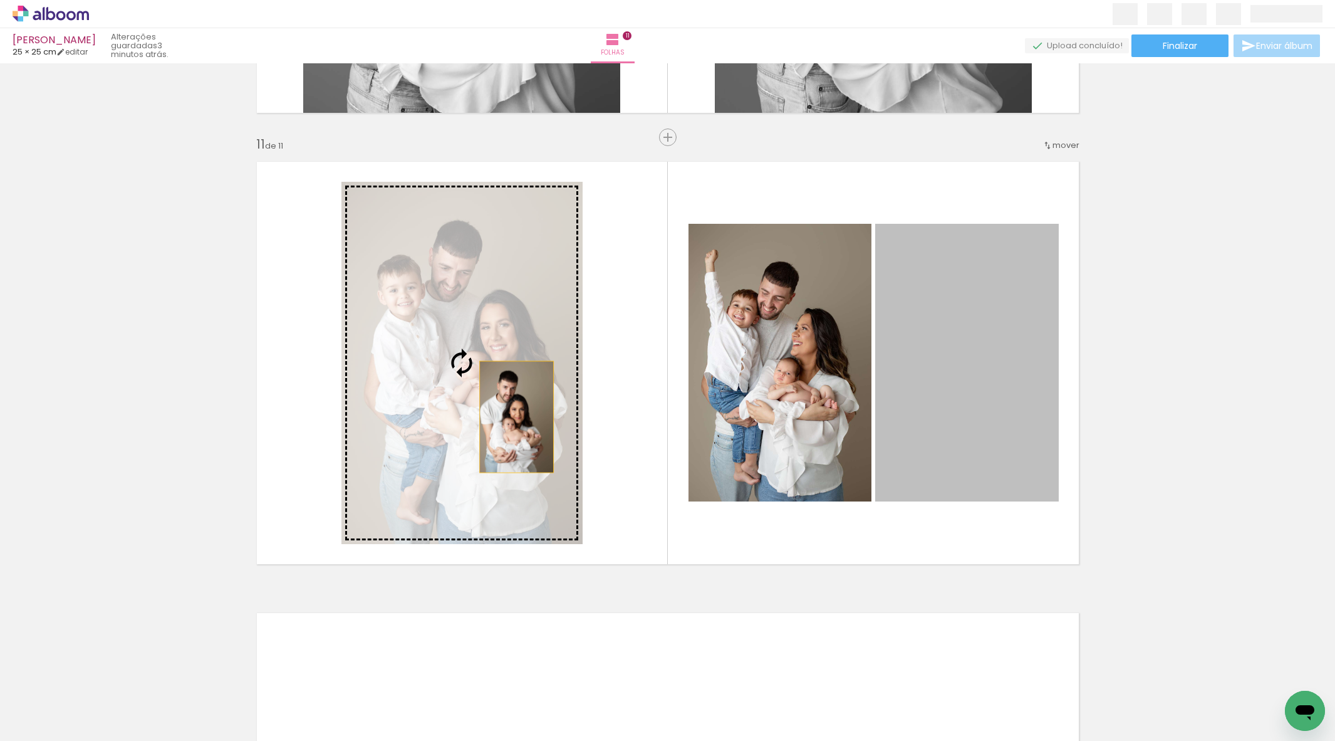
drag, startPoint x: 929, startPoint y: 409, endPoint x: 492, endPoint y: 429, distance: 437.8
click at [0, 0] on slot at bounding box center [0, 0] width 0 height 0
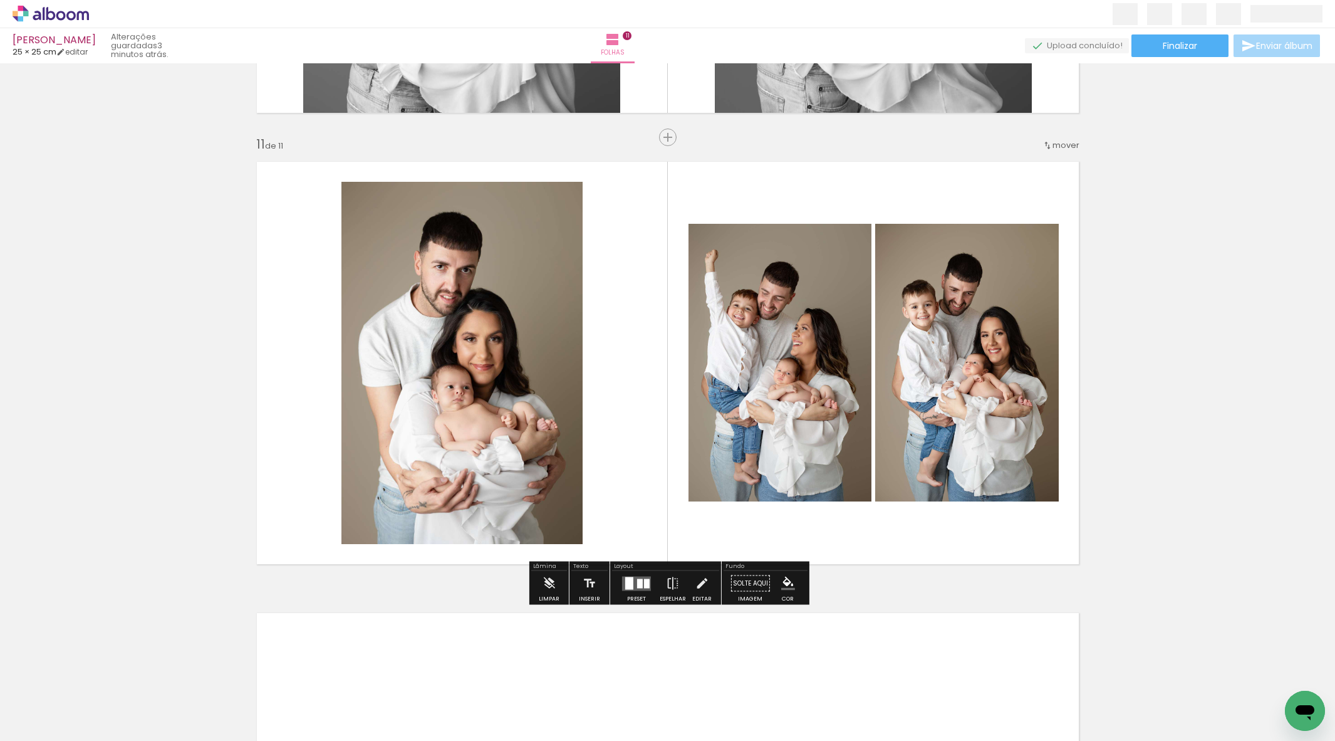
click at [541, 400] on quentale-photo at bounding box center [461, 363] width 241 height 362
drag, startPoint x: 541, startPoint y: 400, endPoint x: 551, endPoint y: 397, distance: 11.3
click at [541, 400] on quentale-photo at bounding box center [461, 363] width 241 height 362
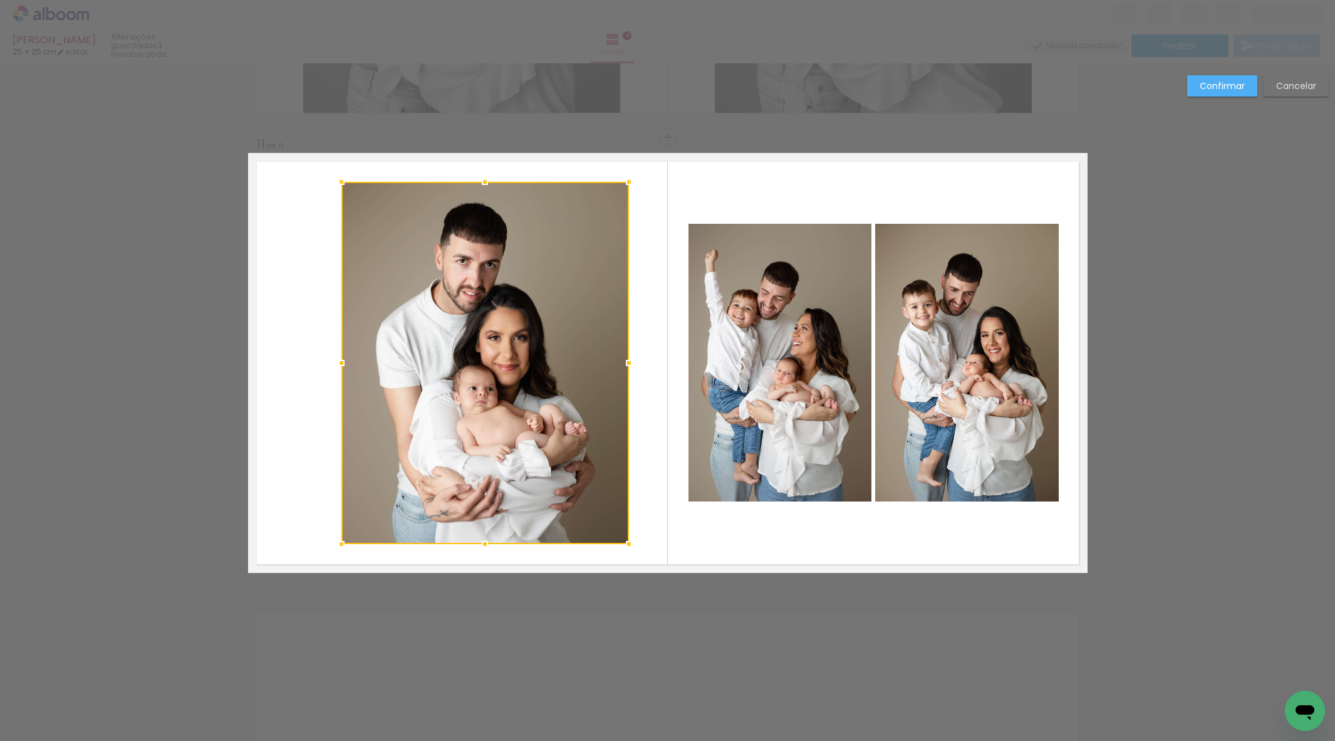
drag, startPoint x: 588, startPoint y: 364, endPoint x: 632, endPoint y: 358, distance: 44.2
click at [638, 362] on div at bounding box center [629, 362] width 25 height 25
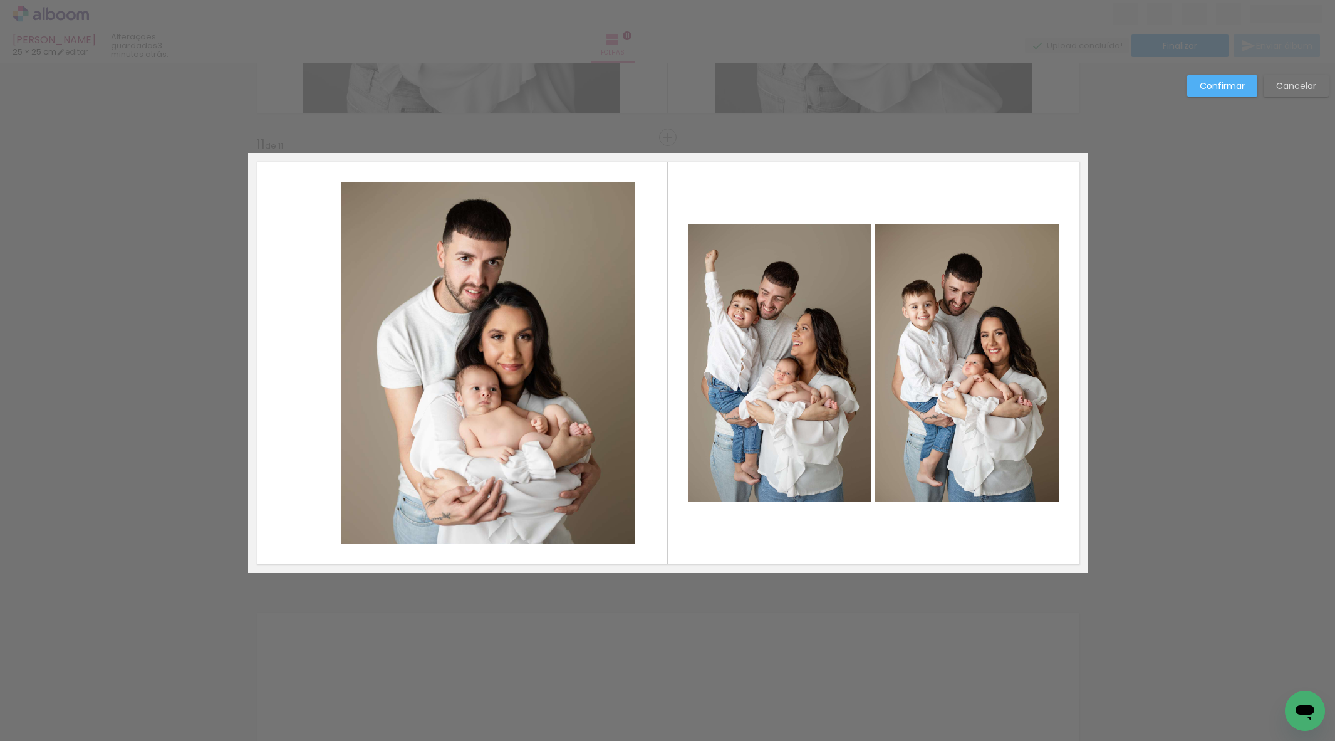
click at [519, 387] on quentale-photo at bounding box center [488, 363] width 294 height 362
click at [519, 387] on div at bounding box center [488, 363] width 294 height 362
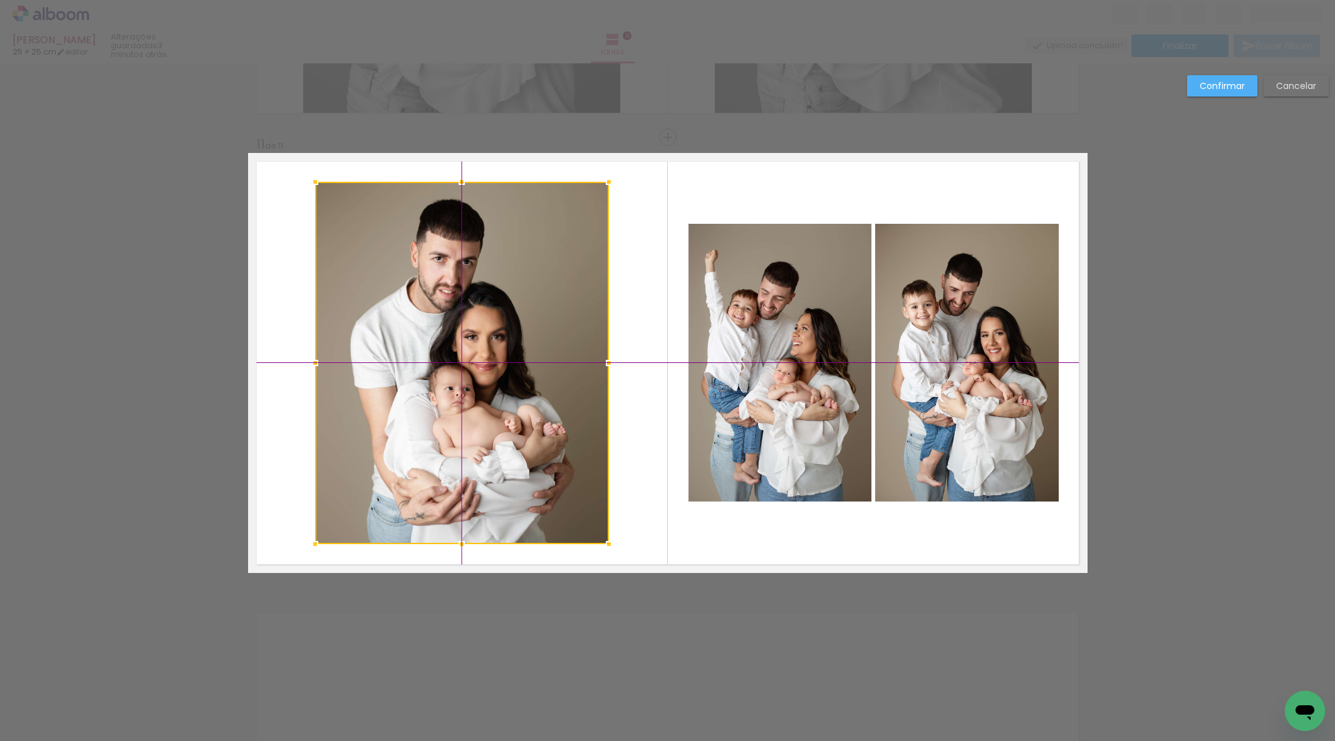
drag, startPoint x: 526, startPoint y: 385, endPoint x: 501, endPoint y: 386, distance: 25.1
click at [500, 387] on div at bounding box center [462, 363] width 294 height 362
click at [512, 385] on div at bounding box center [462, 363] width 294 height 362
click at [0, 0] on slot "Confirmar" at bounding box center [0, 0] width 0 height 0
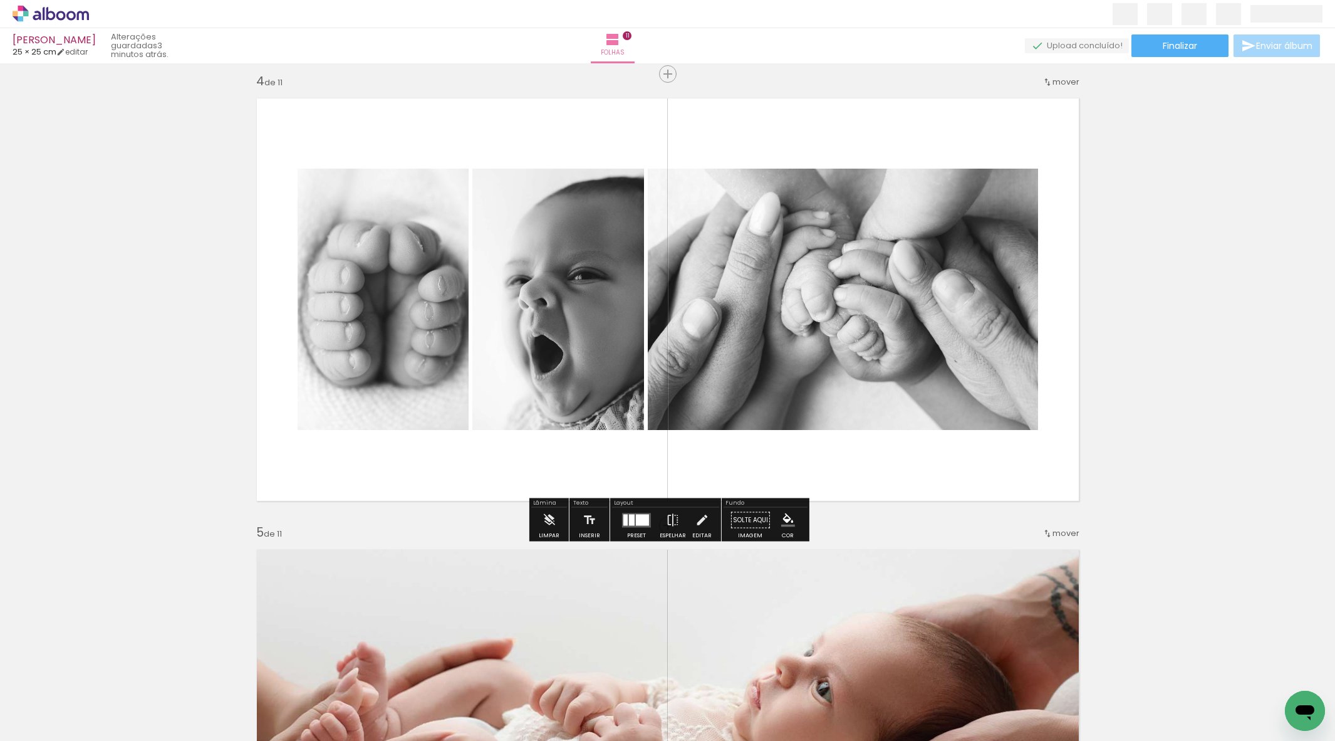
scroll to position [1392, 0]
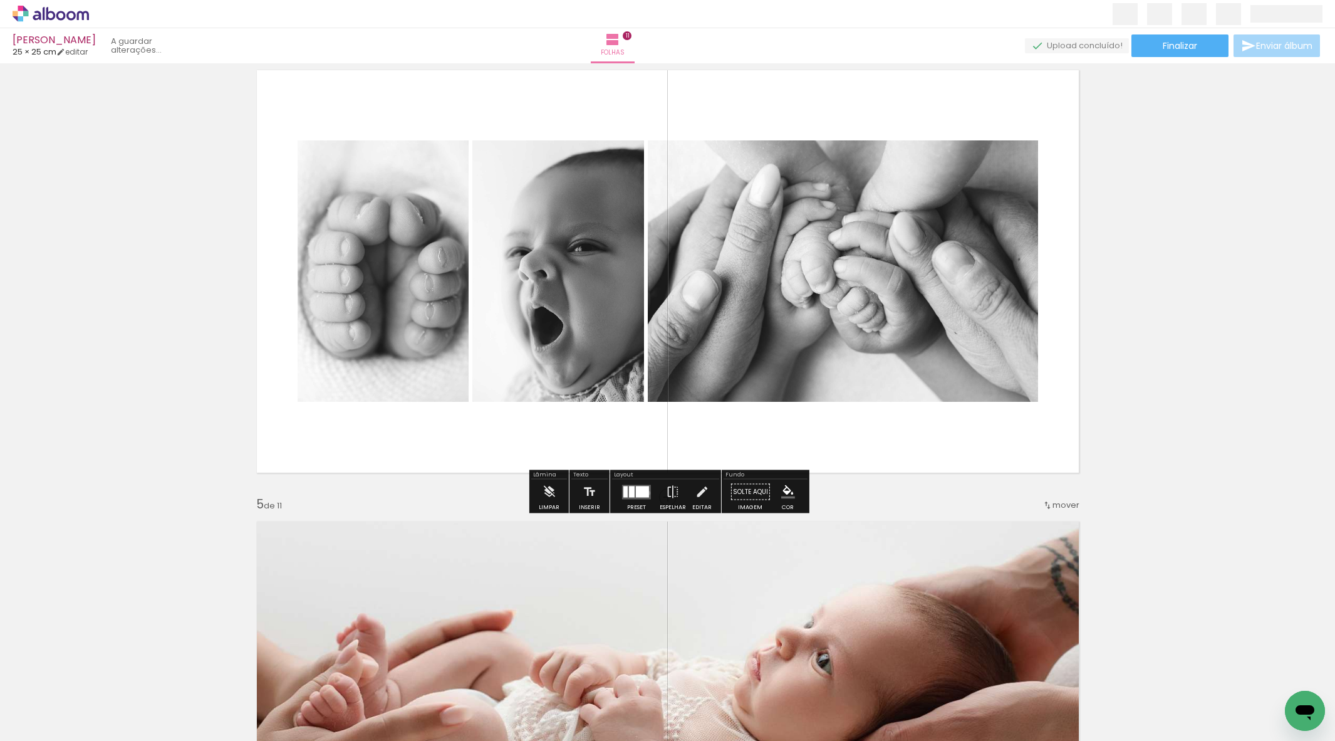
click at [644, 491] on div at bounding box center [642, 491] width 13 height 11
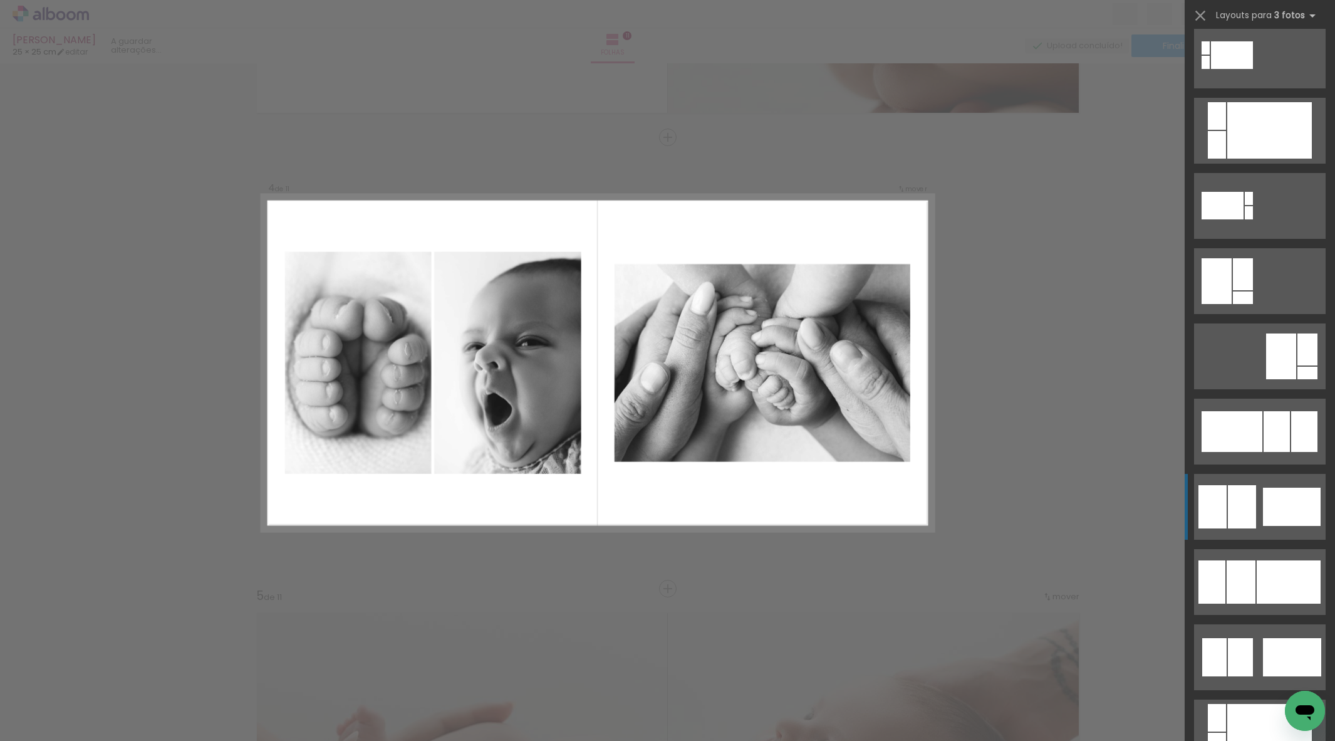
scroll to position [543, 0]
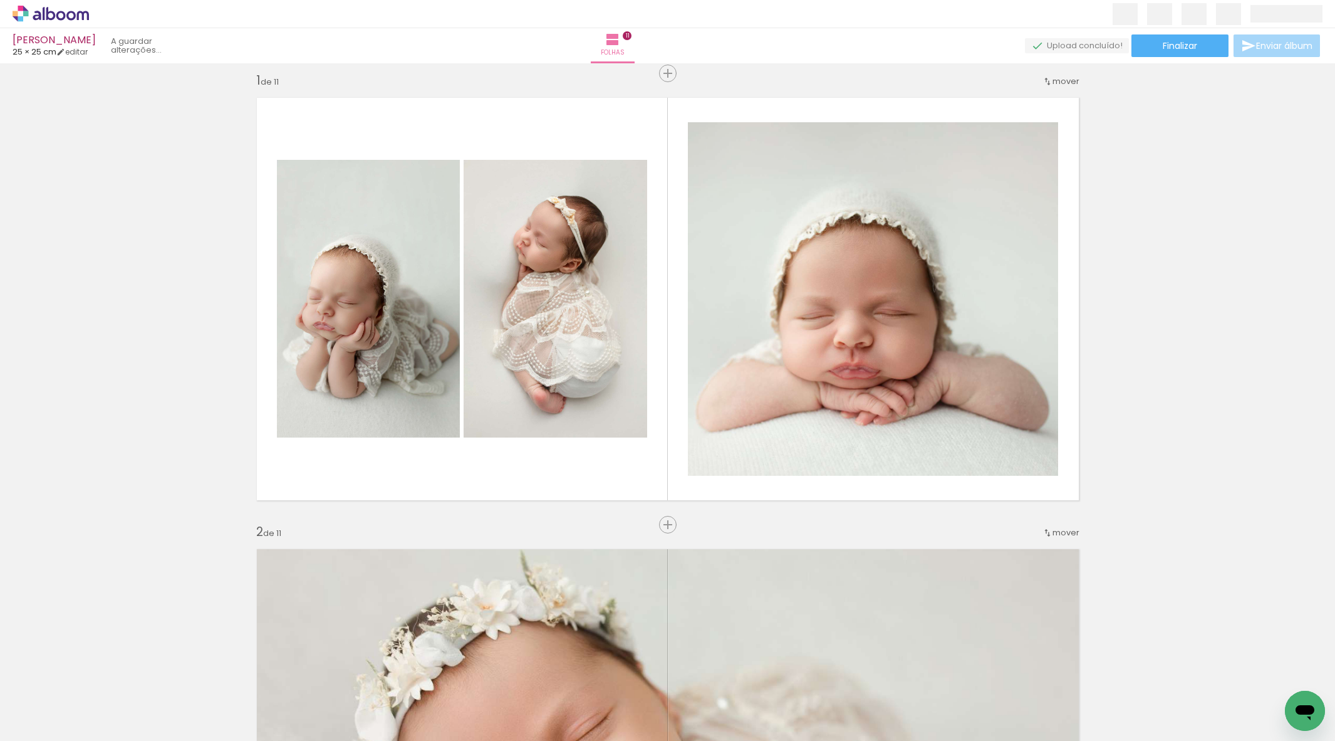
scroll to position [0, 0]
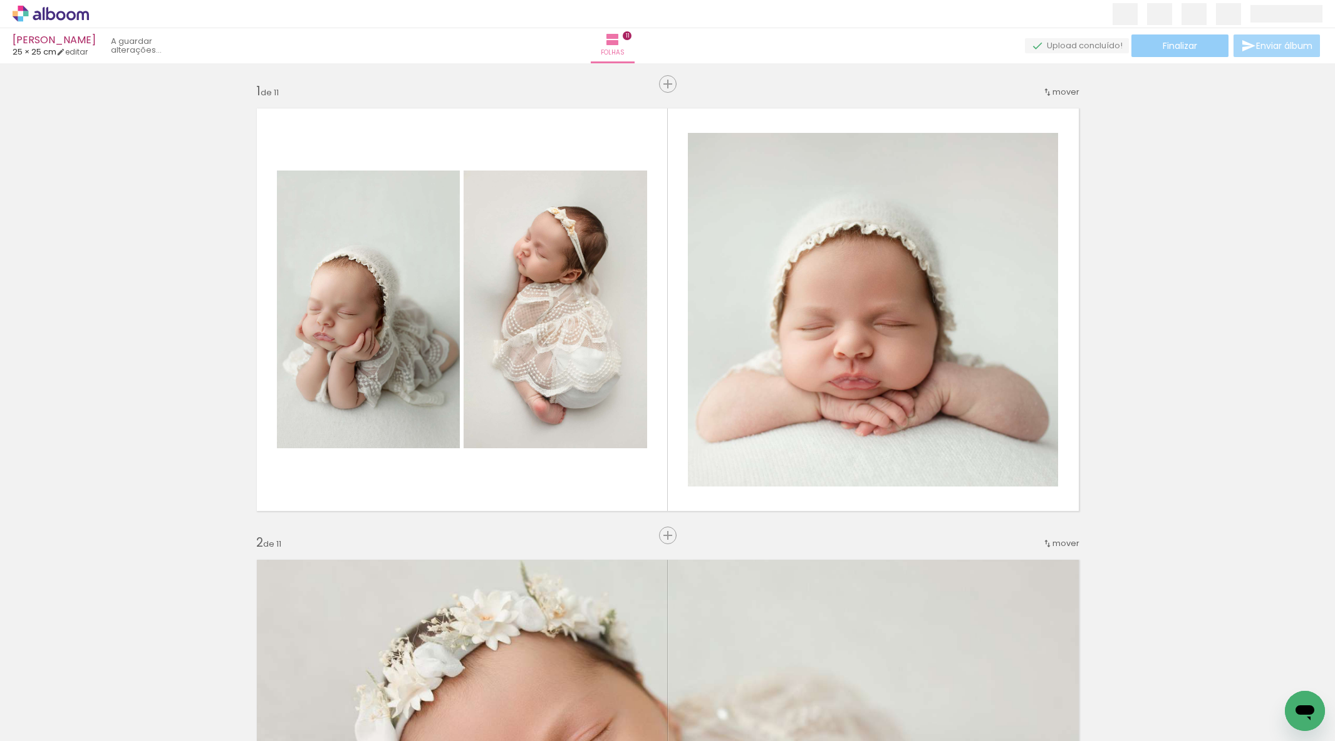
click at [1195, 46] on paper-button "Finalizar" at bounding box center [1180, 45] width 97 height 23
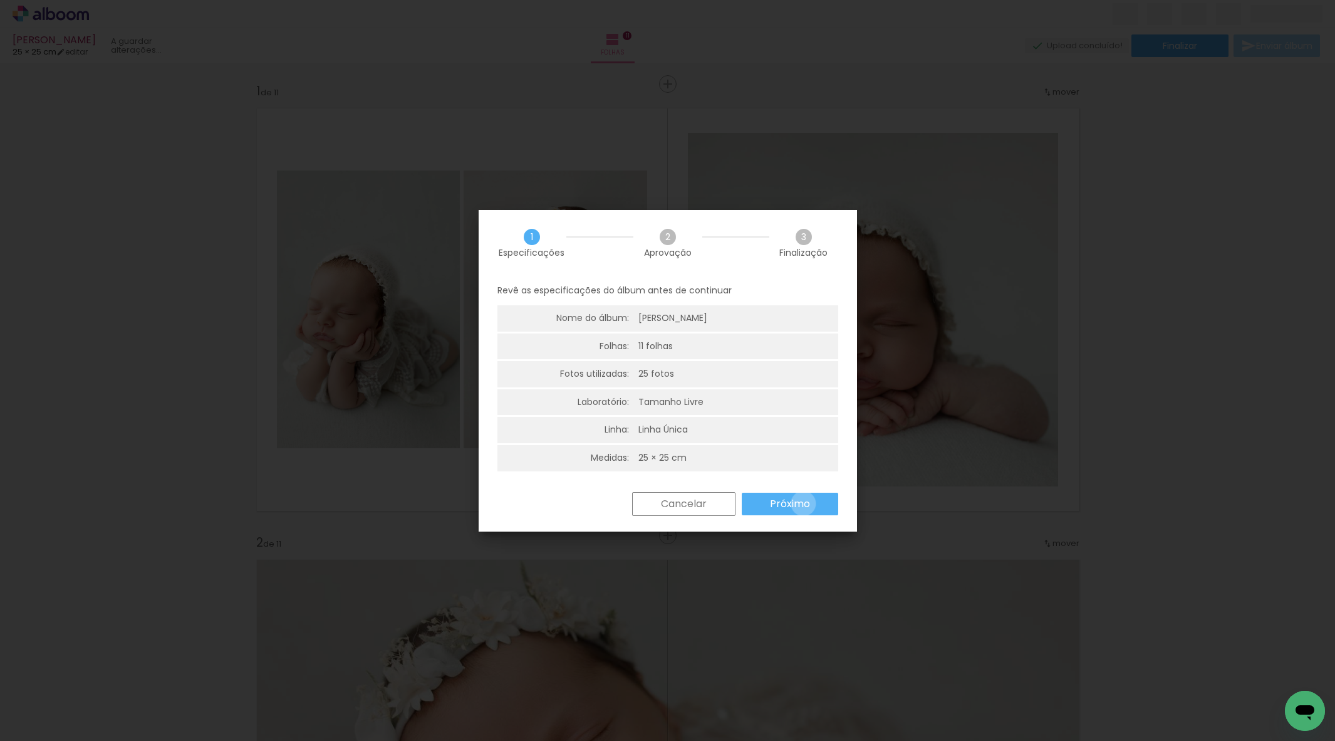
drag, startPoint x: 803, startPoint y: 503, endPoint x: 795, endPoint y: 495, distance: 11.5
click at [0, 0] on slot "Próximo" at bounding box center [0, 0] width 0 height 0
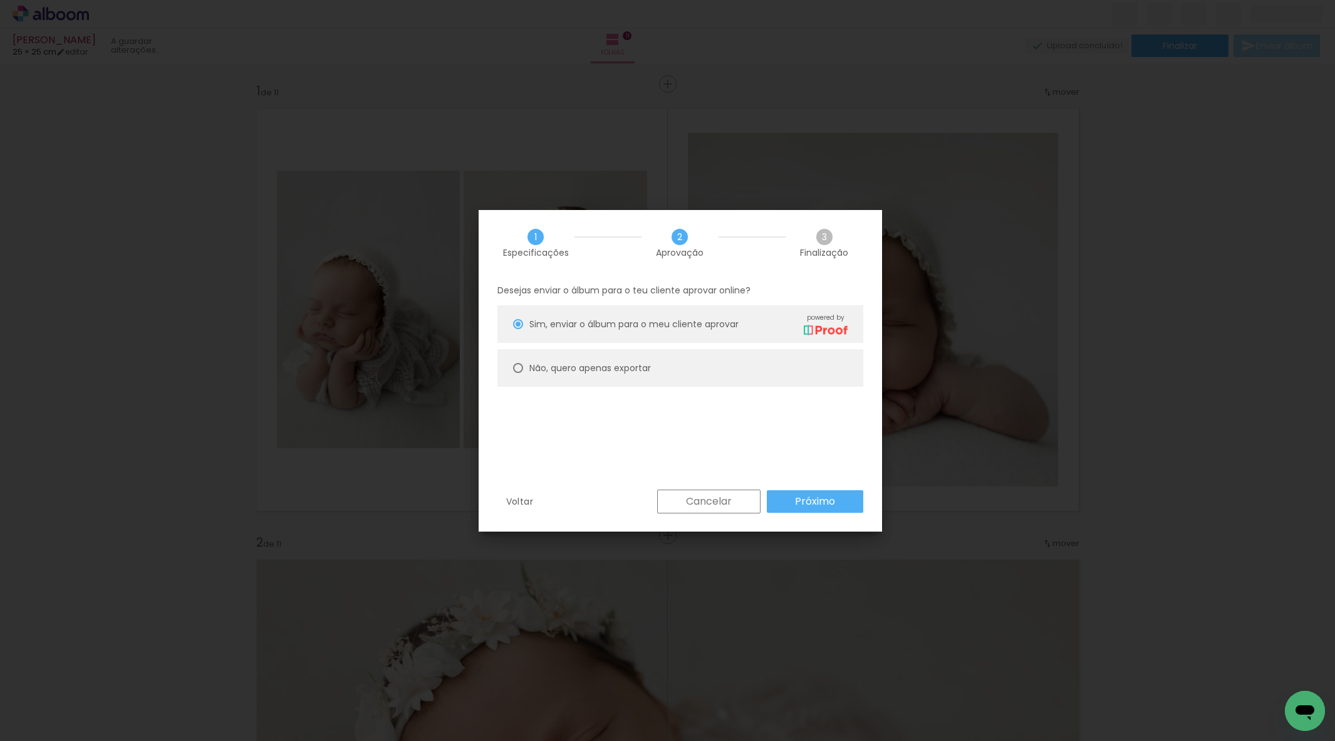
drag, startPoint x: 815, startPoint y: 482, endPoint x: 811, endPoint y: 500, distance: 17.9
click at [813, 486] on div "Desejas enviar o álbum para o teu cliente aprovar online? [PERSON_NAME], enviar…" at bounding box center [681, 383] width 404 height 214
click at [0, 0] on slot "Próximo" at bounding box center [0, 0] width 0 height 0
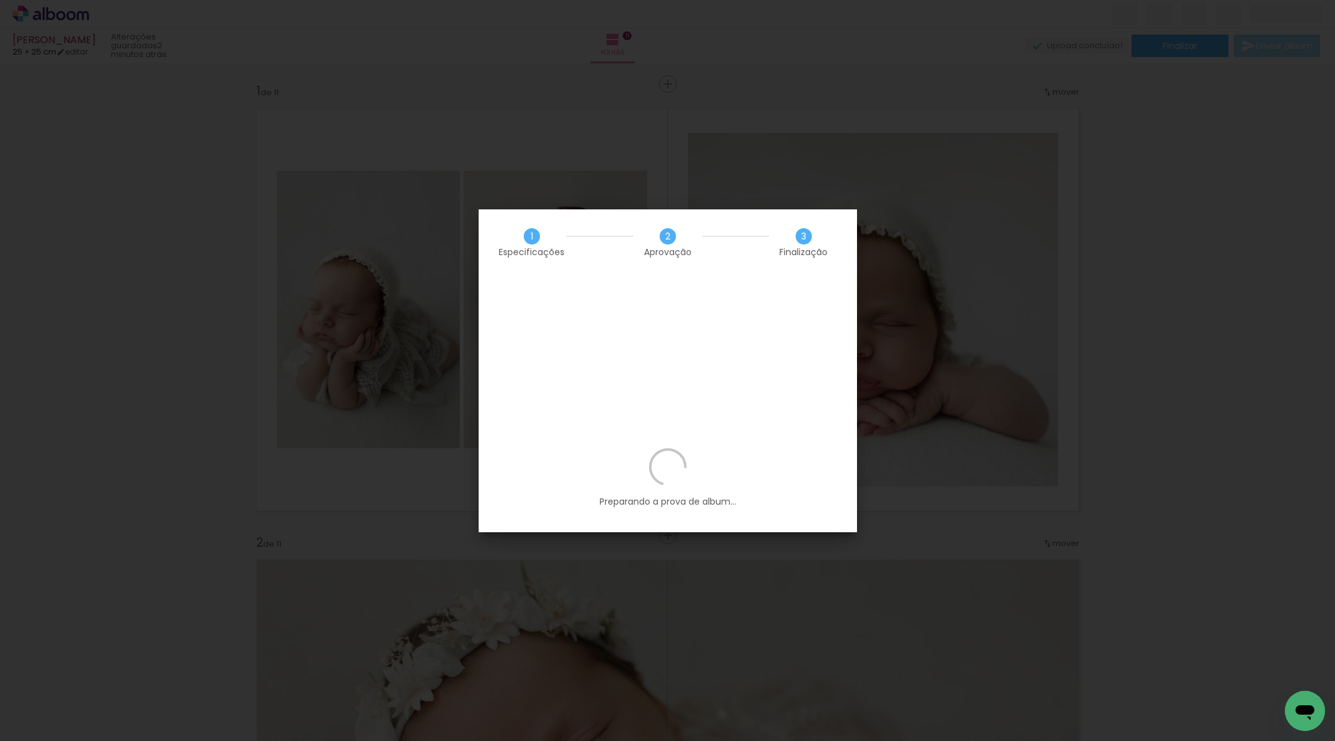
scroll to position [0, 2280]
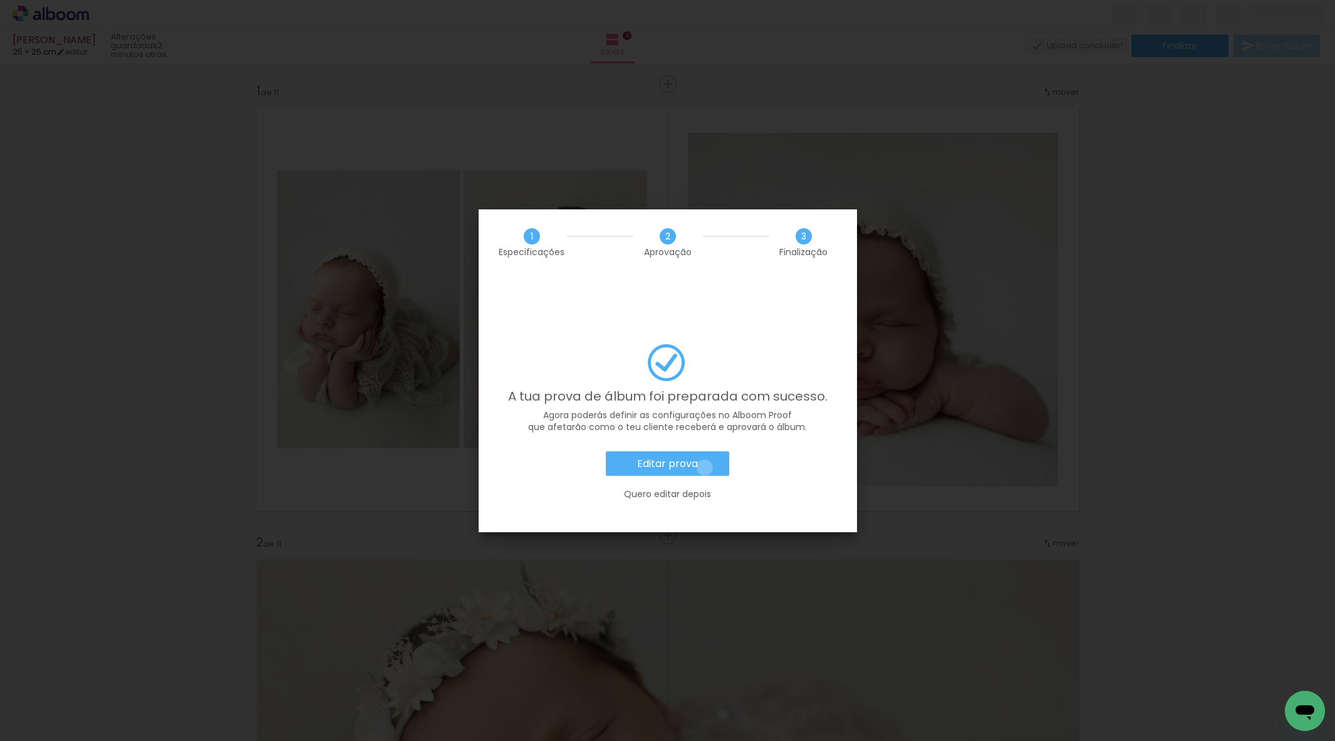
click at [705, 451] on paper-button "Editar prova" at bounding box center [667, 463] width 123 height 25
